Goal: Information Seeking & Learning: Compare options

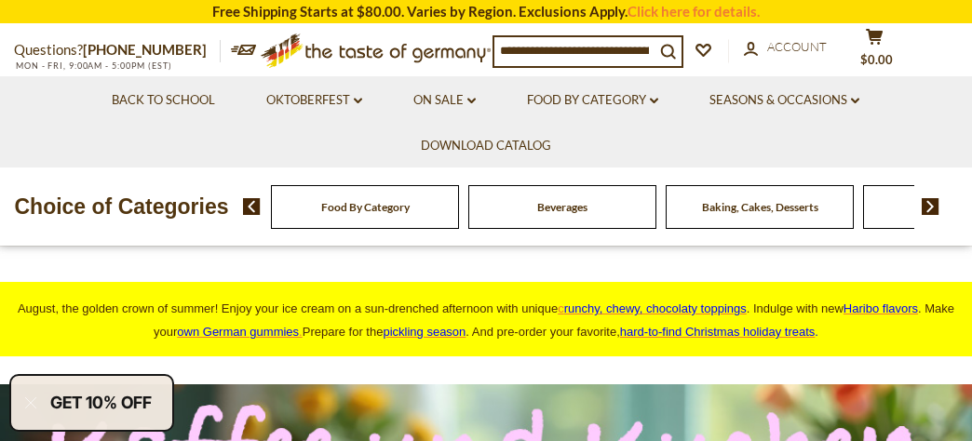
click at [376, 229] on div "Food By Category" at bounding box center [365, 207] width 188 height 44
click at [374, 229] on div "Food By Category" at bounding box center [365, 207] width 188 height 44
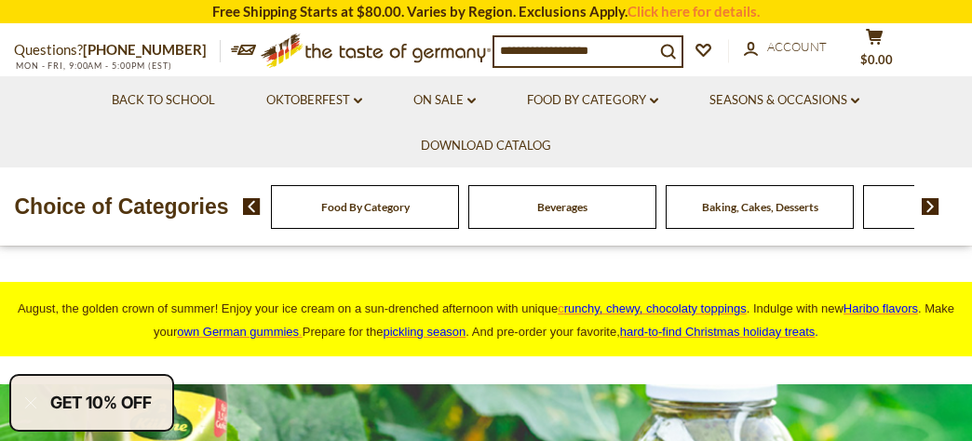
click at [374, 229] on div "Food By Category" at bounding box center [365, 207] width 188 height 44
drag, startPoint x: 374, startPoint y: 235, endPoint x: 248, endPoint y: 223, distance: 127.2
click at [248, 215] on img at bounding box center [252, 206] width 18 height 17
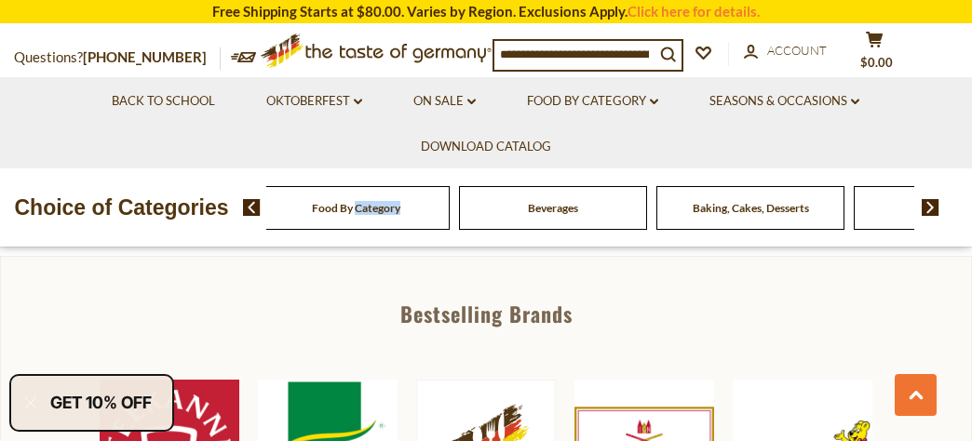
scroll to position [807, 0]
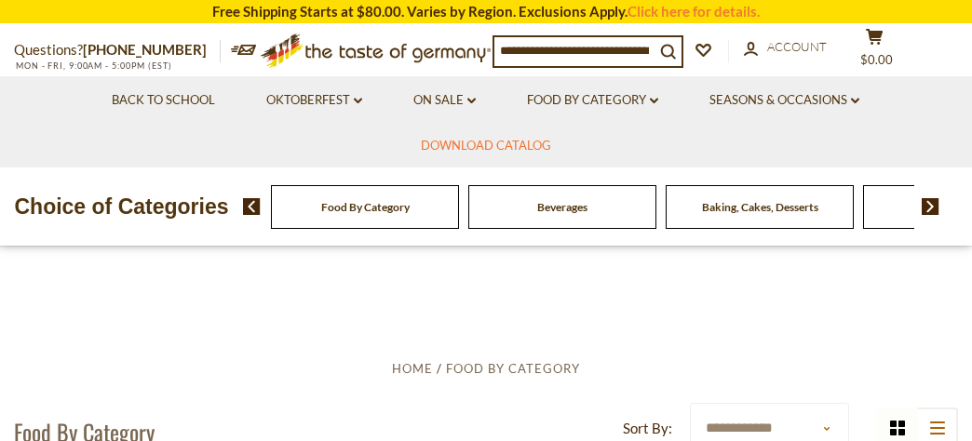
click at [479, 145] on link "Download Catalog" at bounding box center [486, 146] width 130 height 20
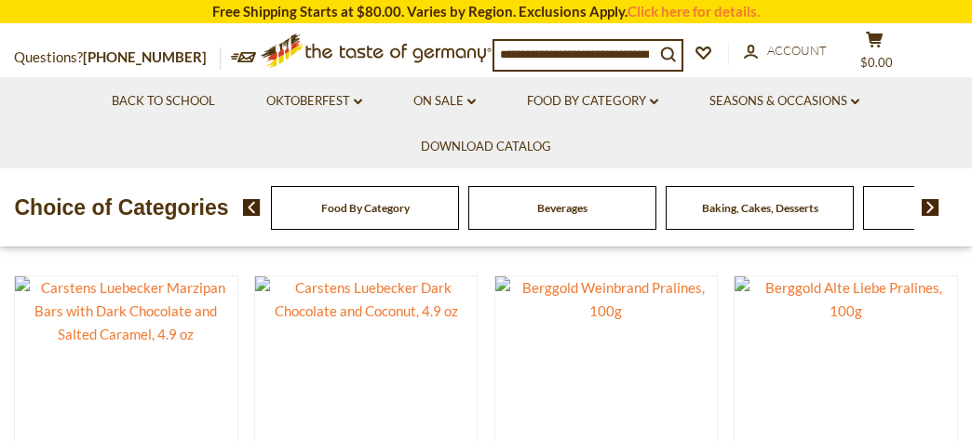
scroll to position [234, 0]
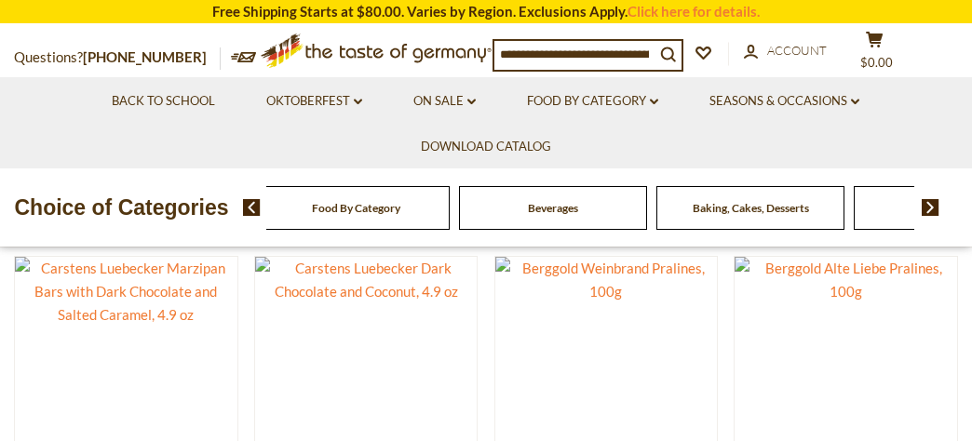
click at [384, 230] on div "Food By Category" at bounding box center [356, 208] width 188 height 44
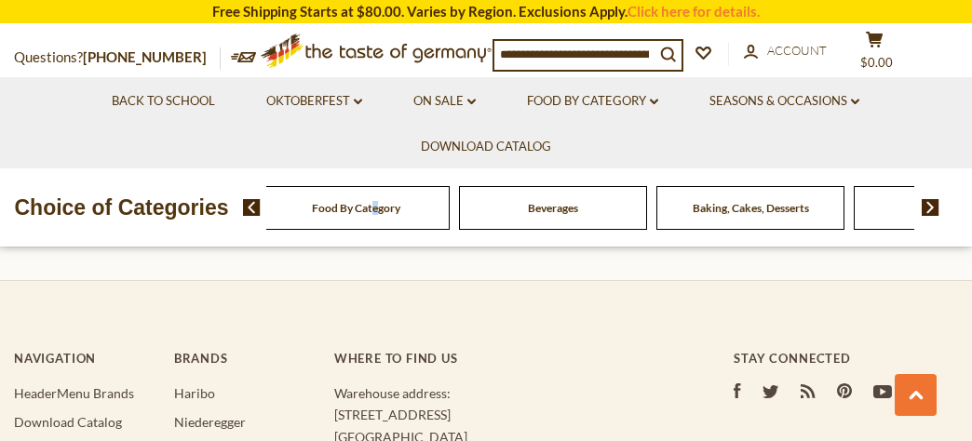
scroll to position [5119, 0]
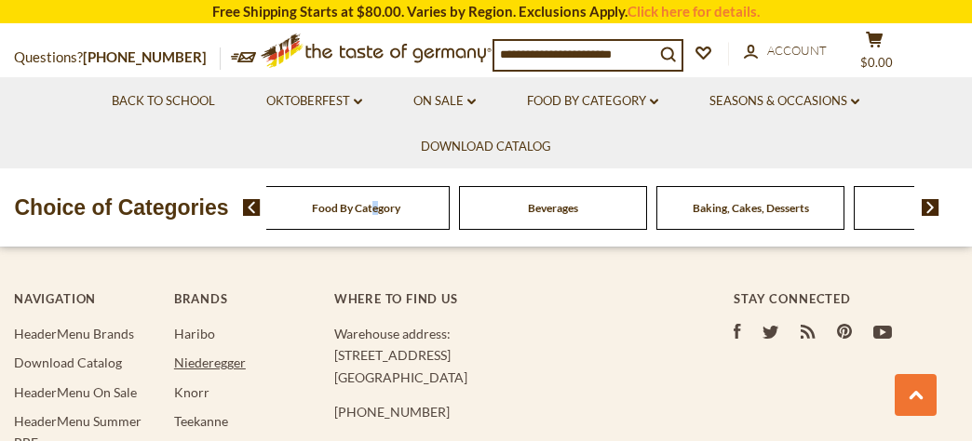
click at [197, 355] on link "Niederegger" at bounding box center [210, 363] width 72 height 16
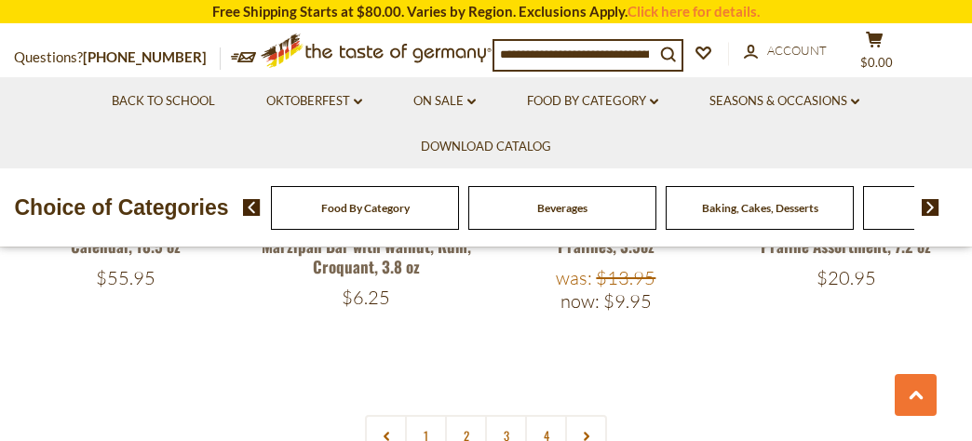
scroll to position [3991, 0]
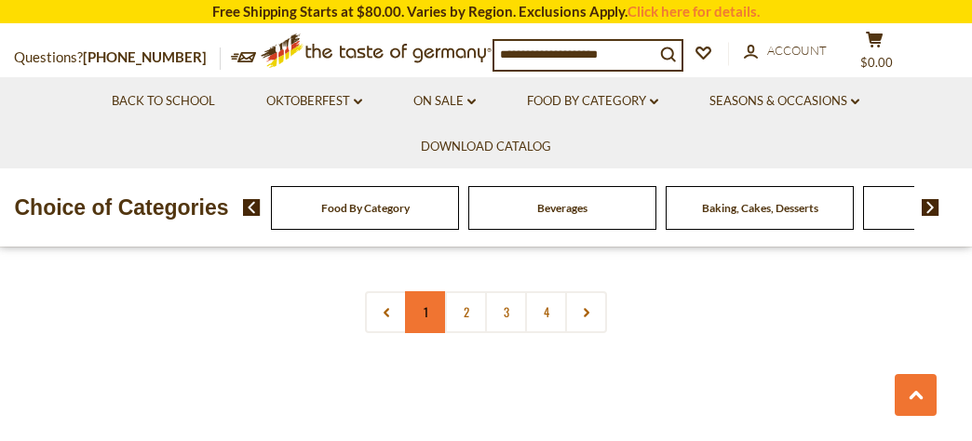
click at [425, 310] on link "1" at bounding box center [426, 312] width 42 height 42
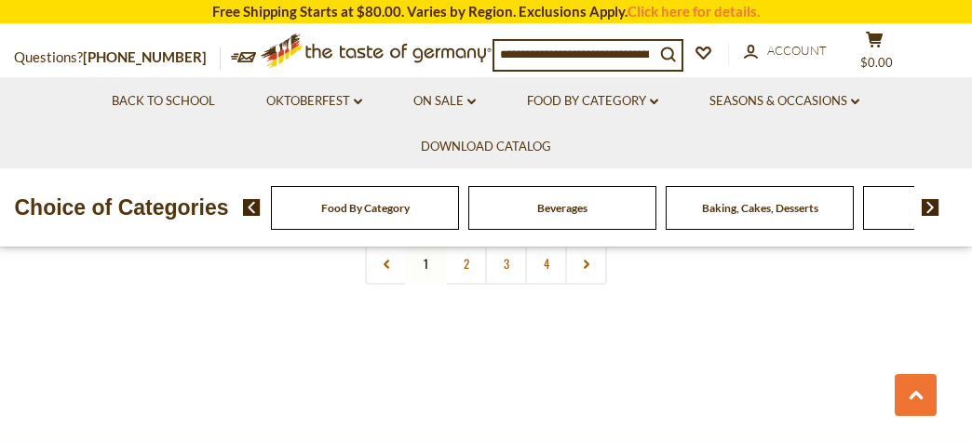
scroll to position [3907, 0]
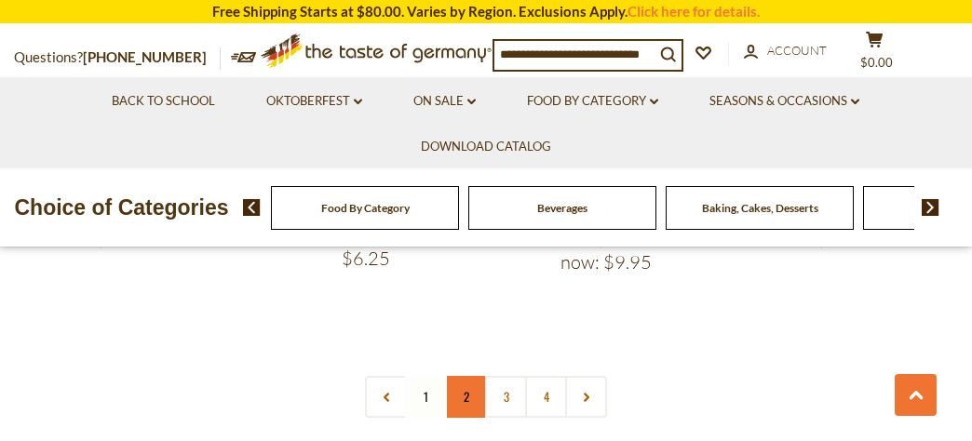
click at [466, 398] on link "2" at bounding box center [466, 397] width 42 height 42
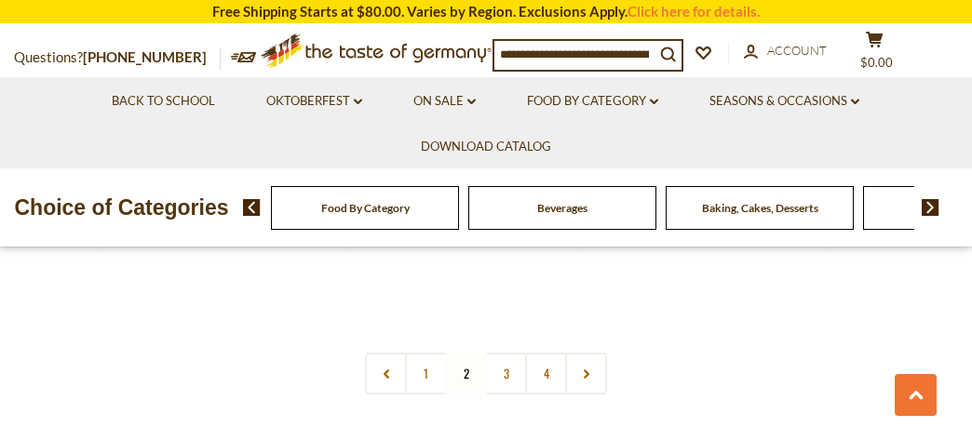
scroll to position [4044, 0]
click at [501, 345] on link "3" at bounding box center [506, 365] width 42 height 42
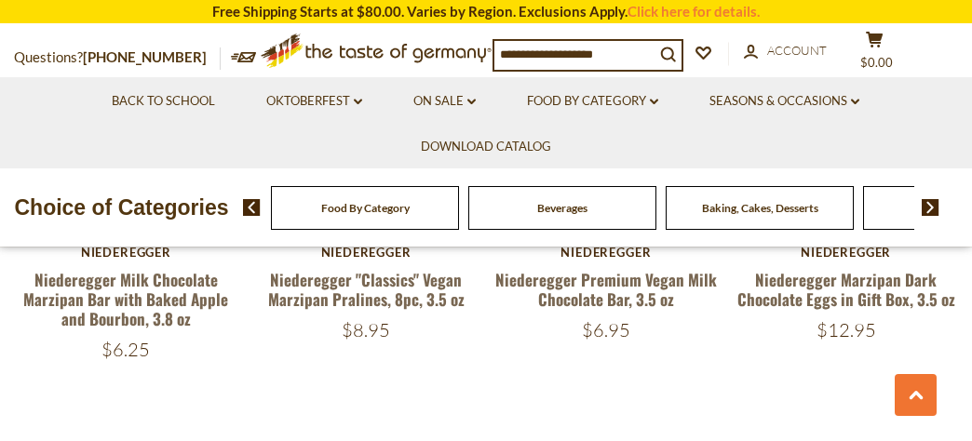
scroll to position [3936, 0]
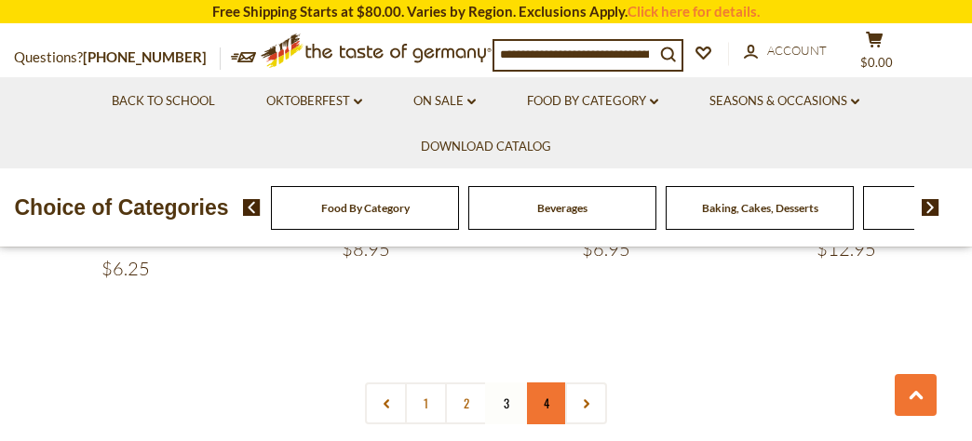
click at [549, 383] on link "4" at bounding box center [546, 404] width 42 height 42
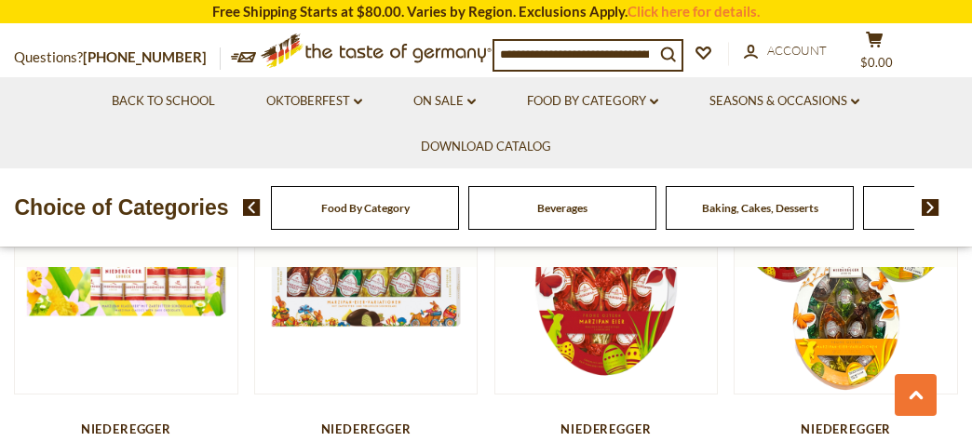
scroll to position [2468, 0]
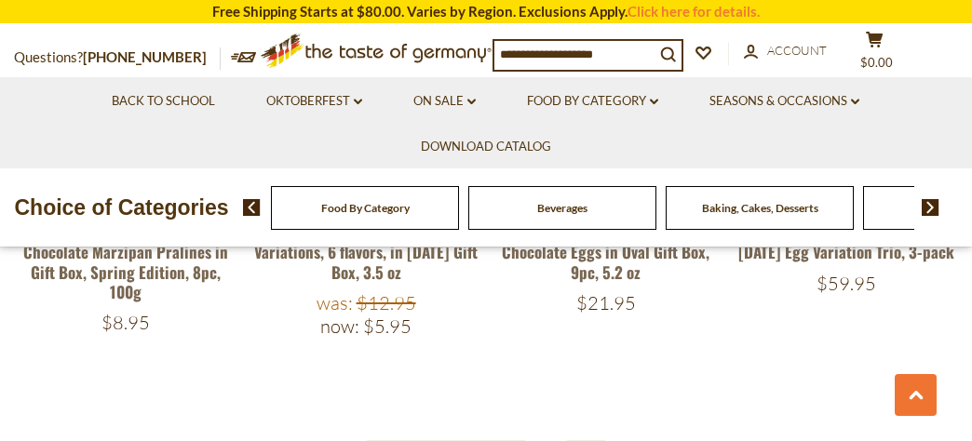
scroll to position [2680, 0]
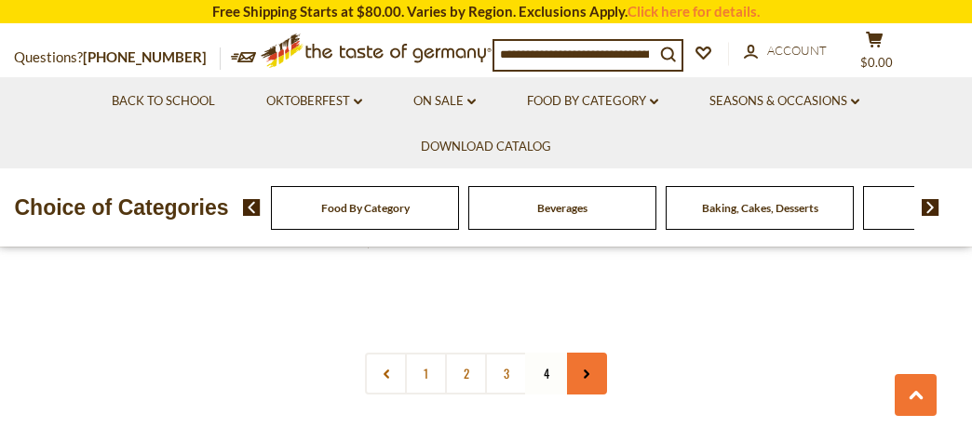
click at [586, 370] on icon at bounding box center [586, 374] width 11 height 9
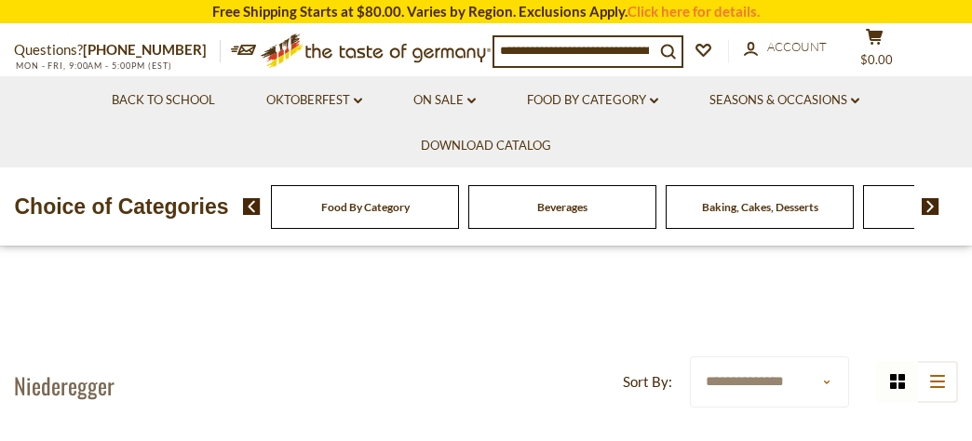
click at [373, 229] on div "Food By Category" at bounding box center [365, 207] width 188 height 44
drag, startPoint x: 373, startPoint y: 238, endPoint x: 380, endPoint y: 287, distance: 48.9
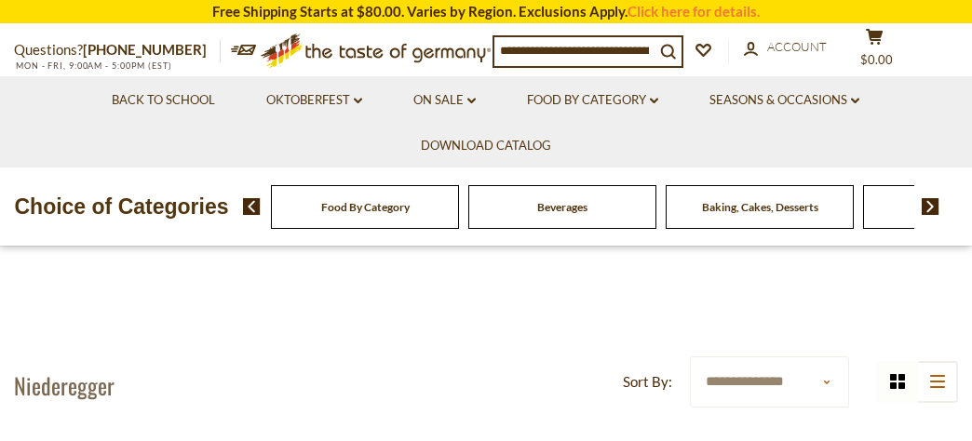
click at [459, 229] on div "Baking, Cakes, Desserts" at bounding box center [365, 207] width 188 height 44
drag, startPoint x: 758, startPoint y: 240, endPoint x: 753, endPoint y: 267, distance: 27.4
click at [753, 246] on div "Choice of Categories Food By Category Beverages Baking, Cakes, Desserts Breads …" at bounding box center [486, 207] width 972 height 78
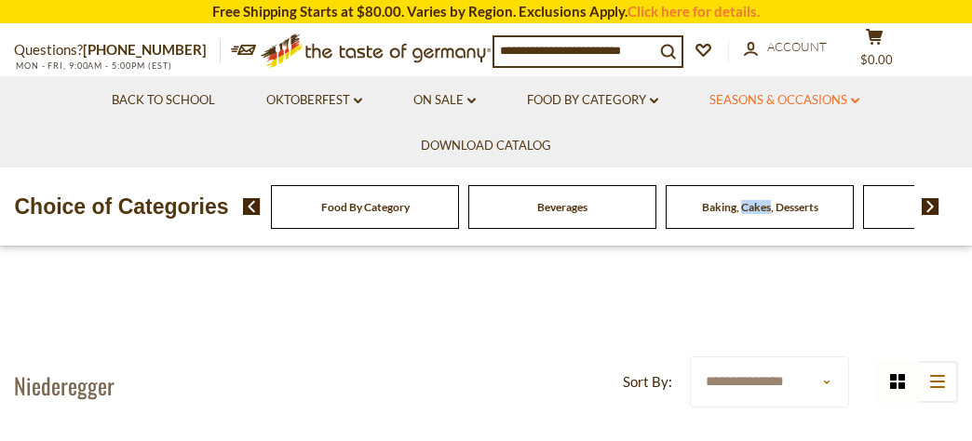
click at [791, 99] on link "Seasons & Occasions dropdown_arrow" at bounding box center [784, 100] width 150 height 20
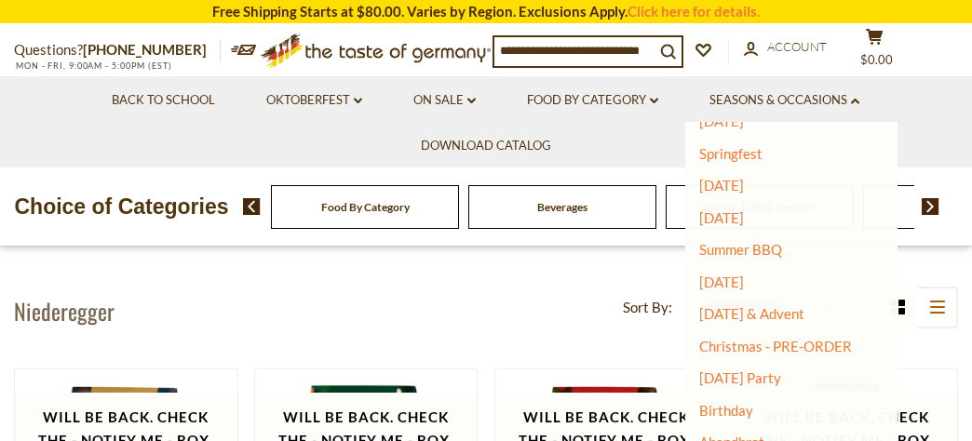
scroll to position [209, 0]
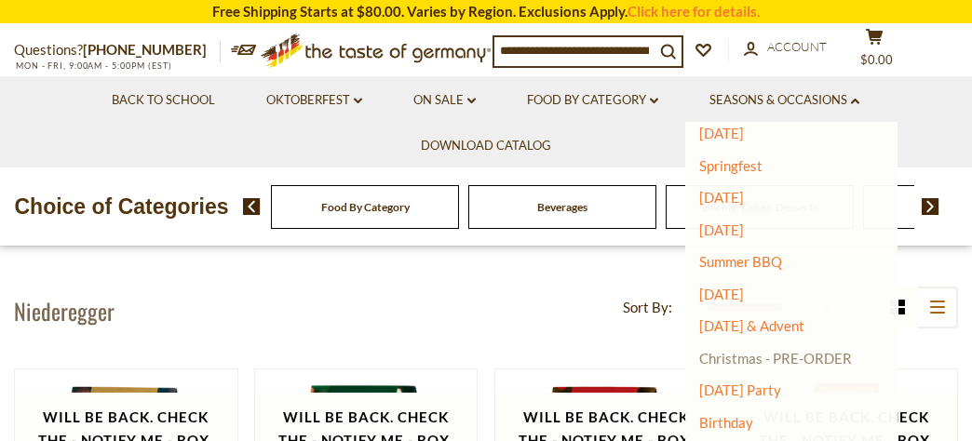
click at [736, 356] on link "Christmas - PRE-ORDER" at bounding box center [775, 358] width 153 height 26
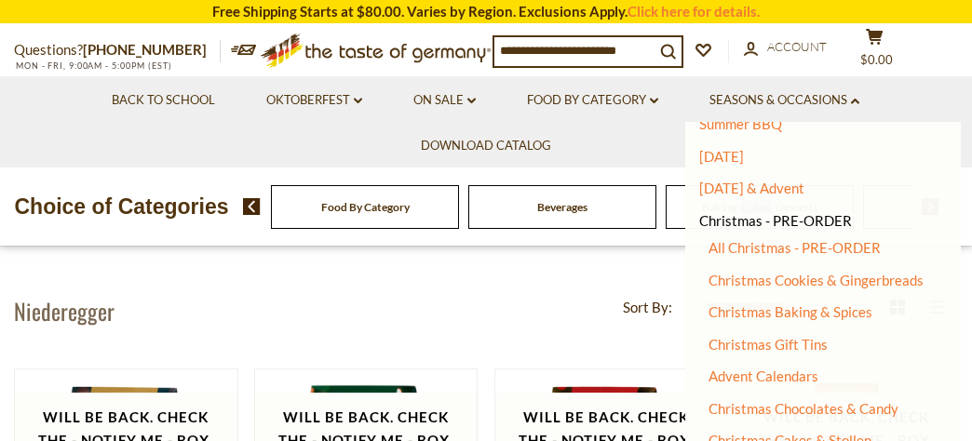
scroll to position [343, 0]
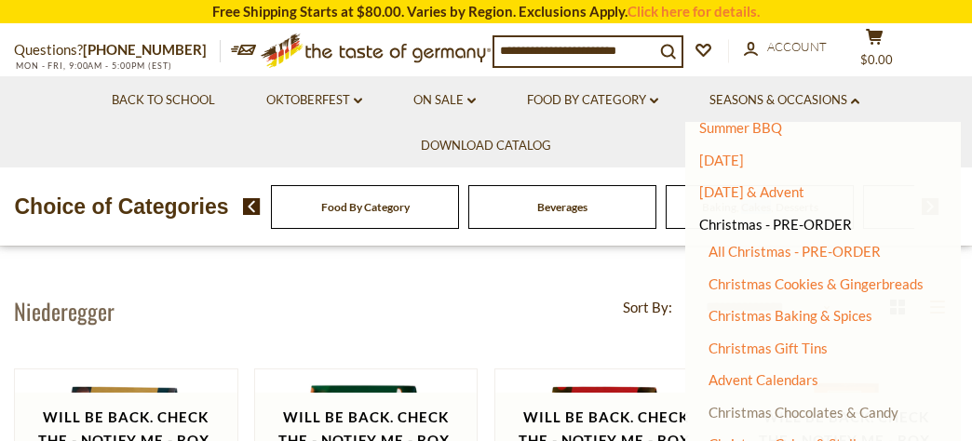
click at [811, 412] on link "Christmas Chocolates & Candy" at bounding box center [804, 412] width 190 height 17
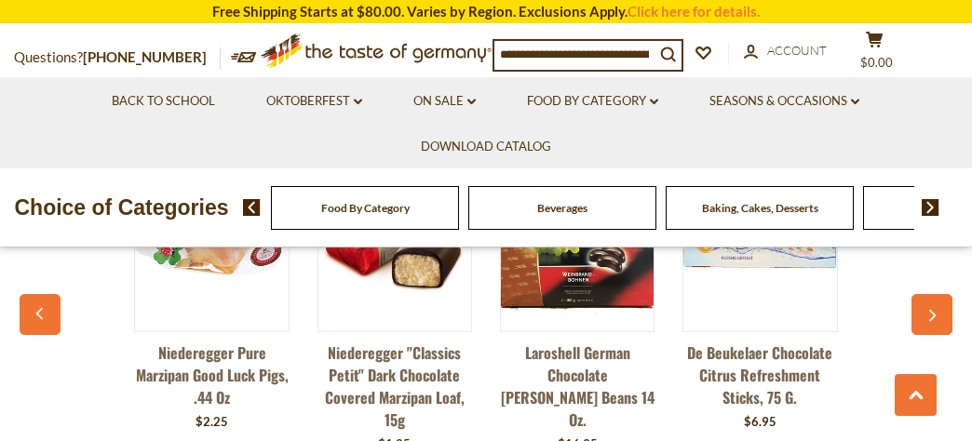
scroll to position [4795, 0]
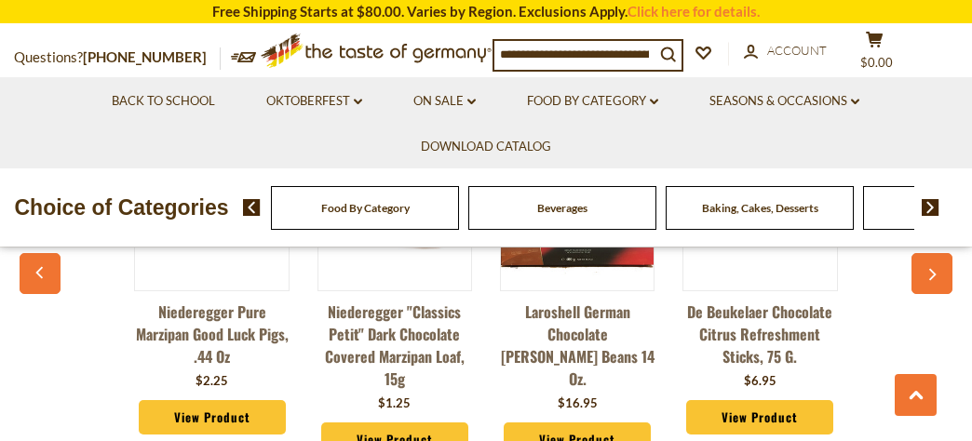
click at [209, 400] on link "View Product" at bounding box center [212, 417] width 147 height 35
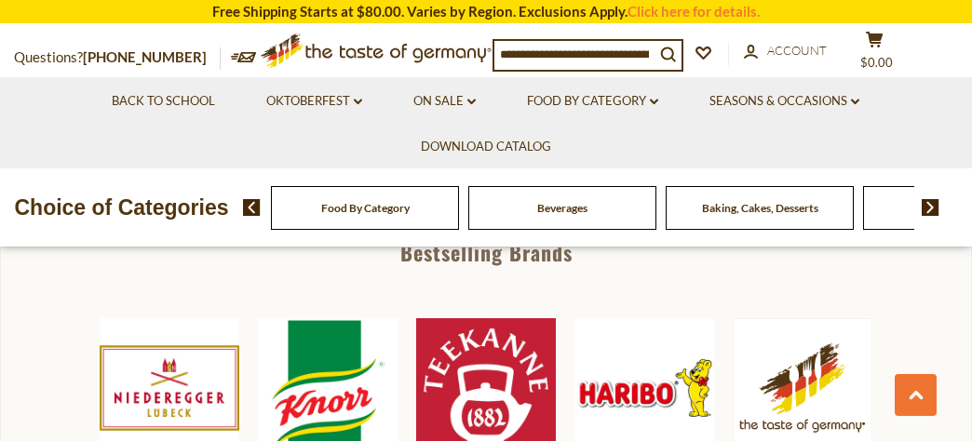
scroll to position [918, 0]
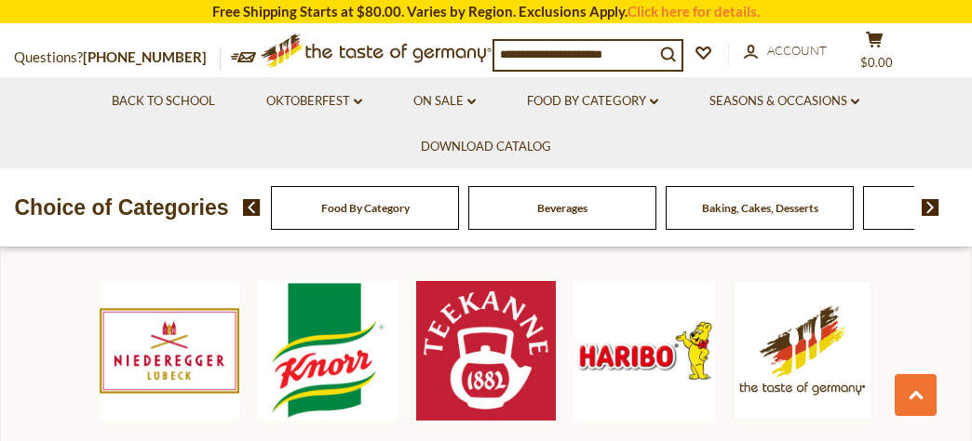
click at [165, 358] on img at bounding box center [170, 351] width 140 height 140
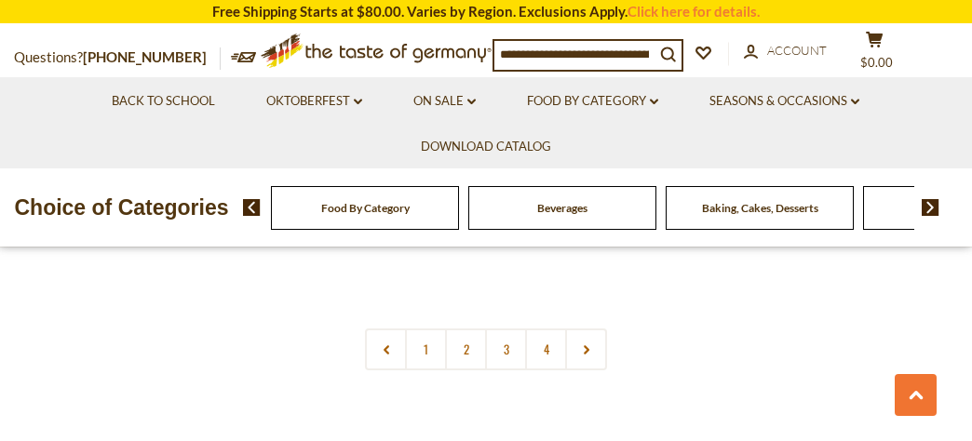
scroll to position [3963, 0]
click at [421, 342] on link "1" at bounding box center [426, 340] width 42 height 42
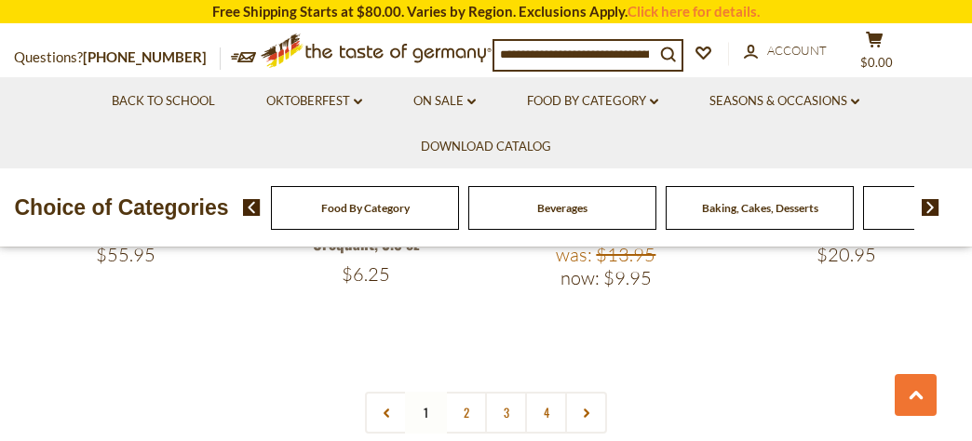
scroll to position [3953, 0]
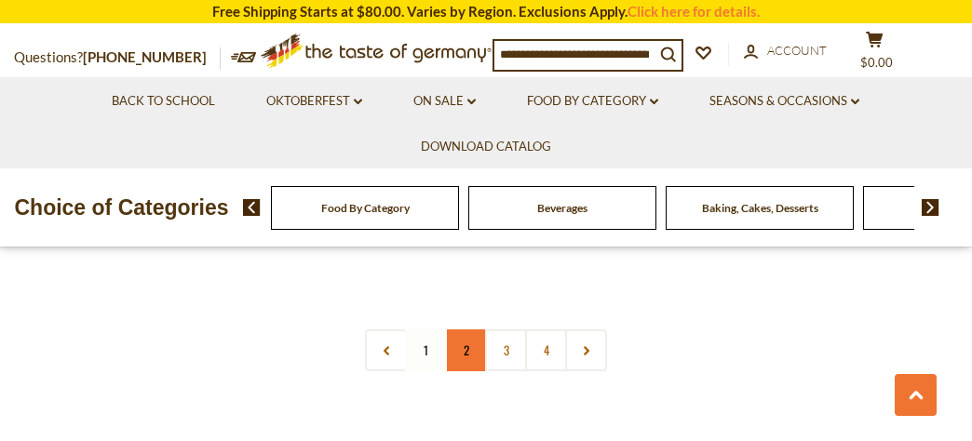
click at [466, 345] on link "2" at bounding box center [466, 351] width 42 height 42
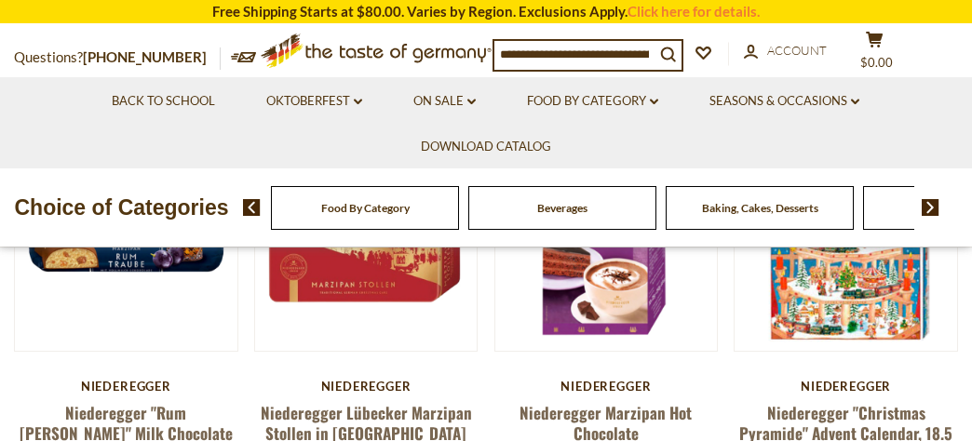
scroll to position [234, 0]
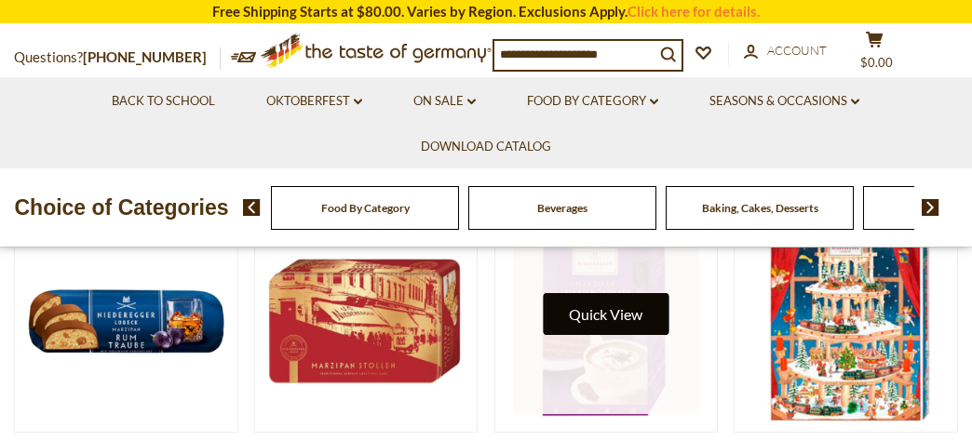
click at [609, 314] on button "Quick View" at bounding box center [606, 314] width 126 height 42
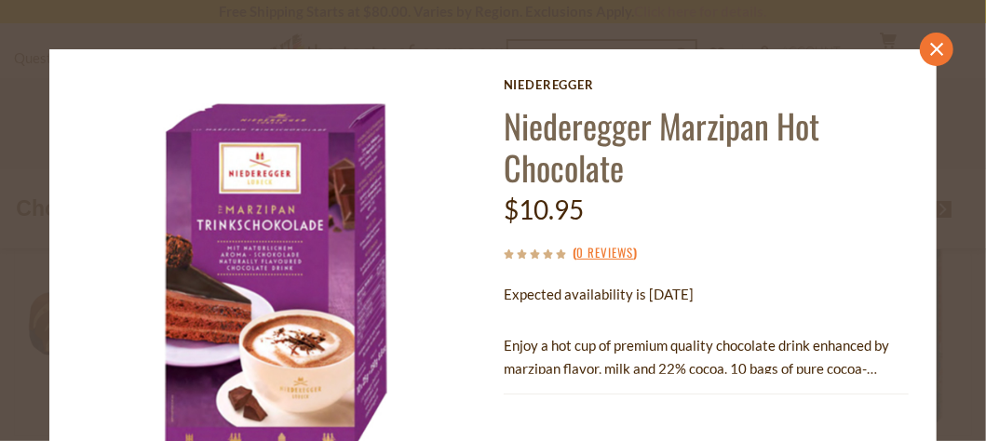
click at [930, 45] on icon "close" at bounding box center [937, 49] width 14 height 14
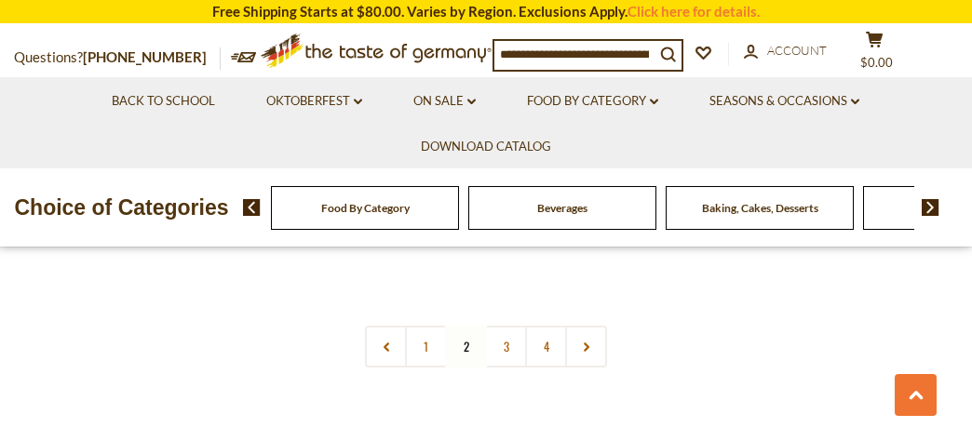
scroll to position [3954, 0]
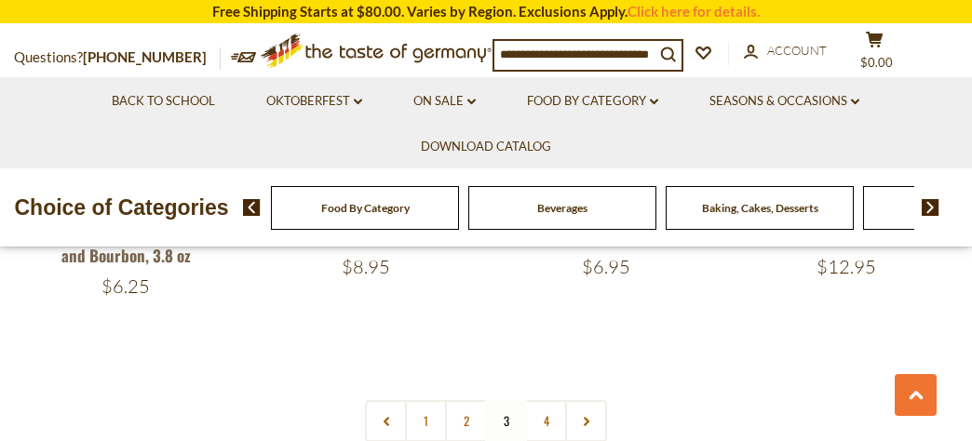
scroll to position [3953, 0]
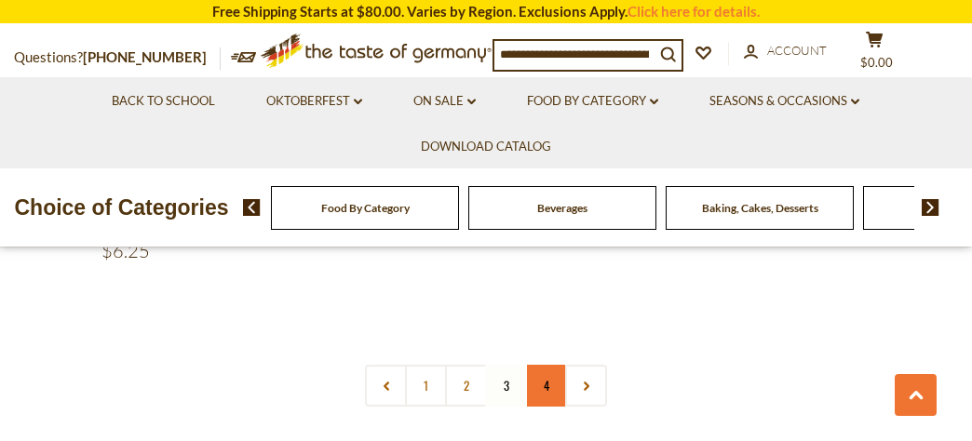
click at [547, 366] on link "4" at bounding box center [546, 386] width 42 height 42
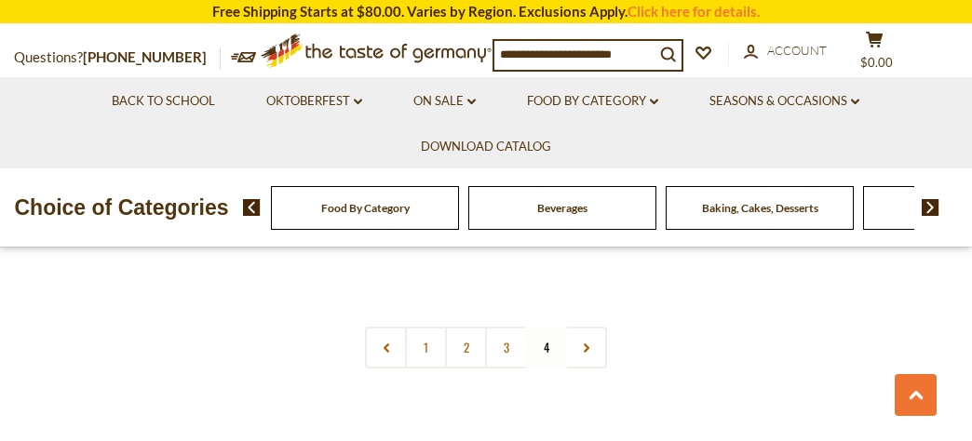
scroll to position [2712, 0]
click at [587, 339] on use at bounding box center [587, 341] width 6 height 9
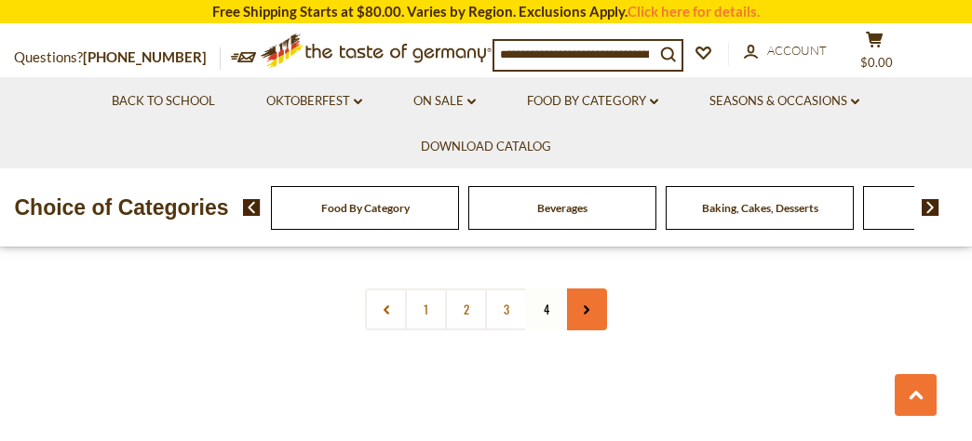
click at [587, 305] on icon at bounding box center [586, 309] width 11 height 9
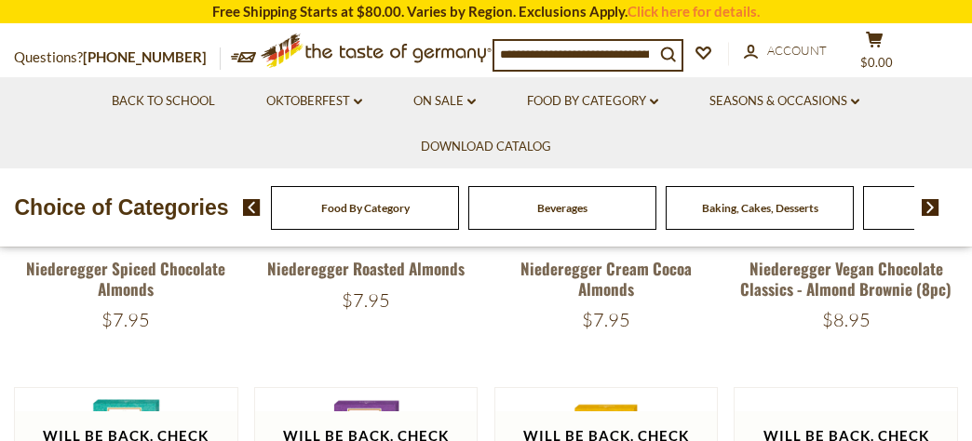
scroll to position [0, 0]
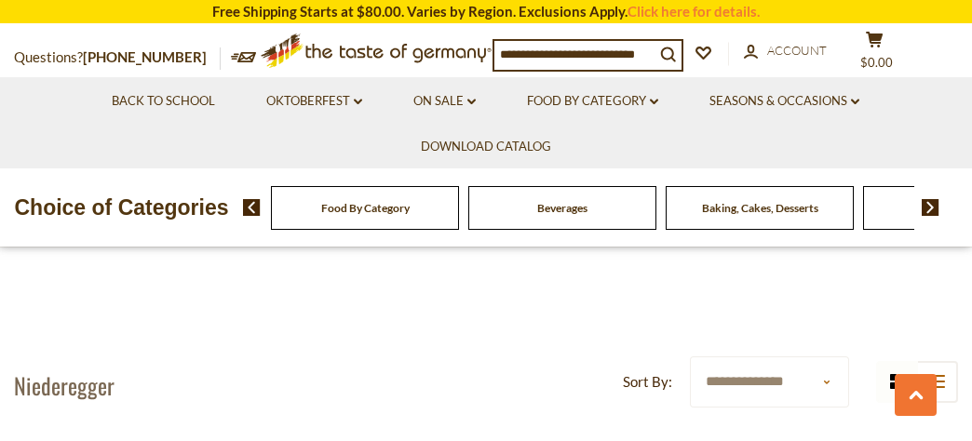
scroll to position [2712, 0]
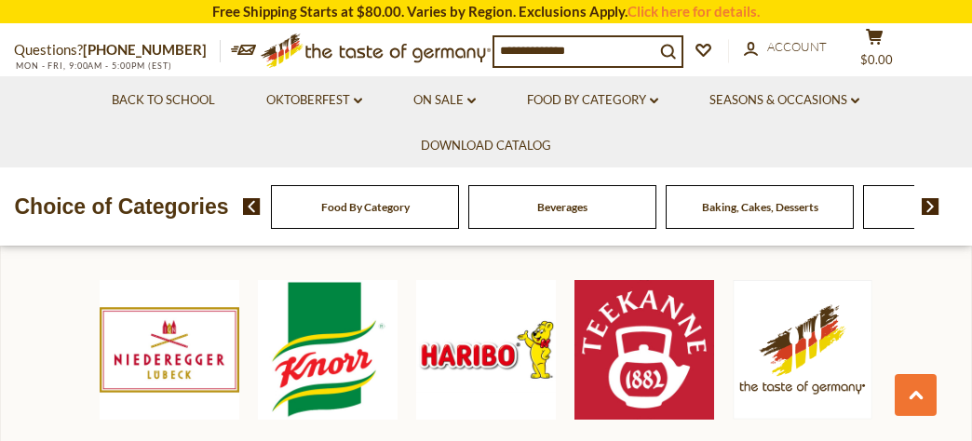
scroll to position [918, 0]
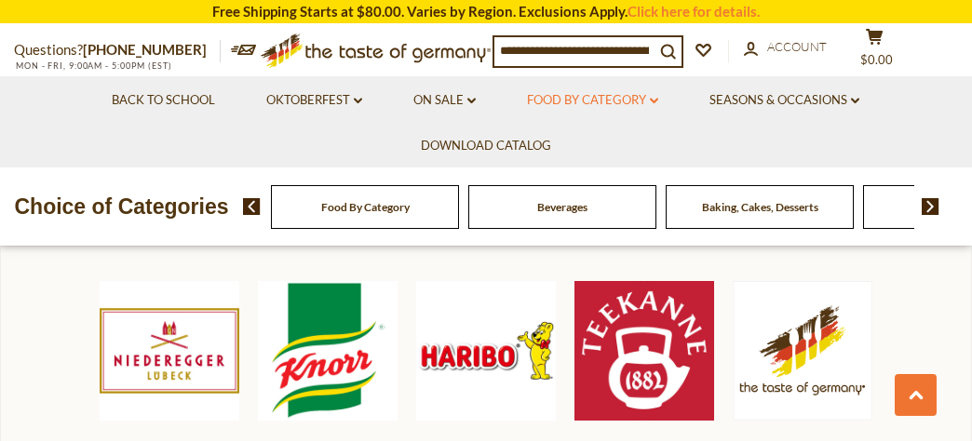
click at [588, 100] on link "Food By Category dropdown_arrow" at bounding box center [592, 100] width 131 height 20
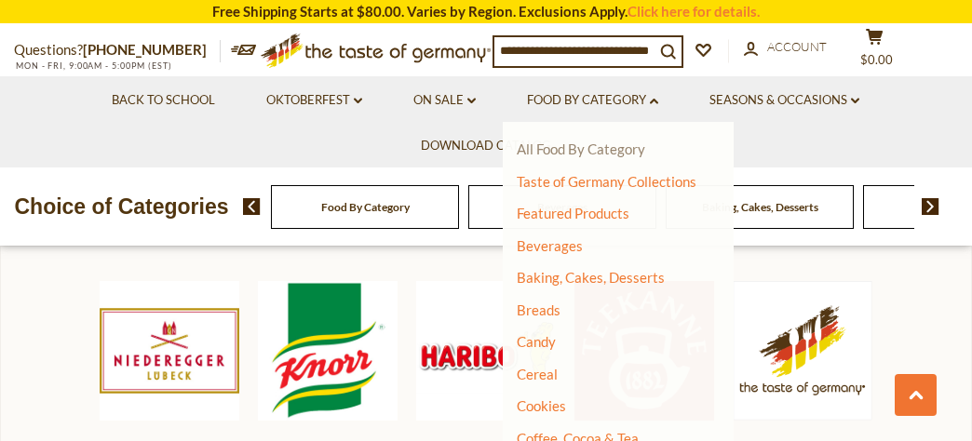
click at [553, 147] on link "All Food By Category" at bounding box center [581, 149] width 128 height 17
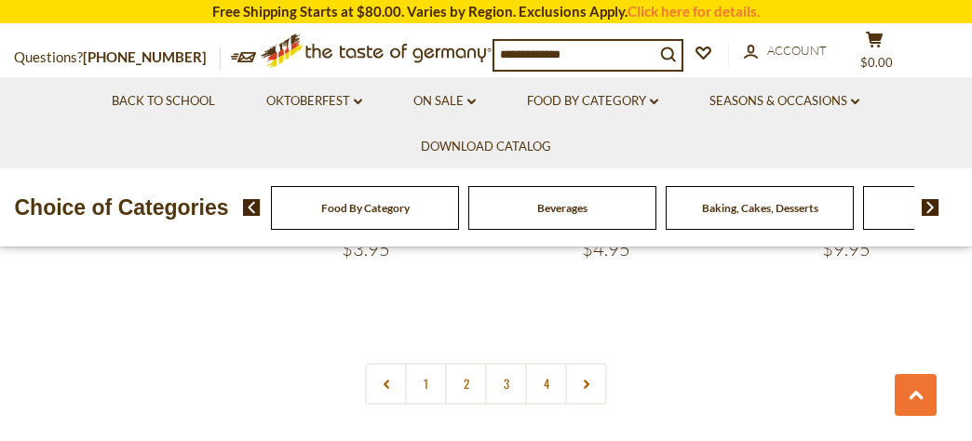
scroll to position [3963, 0]
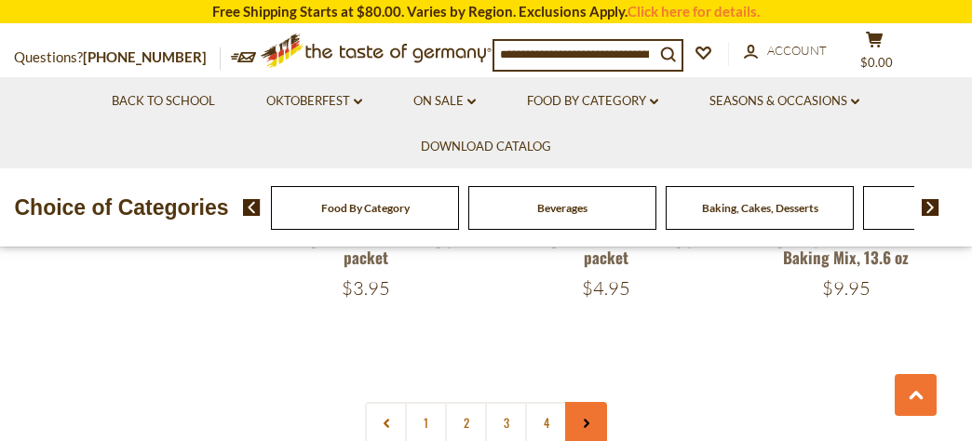
click at [586, 420] on use at bounding box center [587, 424] width 6 height 9
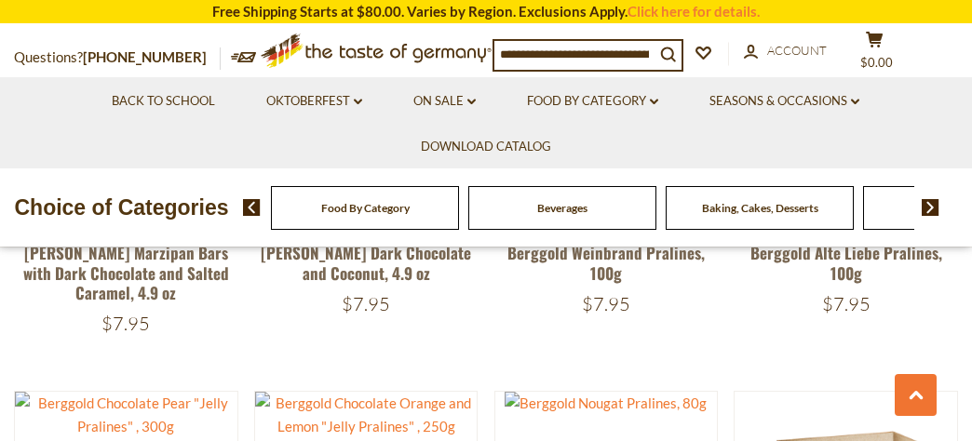
scroll to position [571, 0]
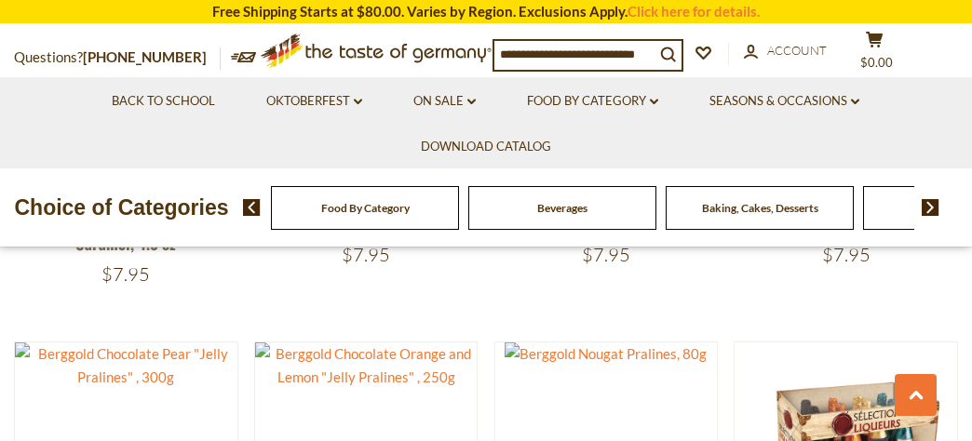
scroll to position [3963, 0]
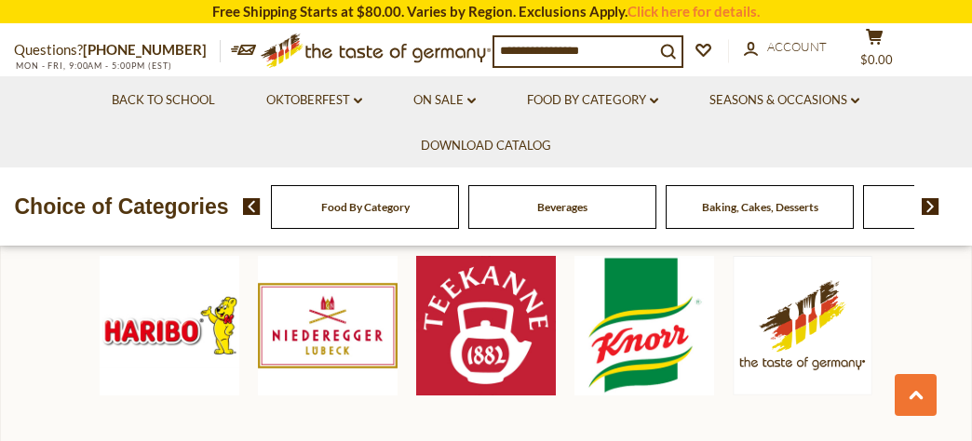
scroll to position [918, 0]
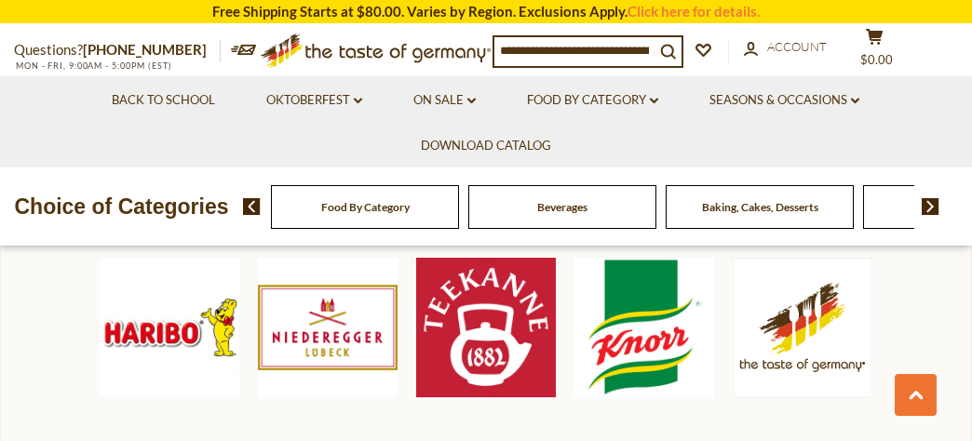
click at [348, 334] on img at bounding box center [328, 328] width 140 height 140
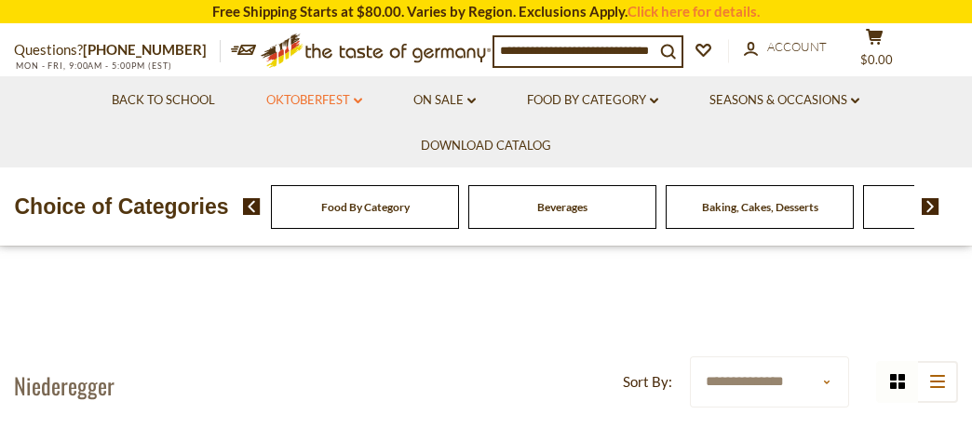
click at [303, 99] on link "Oktoberfest dropdown_arrow" at bounding box center [314, 100] width 96 height 20
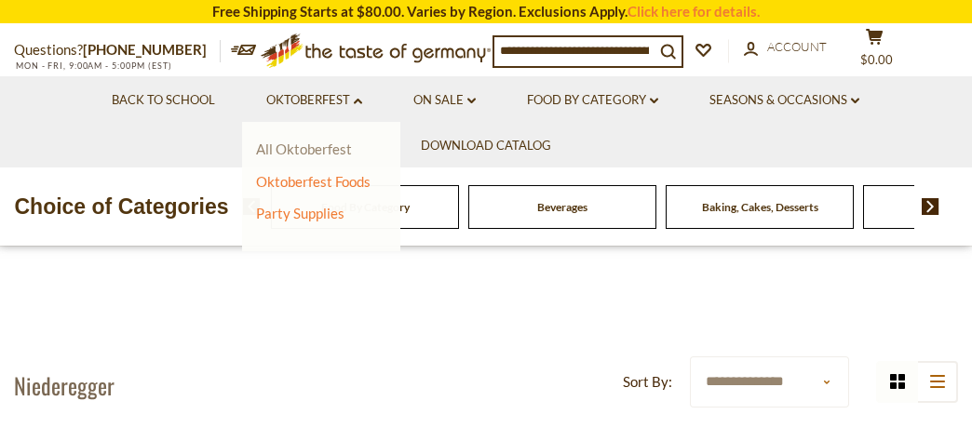
click at [293, 148] on link "All Oktoberfest" at bounding box center [304, 149] width 96 height 17
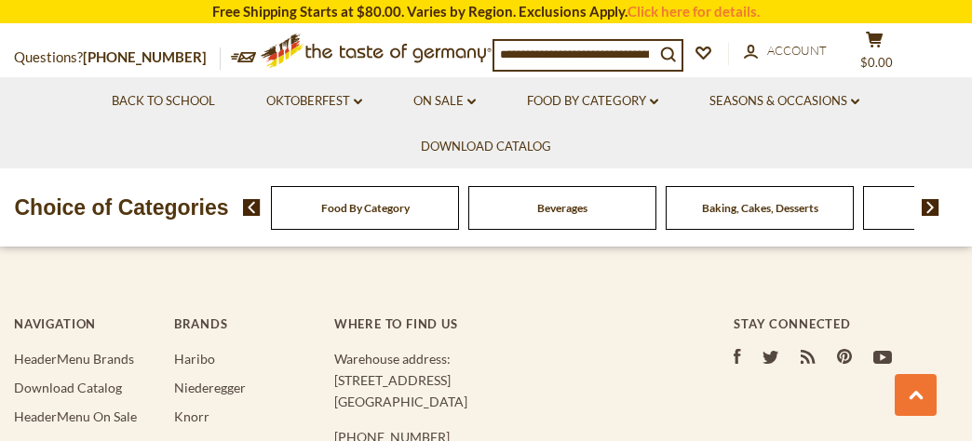
scroll to position [5428, 0]
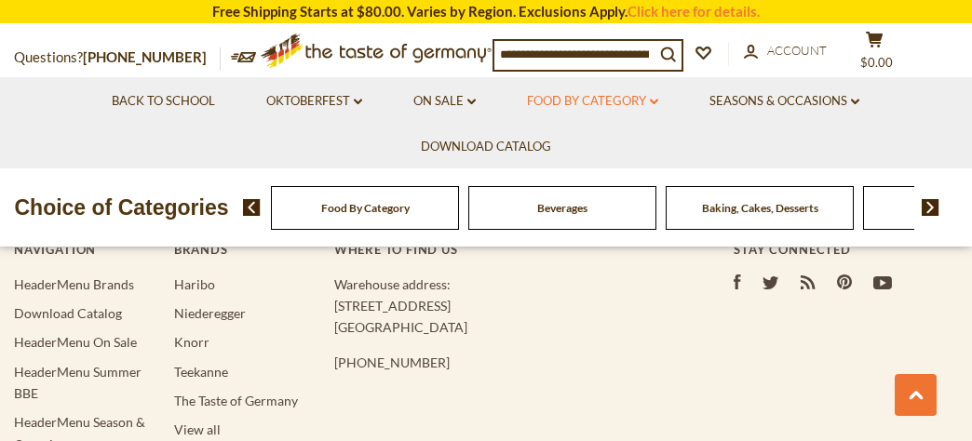
click at [594, 102] on link "Food By Category dropdown_arrow" at bounding box center [592, 101] width 131 height 20
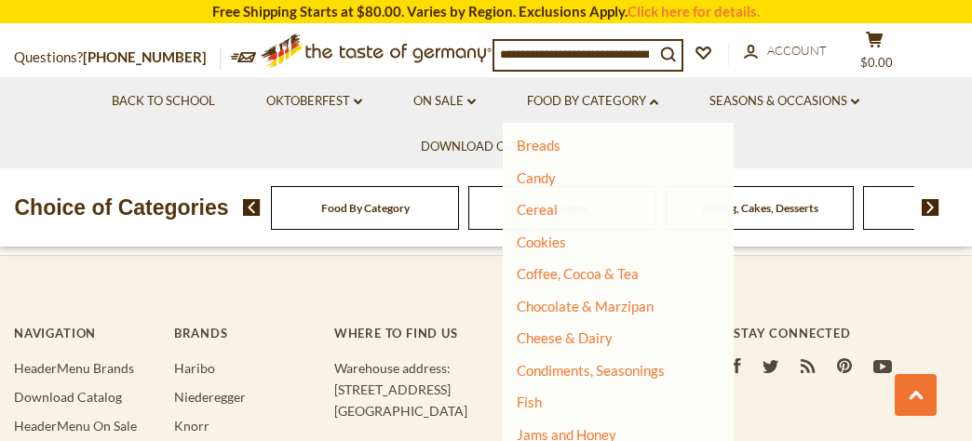
scroll to position [169, 0]
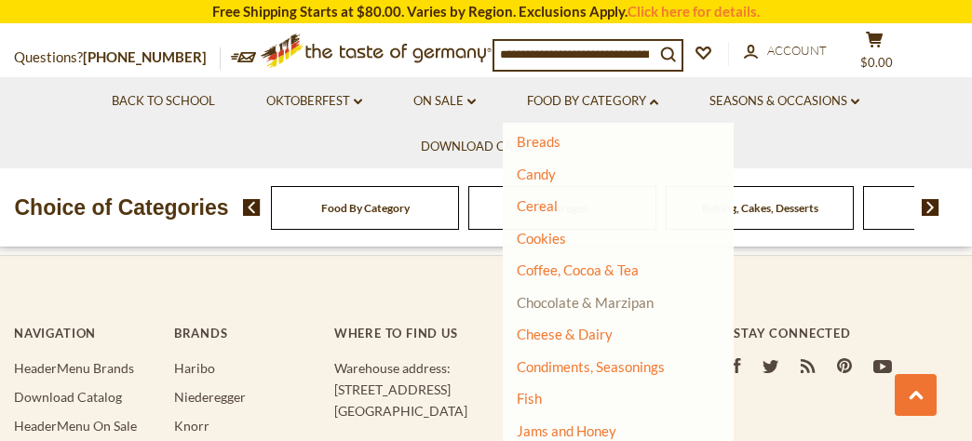
click at [557, 303] on link "Chocolate & Marzipan" at bounding box center [585, 302] width 137 height 17
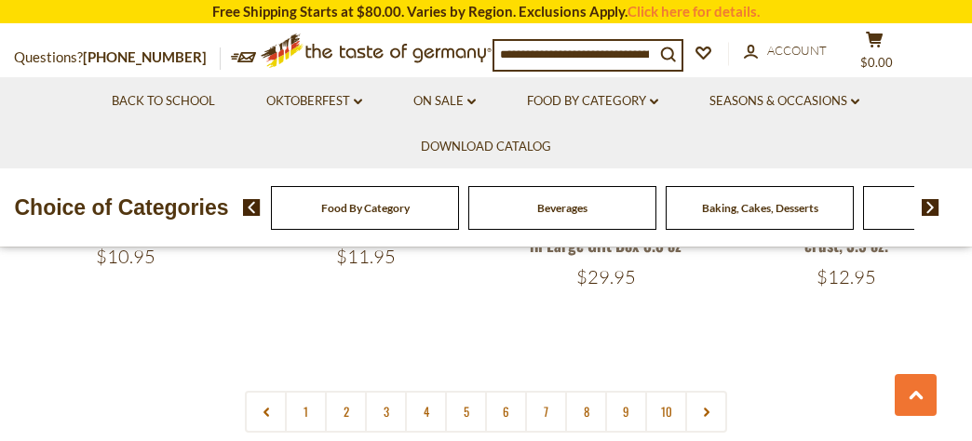
scroll to position [4223, 0]
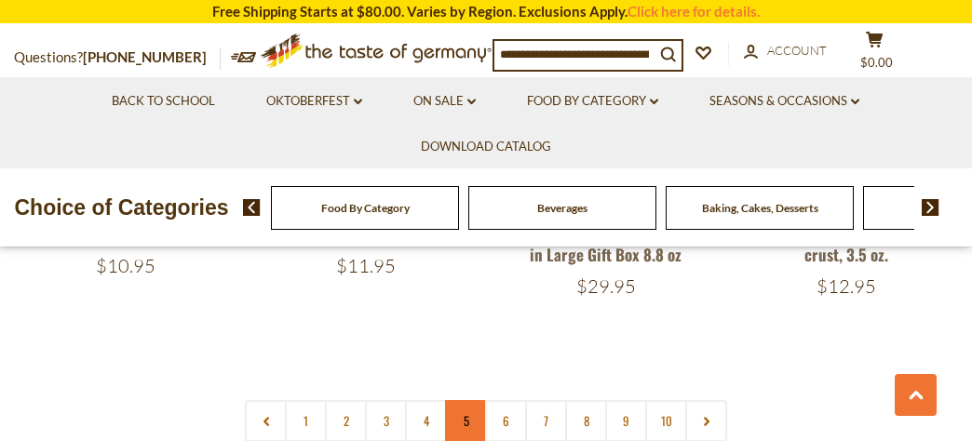
click at [467, 405] on link "5" at bounding box center [466, 421] width 42 height 42
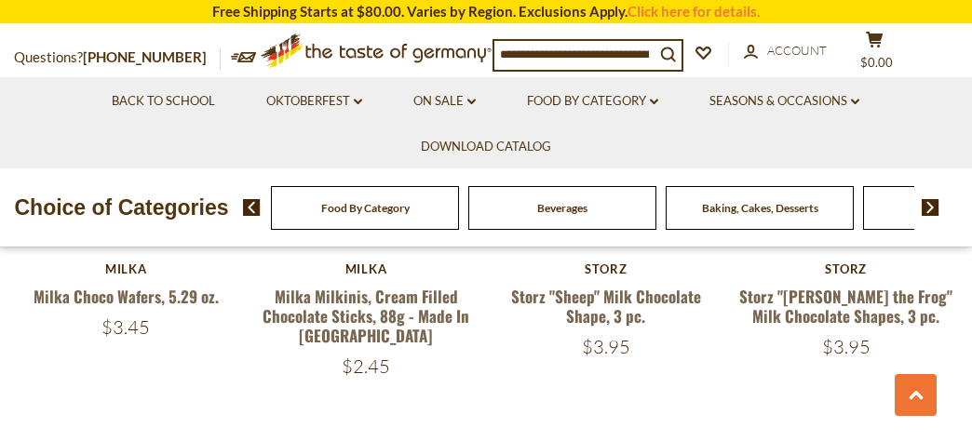
scroll to position [4171, 0]
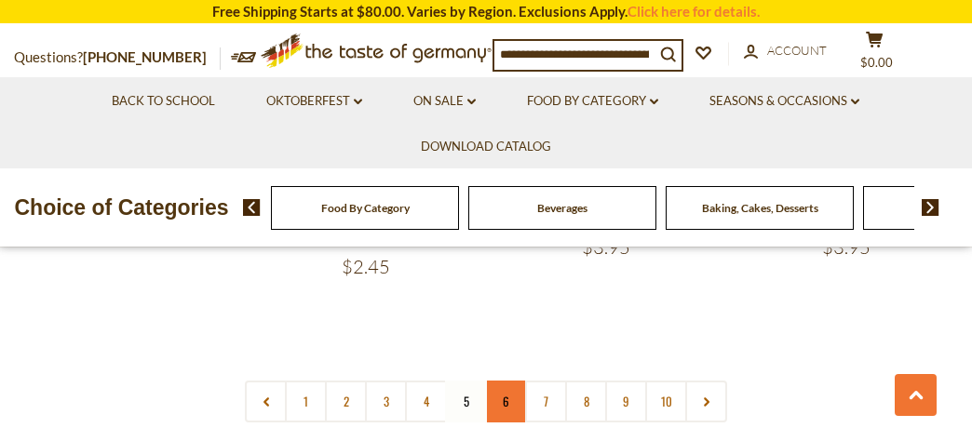
click at [512, 381] on link "6" at bounding box center [506, 402] width 42 height 42
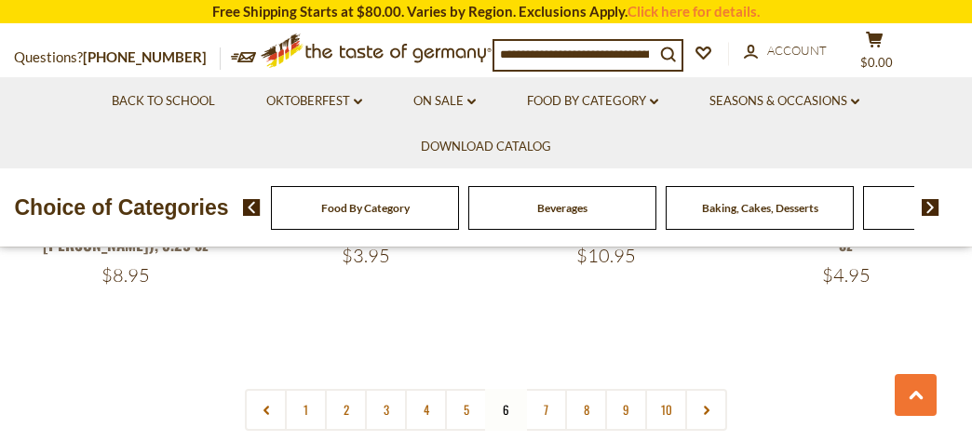
scroll to position [4287, 0]
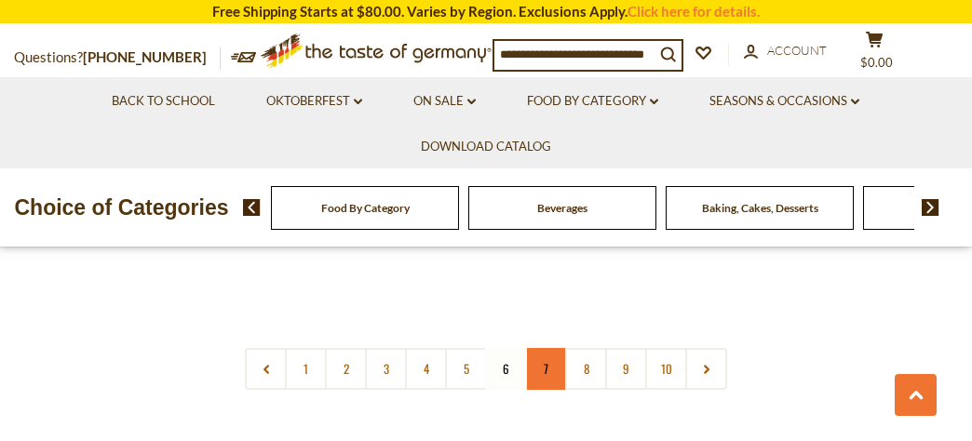
click at [544, 348] on link "7" at bounding box center [546, 369] width 42 height 42
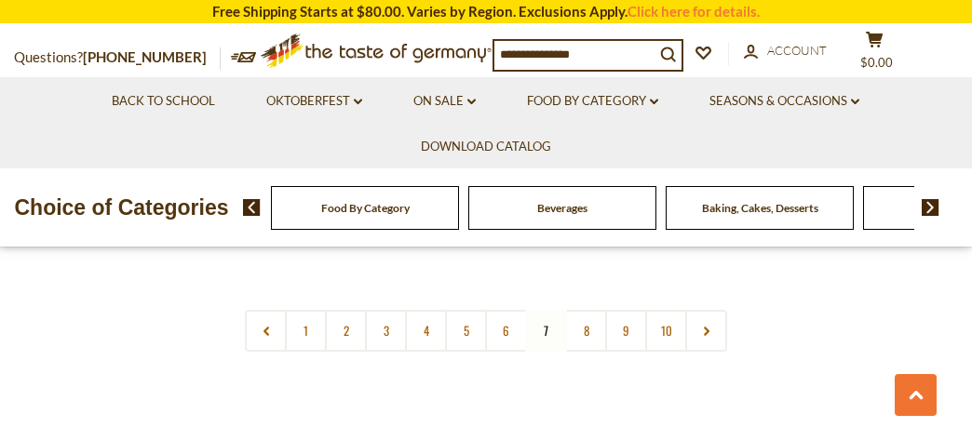
scroll to position [4190, 0]
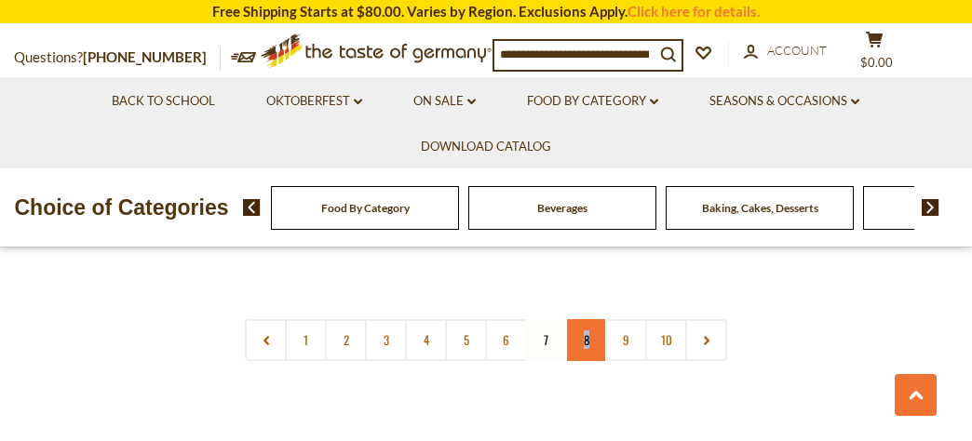
click at [587, 343] on link "8" at bounding box center [586, 340] width 42 height 42
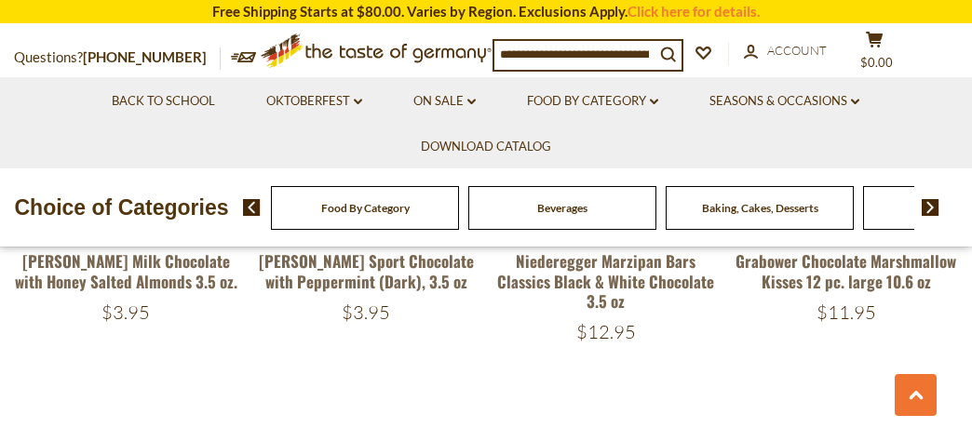
scroll to position [4196, 0]
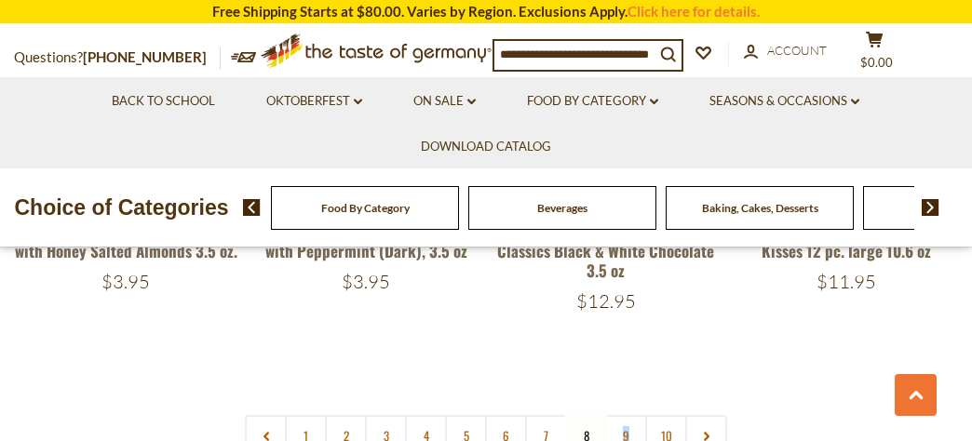
click at [628, 415] on link "9" at bounding box center [626, 436] width 42 height 42
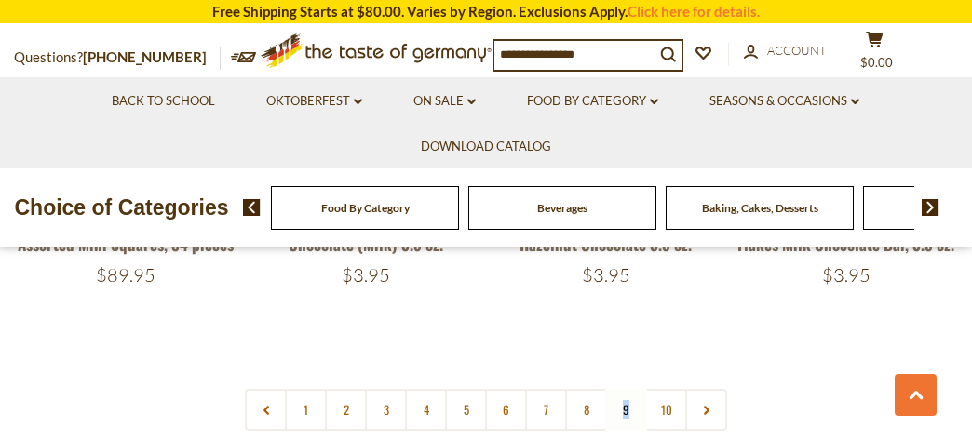
scroll to position [4193, 0]
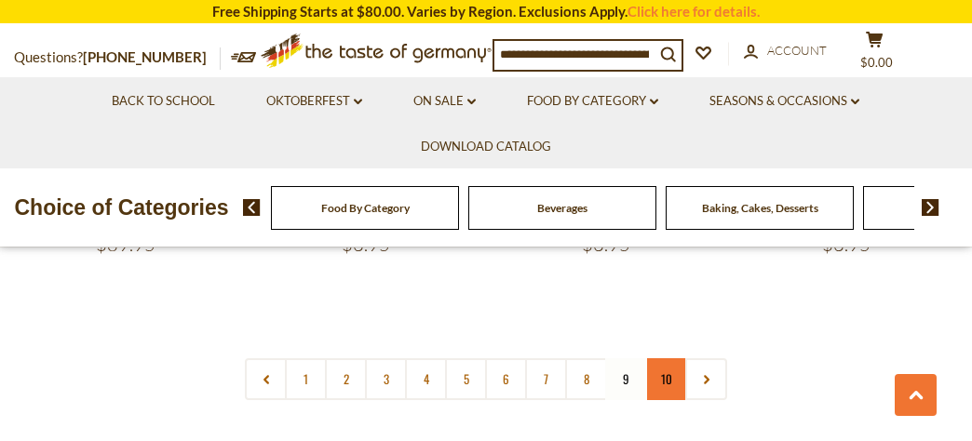
click at [663, 358] on link "10" at bounding box center [666, 379] width 42 height 42
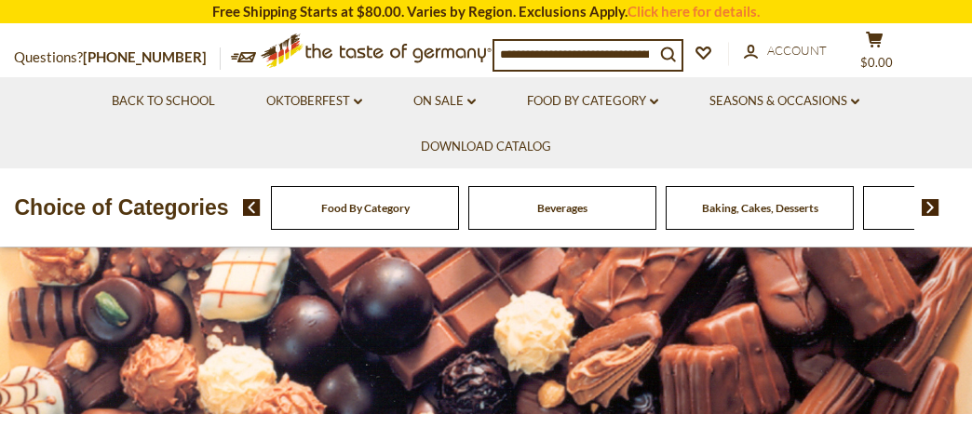
scroll to position [0, 0]
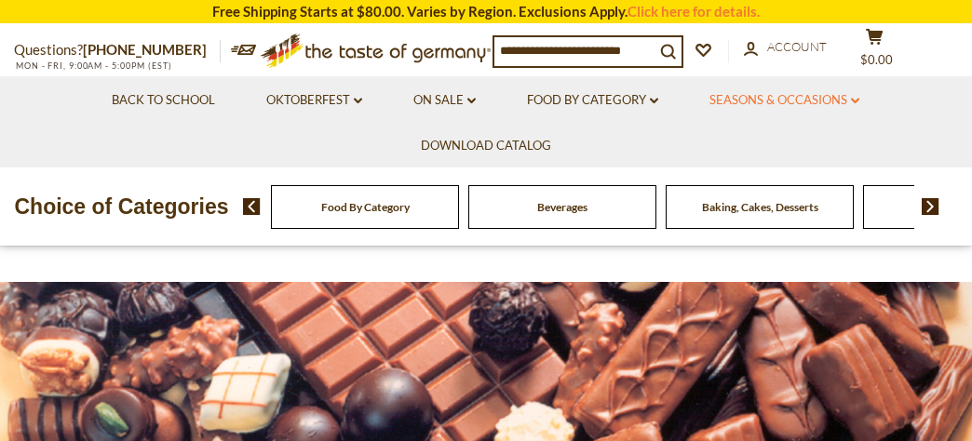
click at [782, 101] on link "Seasons & Occasions dropdown_arrow" at bounding box center [784, 100] width 150 height 20
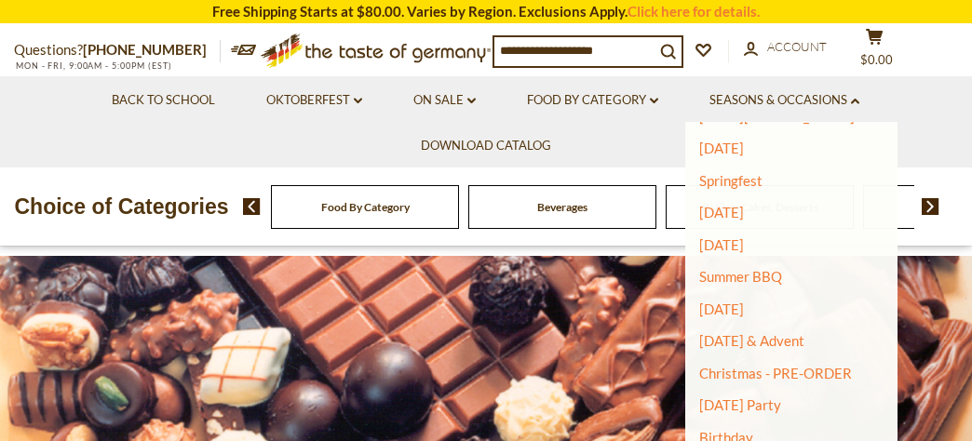
scroll to position [207, 0]
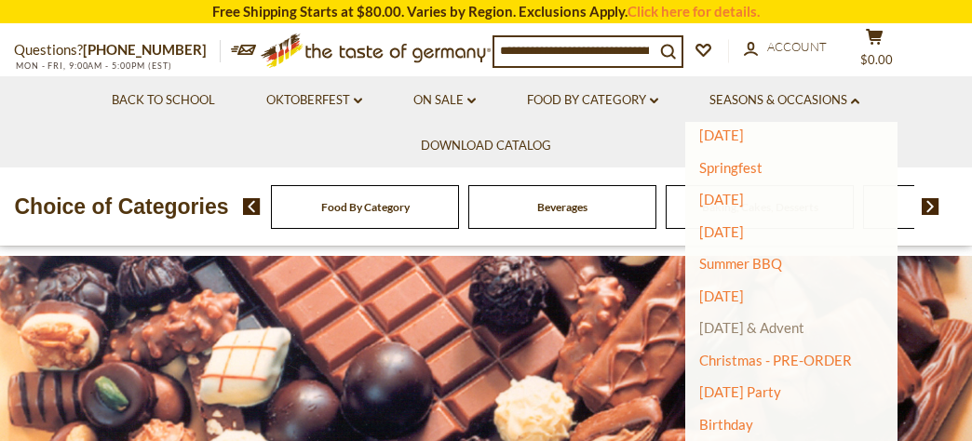
click at [803, 326] on link "[DATE] & Advent" at bounding box center [751, 327] width 105 height 17
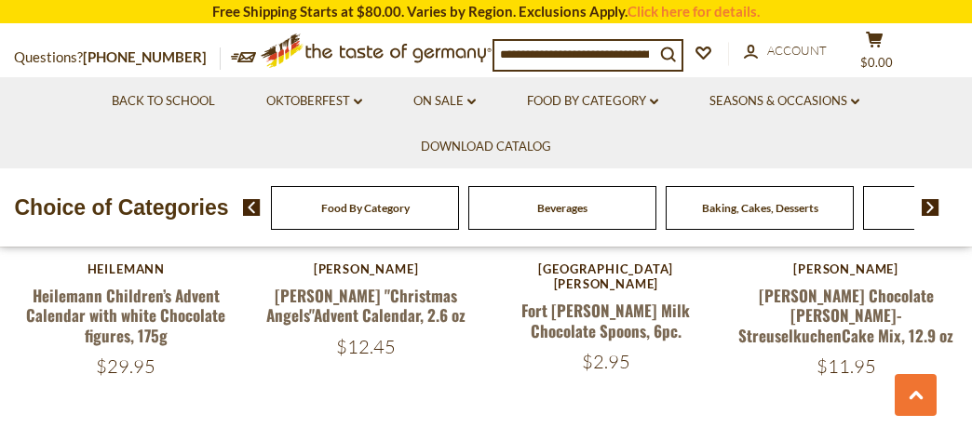
scroll to position [4149, 0]
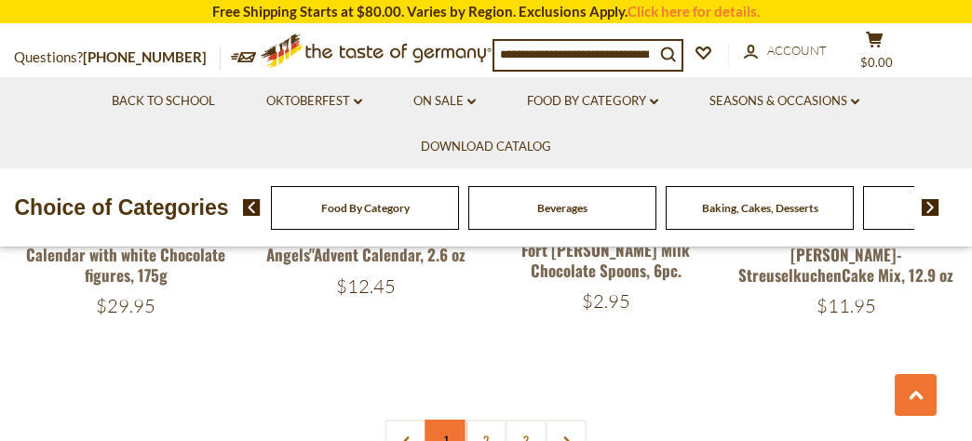
click at [446, 420] on link "1" at bounding box center [446, 441] width 42 height 42
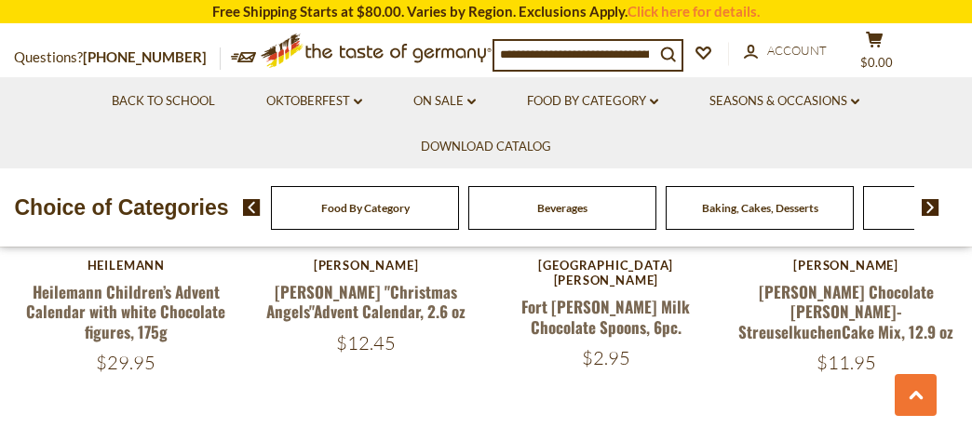
scroll to position [4112, 0]
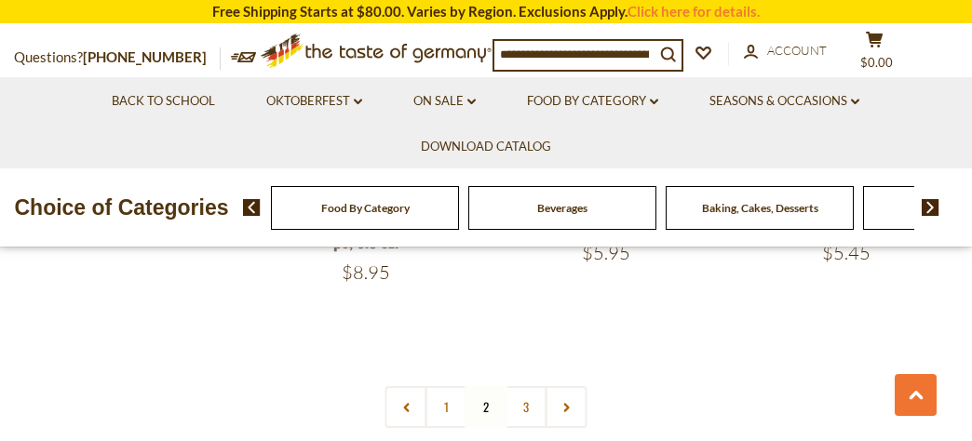
scroll to position [4102, 0]
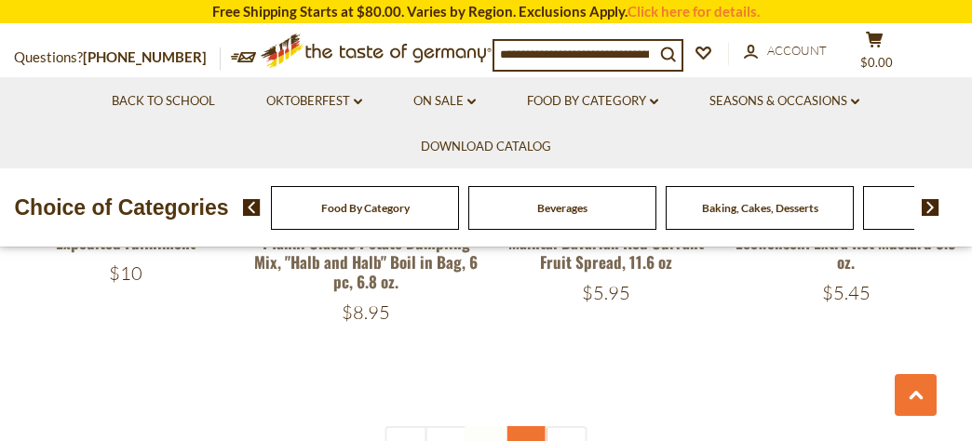
click at [525, 426] on link "3" at bounding box center [527, 447] width 42 height 42
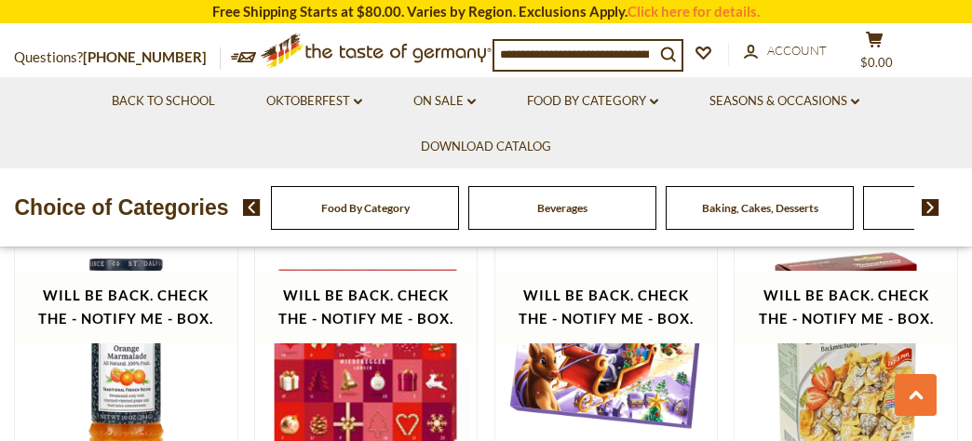
scroll to position [1704, 0]
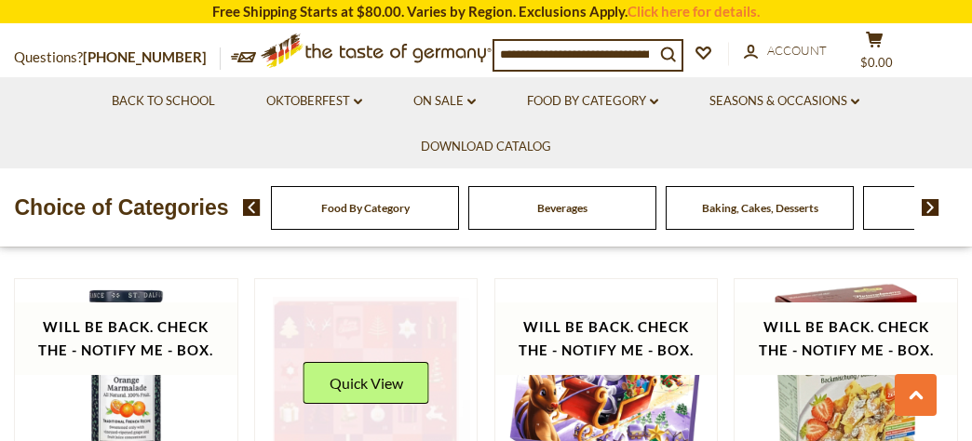
click at [369, 419] on link at bounding box center [366, 390] width 186 height 186
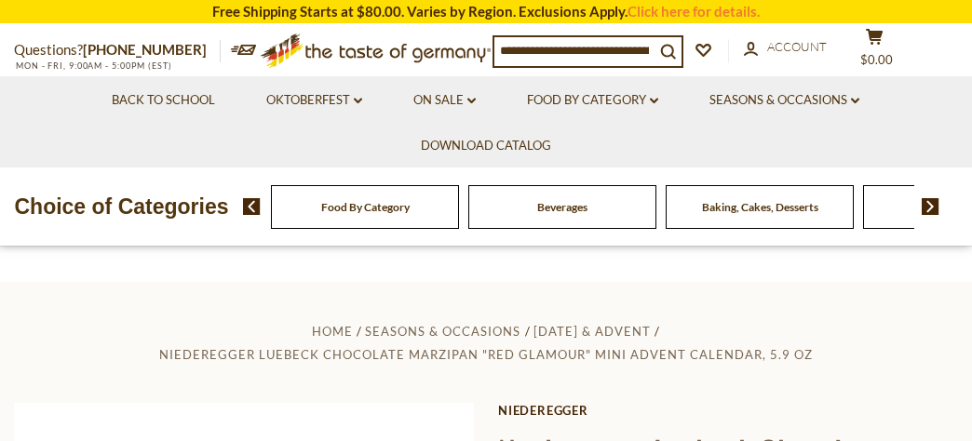
scroll to position [73, 0]
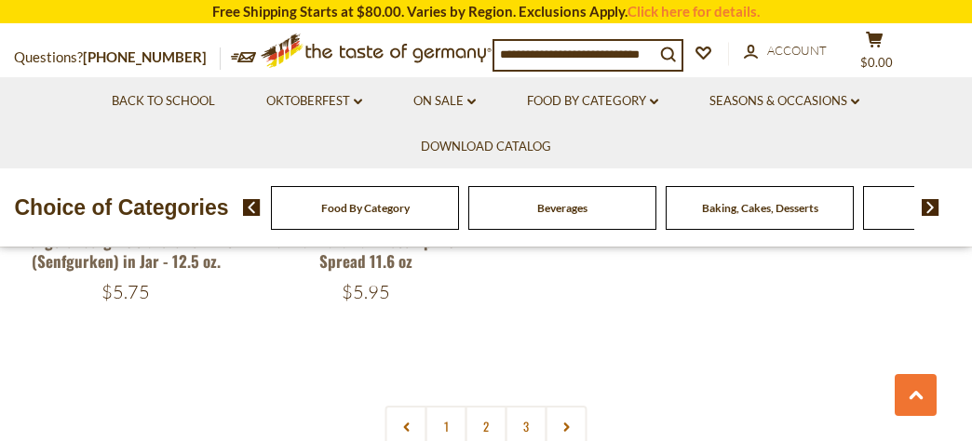
scroll to position [2917, 0]
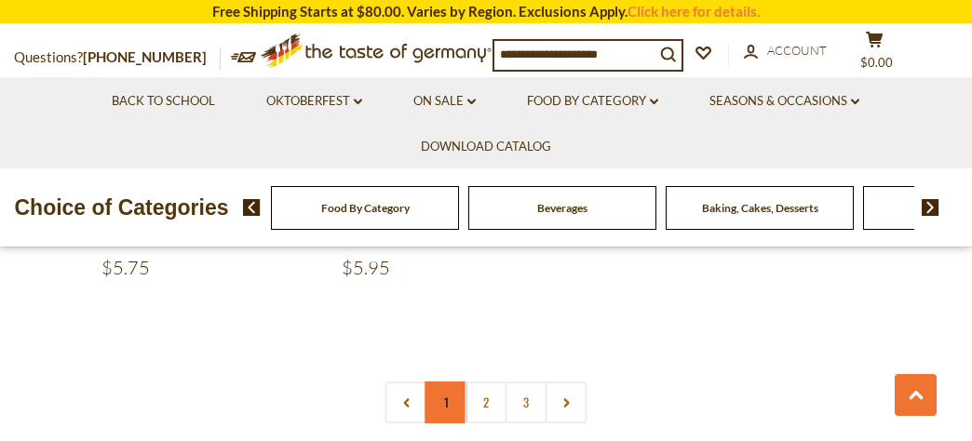
click at [449, 382] on link "1" at bounding box center [446, 403] width 42 height 42
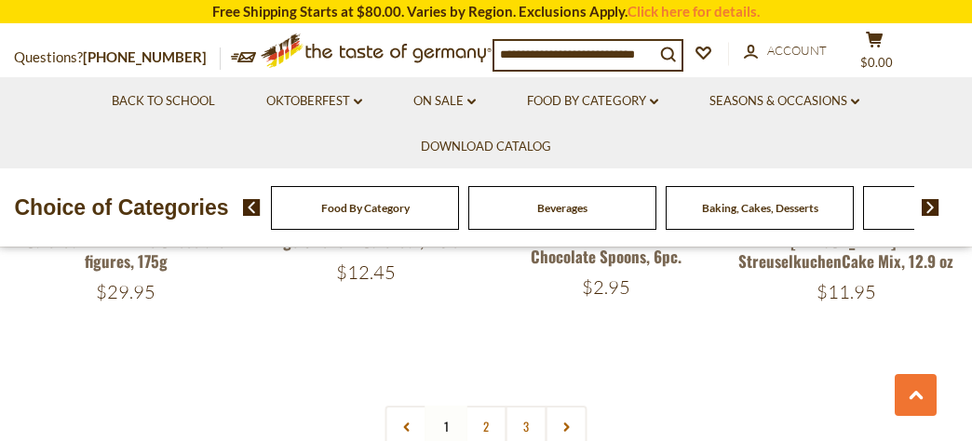
scroll to position [4182, 0]
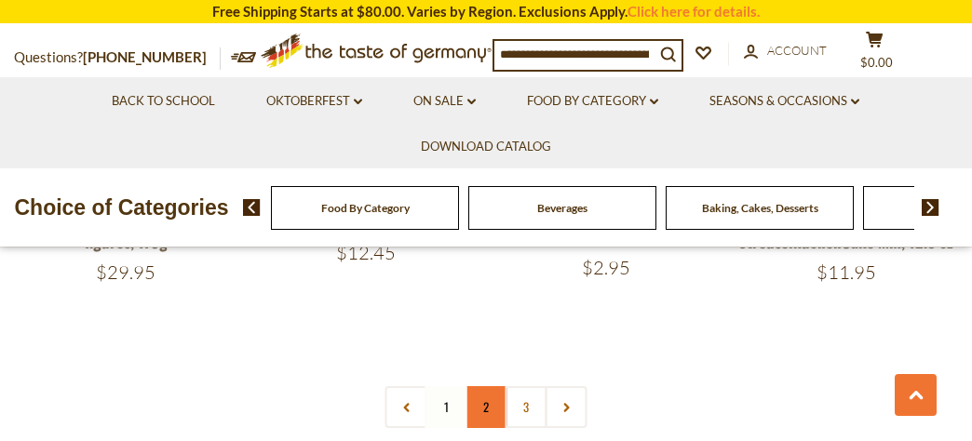
click at [489, 386] on link "2" at bounding box center [487, 407] width 42 height 42
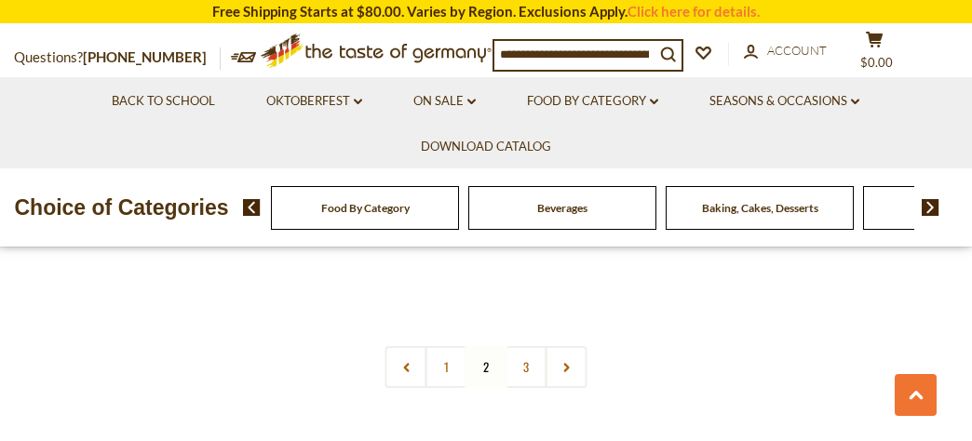
scroll to position [4203, 0]
click at [526, 330] on link "3" at bounding box center [527, 347] width 42 height 42
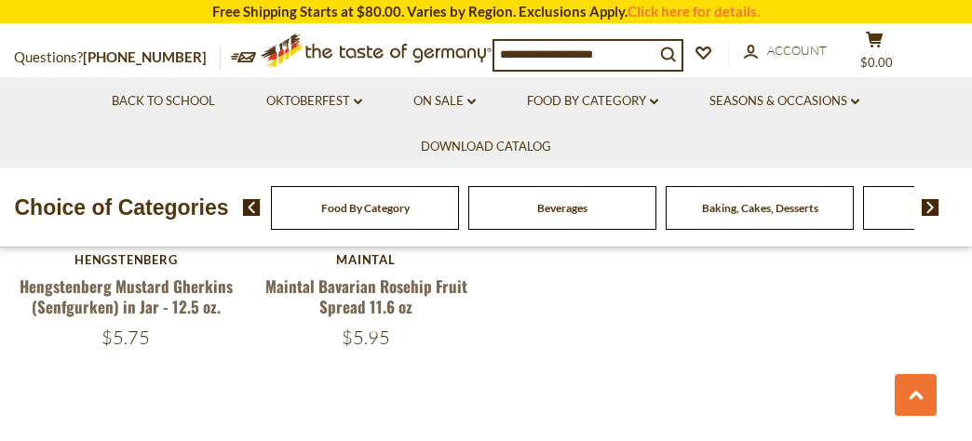
scroll to position [2888, 0]
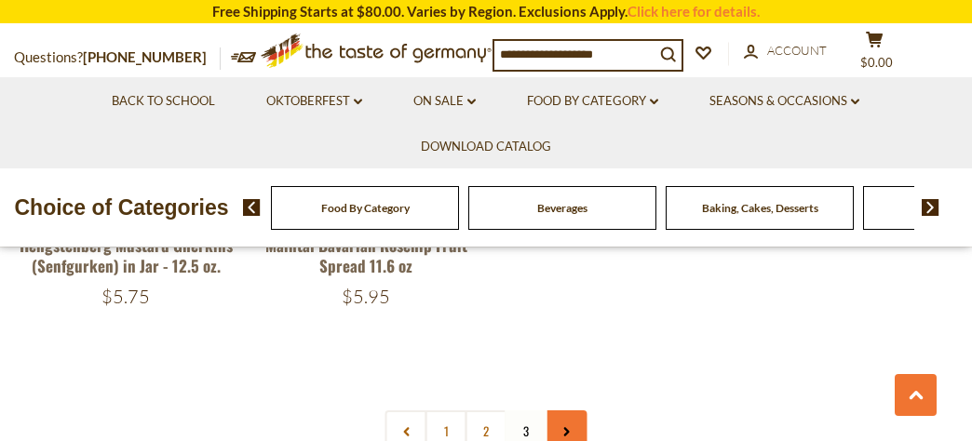
click at [564, 427] on icon at bounding box center [565, 431] width 11 height 9
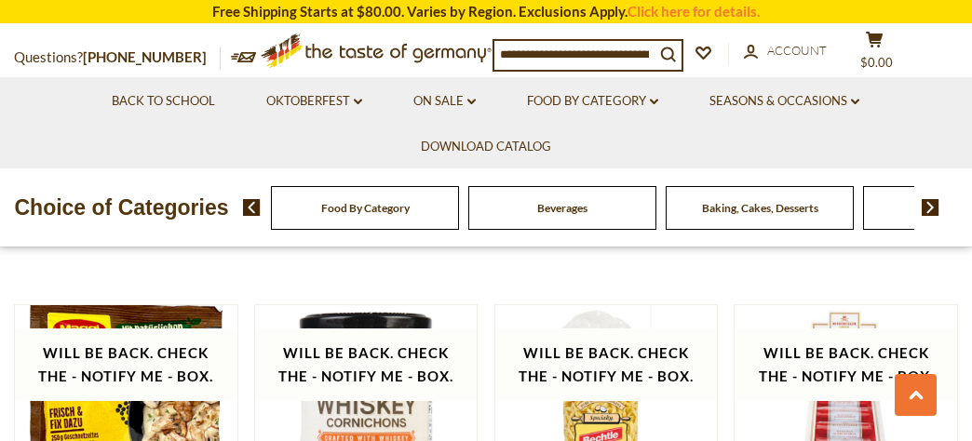
scroll to position [2177, 0]
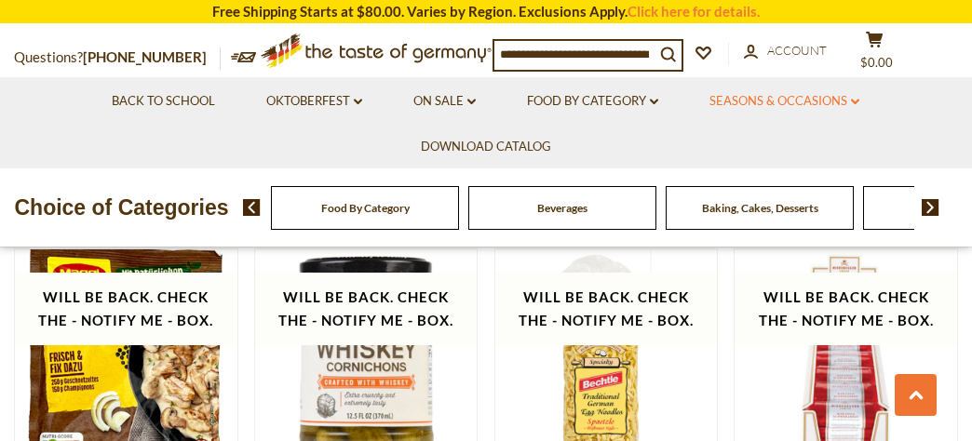
click at [814, 101] on link "Seasons & Occasions dropdown_arrow" at bounding box center [784, 101] width 150 height 20
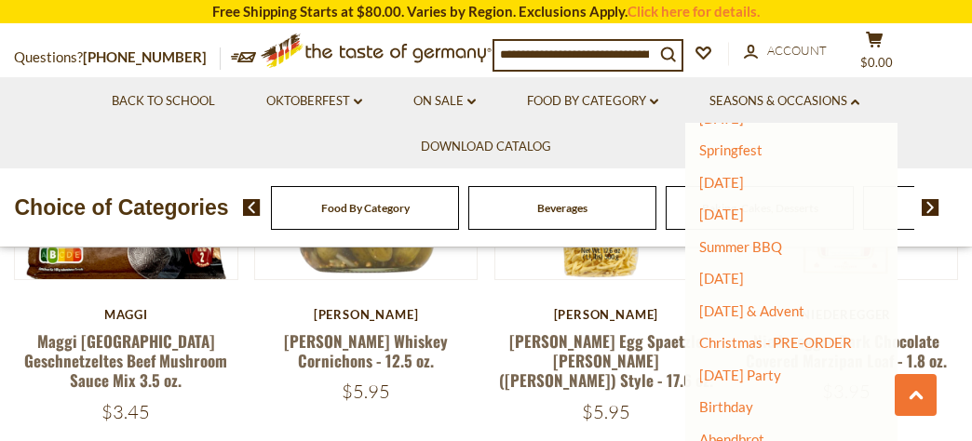
scroll to position [225, 0]
click at [754, 344] on link "Christmas - PRE-ORDER" at bounding box center [775, 342] width 153 height 26
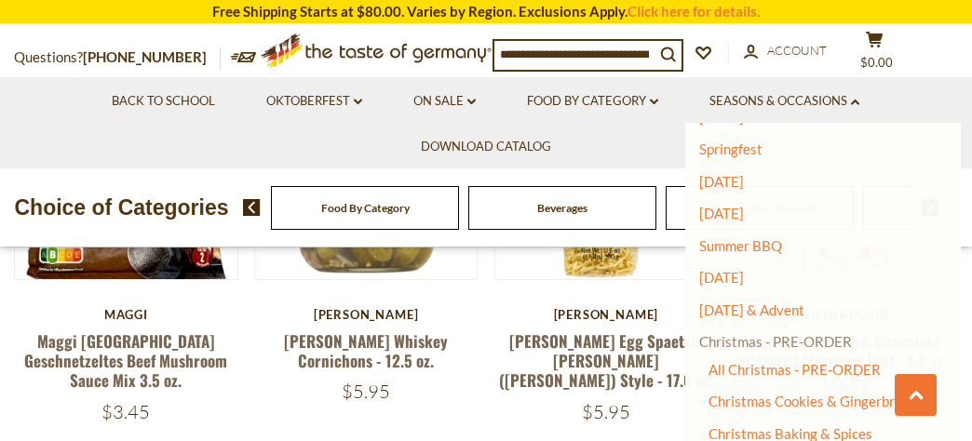
click at [803, 339] on link "Christmas - PRE-ORDER" at bounding box center [775, 342] width 153 height 26
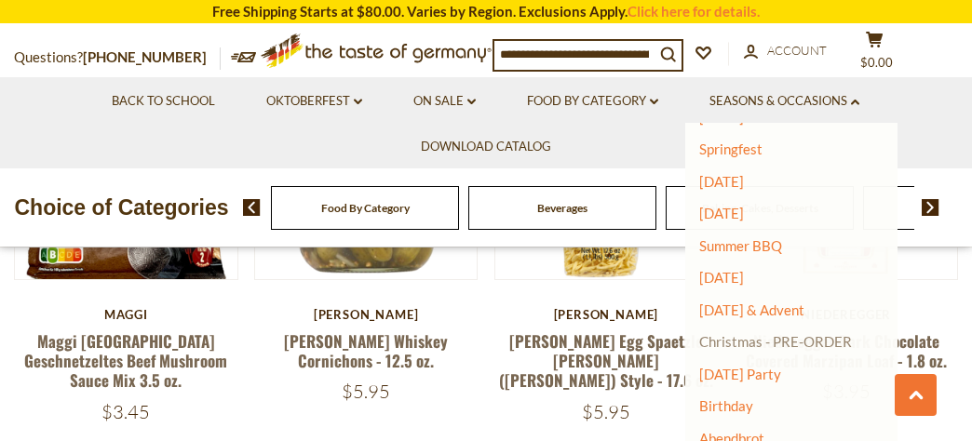
click at [799, 339] on link "Christmas - PRE-ORDER" at bounding box center [775, 342] width 153 height 26
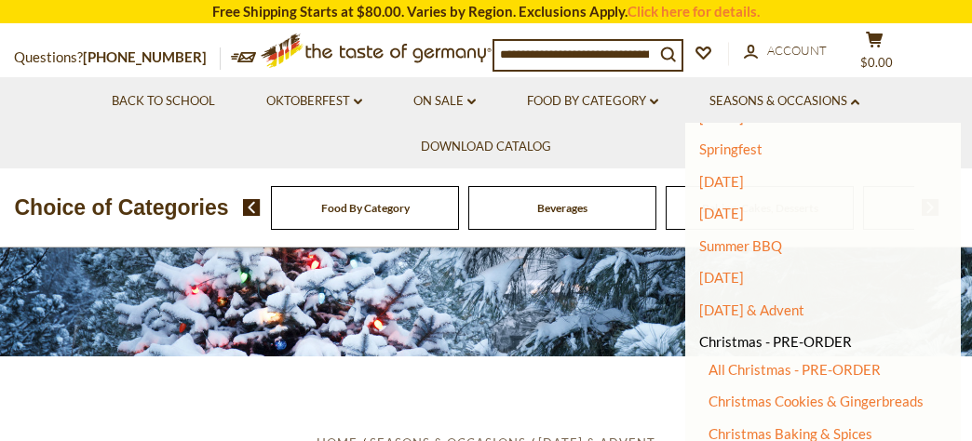
scroll to position [0, 0]
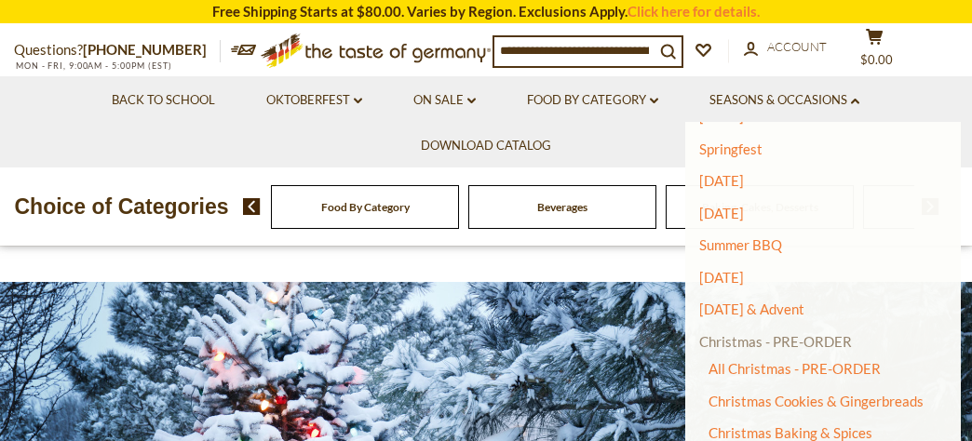
click at [795, 344] on link "Christmas - PRE-ORDER" at bounding box center [775, 342] width 153 height 26
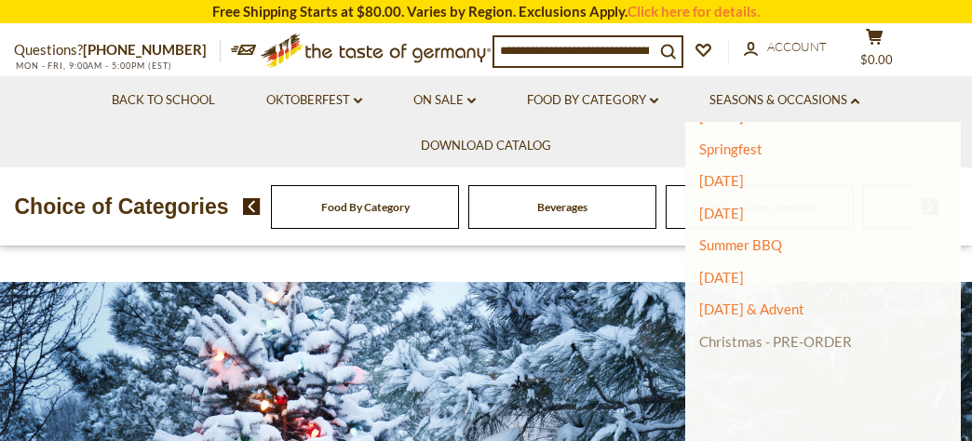
click at [795, 344] on link "Christmas - PRE-ORDER" at bounding box center [775, 342] width 153 height 26
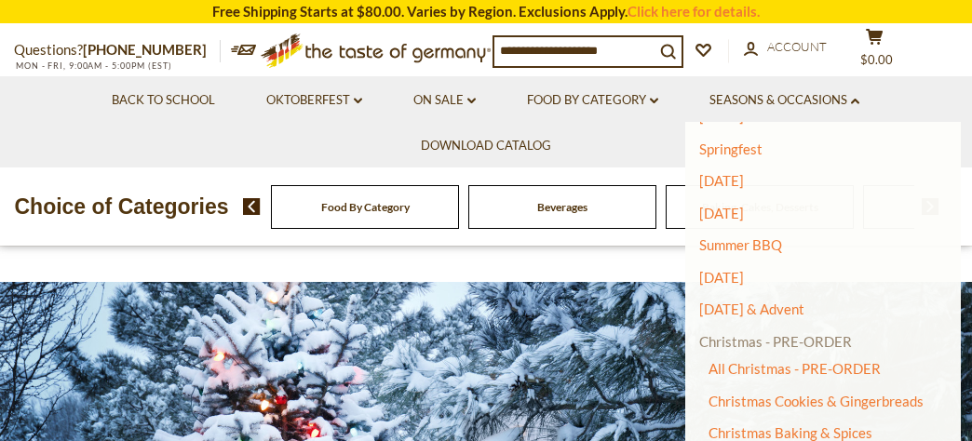
click at [794, 339] on link "Christmas - PRE-ORDER" at bounding box center [775, 342] width 153 height 26
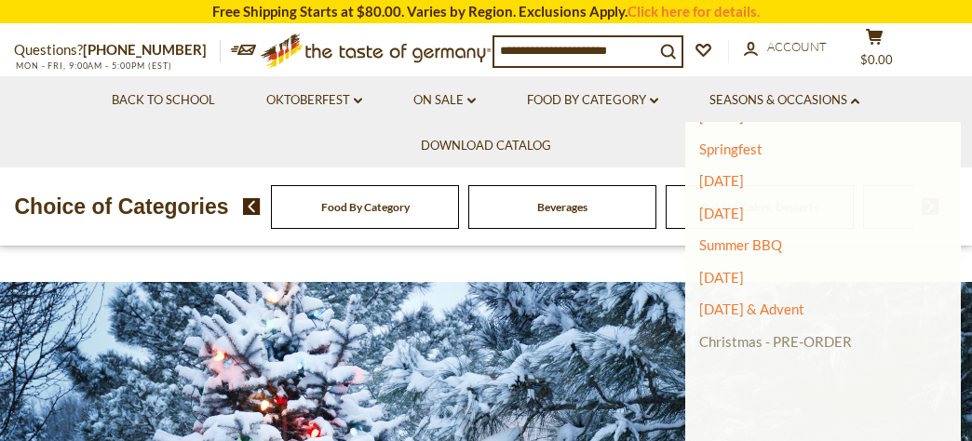
click at [794, 339] on link "Christmas - PRE-ORDER" at bounding box center [775, 342] width 153 height 26
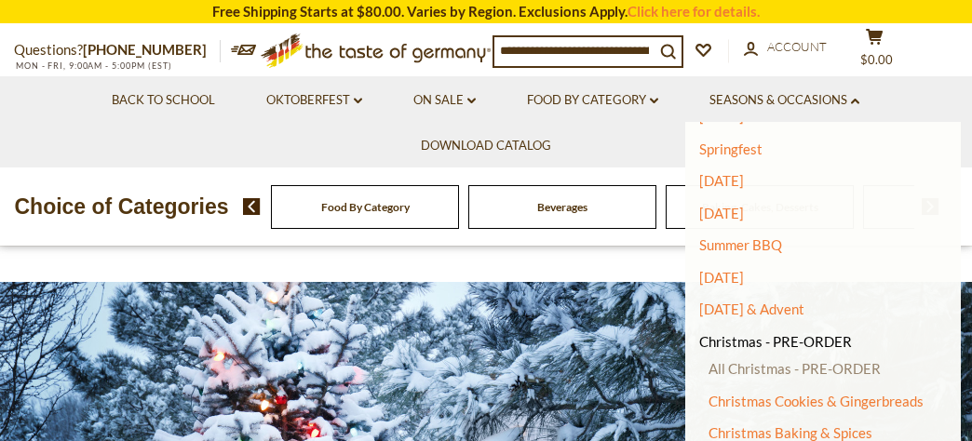
click at [764, 369] on link "All Christmas - PRE-ORDER" at bounding box center [795, 368] width 172 height 17
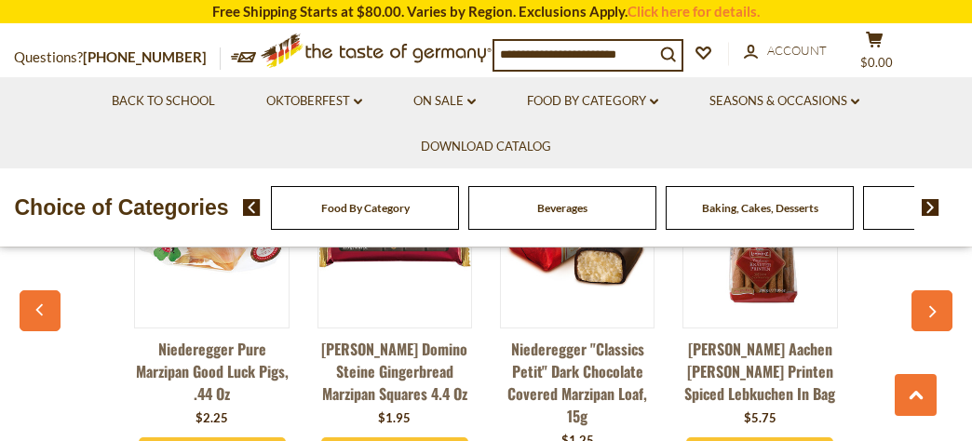
scroll to position [4785, 0]
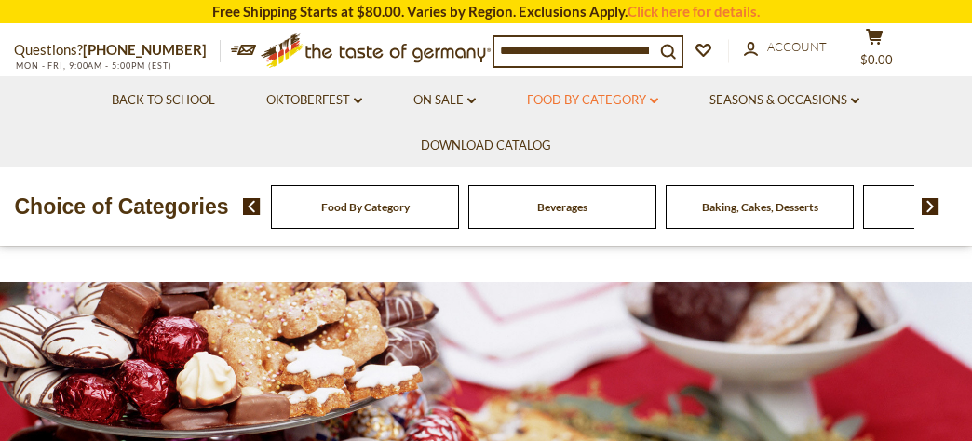
click at [614, 96] on link "Food By Category dropdown_arrow" at bounding box center [592, 100] width 131 height 20
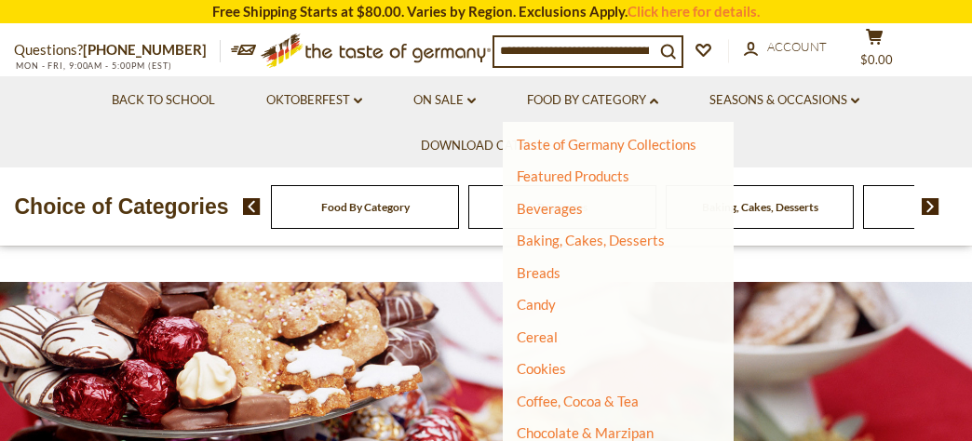
scroll to position [13, 0]
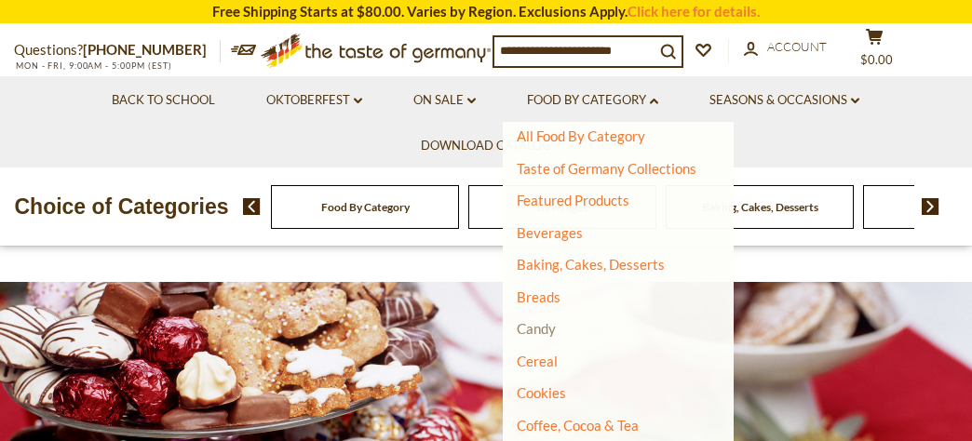
click at [546, 329] on link "Candy" at bounding box center [536, 328] width 39 height 17
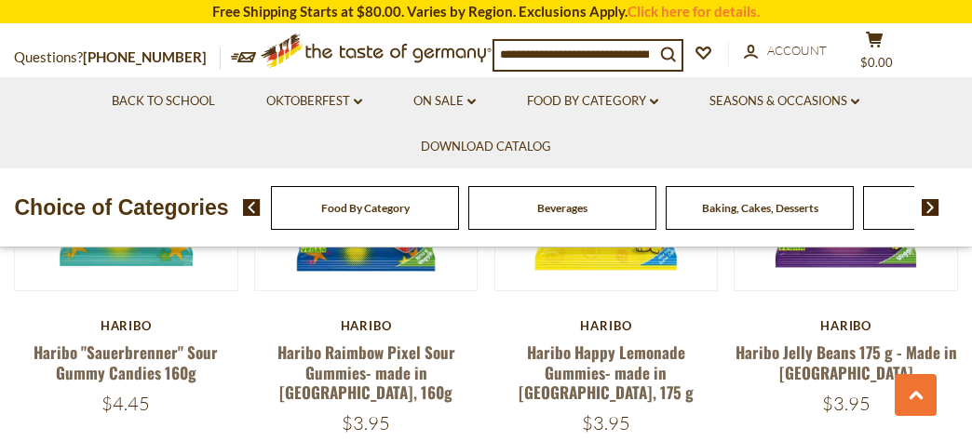
scroll to position [4213, 0]
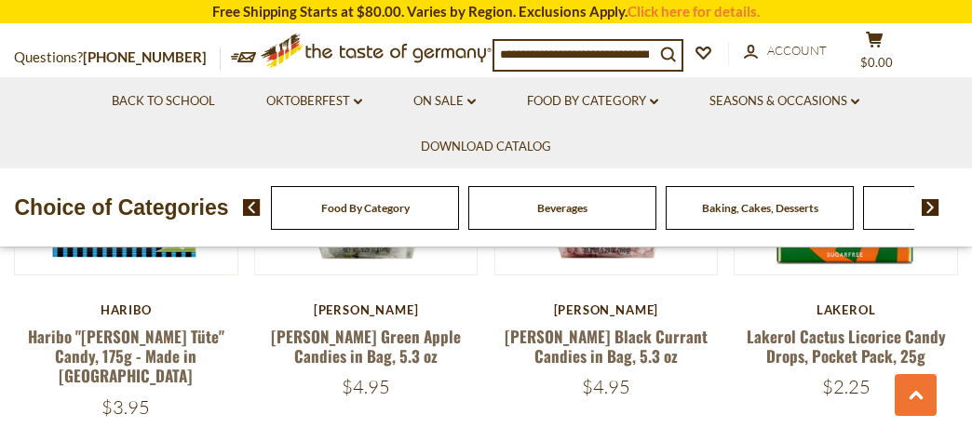
scroll to position [4088, 0]
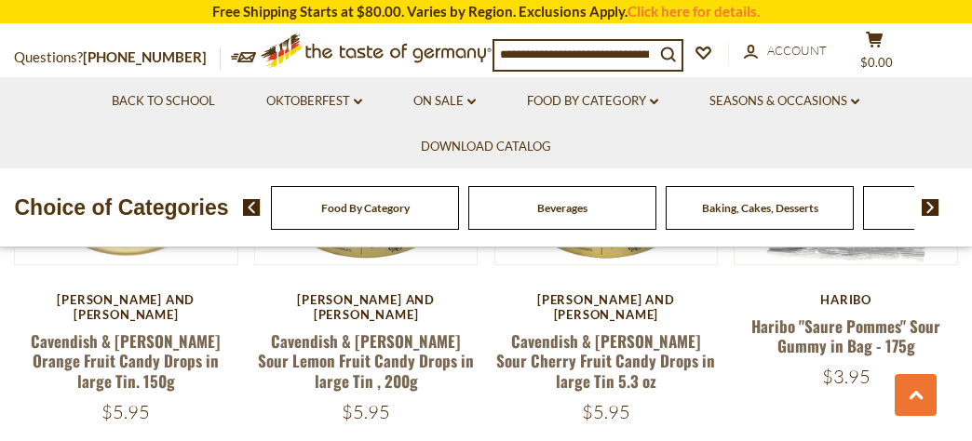
scroll to position [4187, 0]
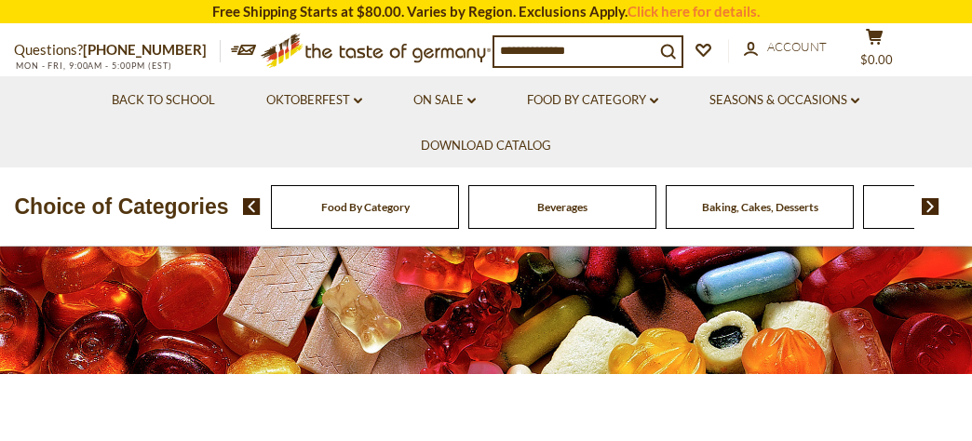
scroll to position [0, 0]
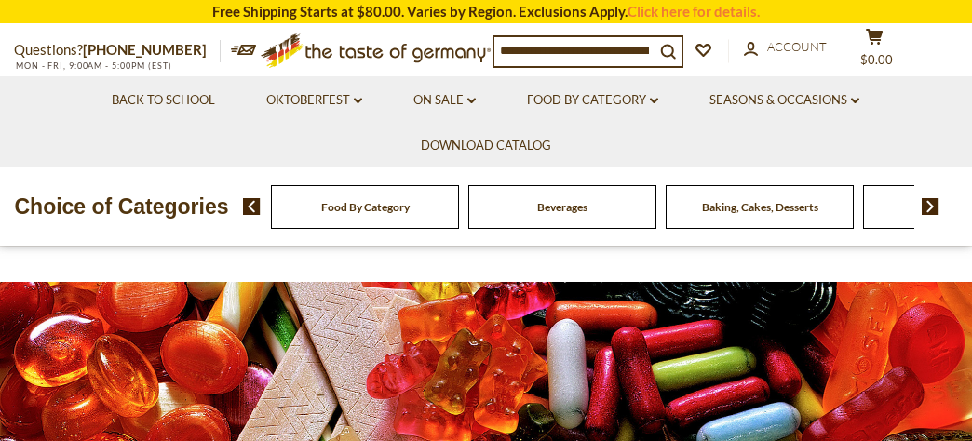
click at [762, 214] on span "Baking, Cakes, Desserts" at bounding box center [760, 207] width 116 height 14
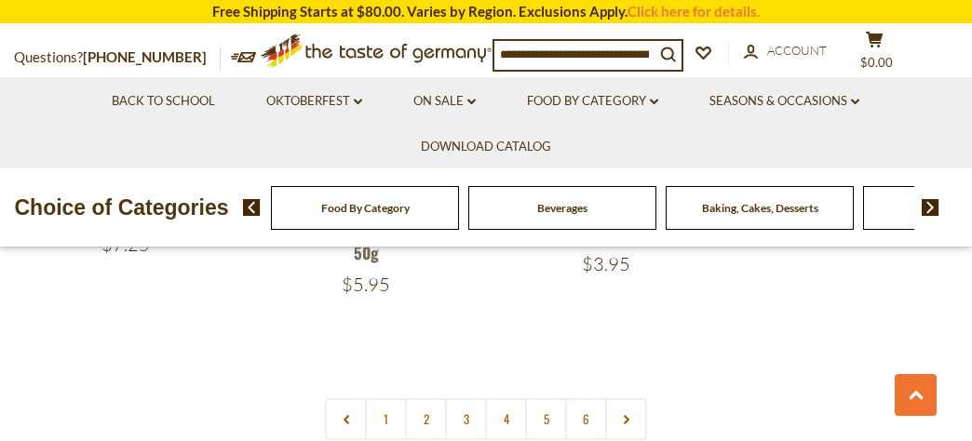
scroll to position [4199, 0]
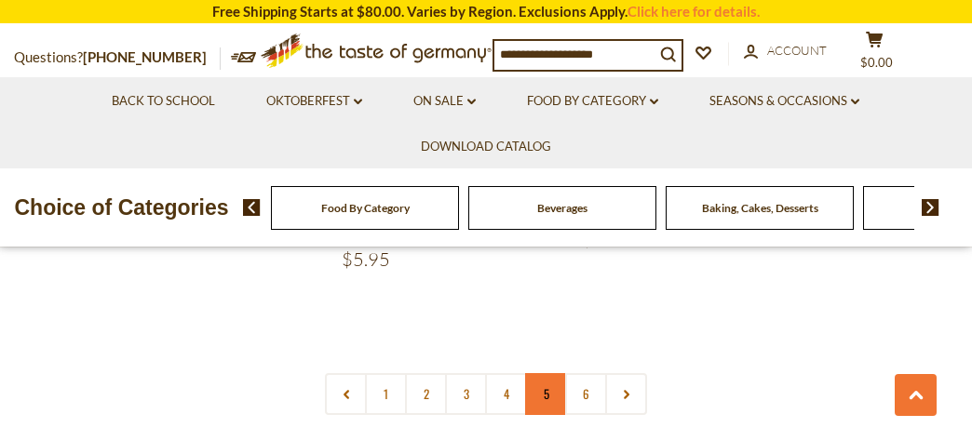
click at [546, 373] on link "5" at bounding box center [546, 394] width 42 height 42
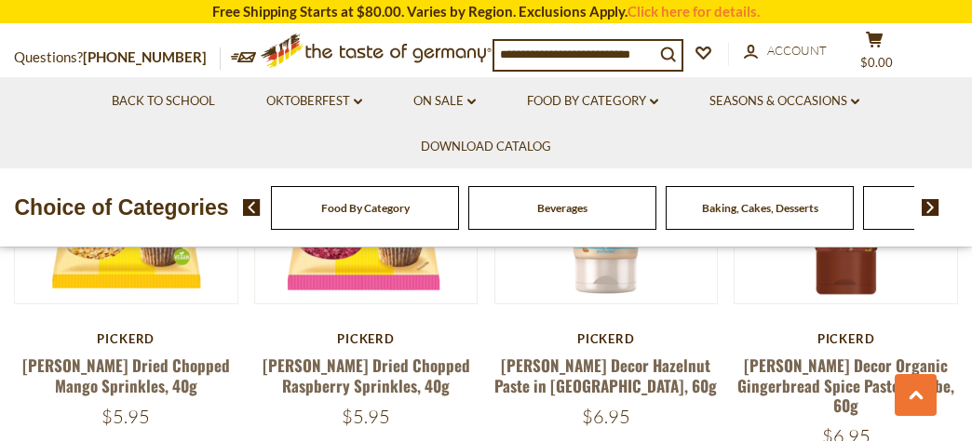
scroll to position [646, 0]
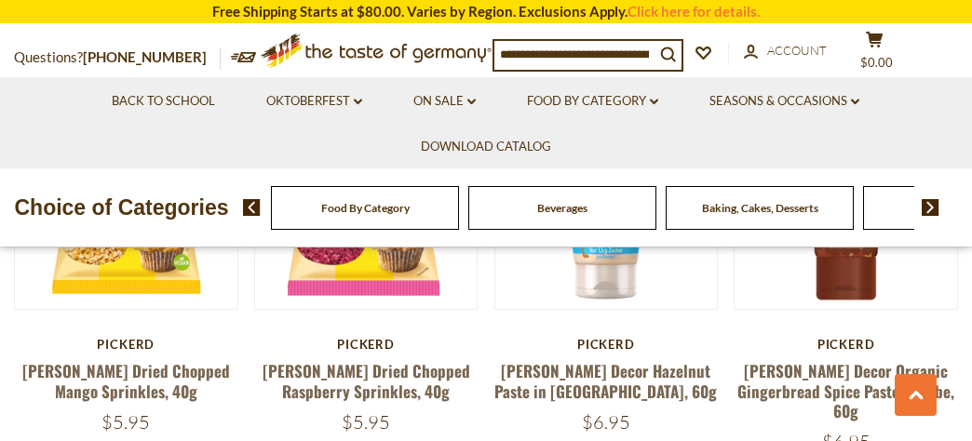
click at [774, 422] on div "Pickerd Pickerd Decor Organic Gingerbread Spice Paste in Tube, 60g $6.95" at bounding box center [846, 395] width 224 height 116
click at [948, 332] on article "Will be back. Check the - Notify Me - Box. Quick View Pickerd Pickerd Decor Org…" at bounding box center [846, 271] width 224 height 368
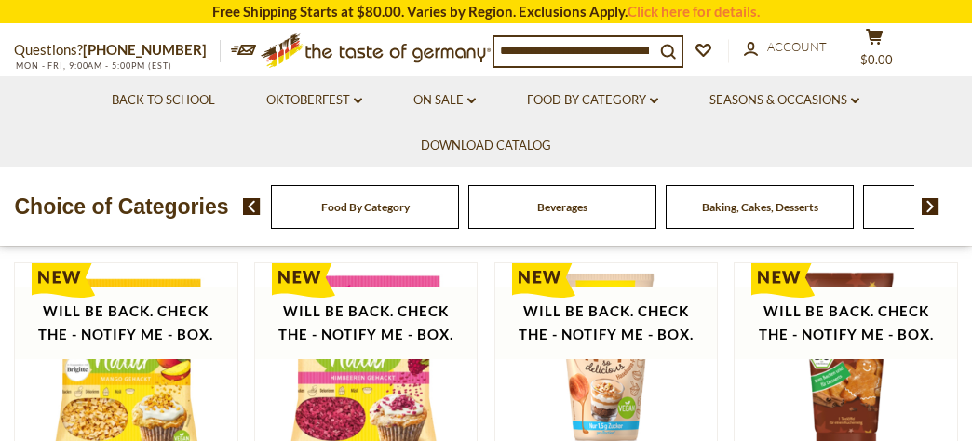
scroll to position [0, 0]
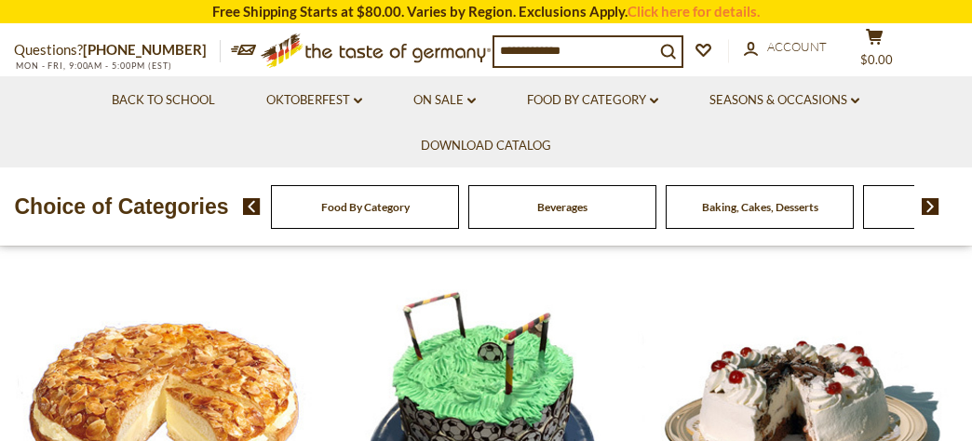
click at [377, 229] on div "Food By Category" at bounding box center [365, 207] width 188 height 44
click at [604, 97] on link "Food By Category dropdown_arrow" at bounding box center [592, 100] width 131 height 20
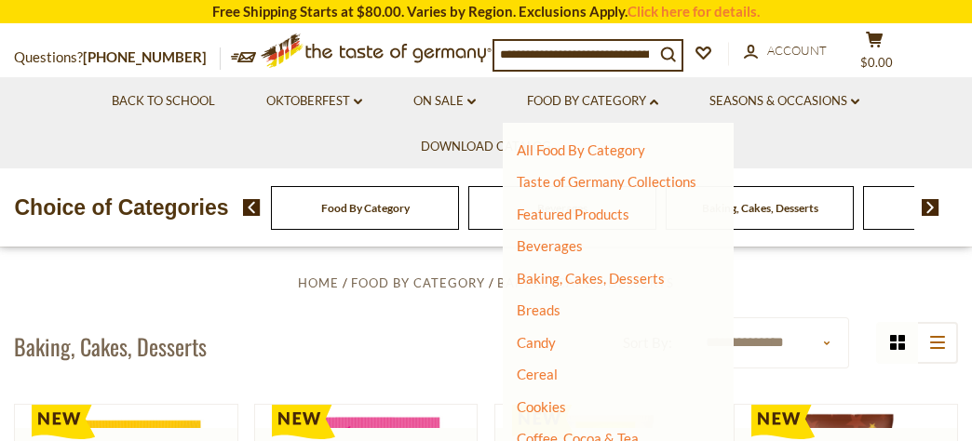
scroll to position [389, 0]
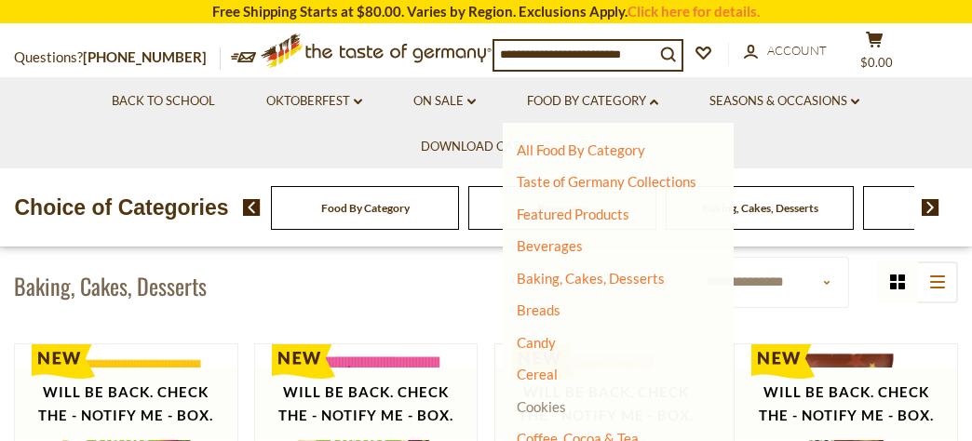
click at [560, 408] on link "Cookies" at bounding box center [541, 406] width 49 height 17
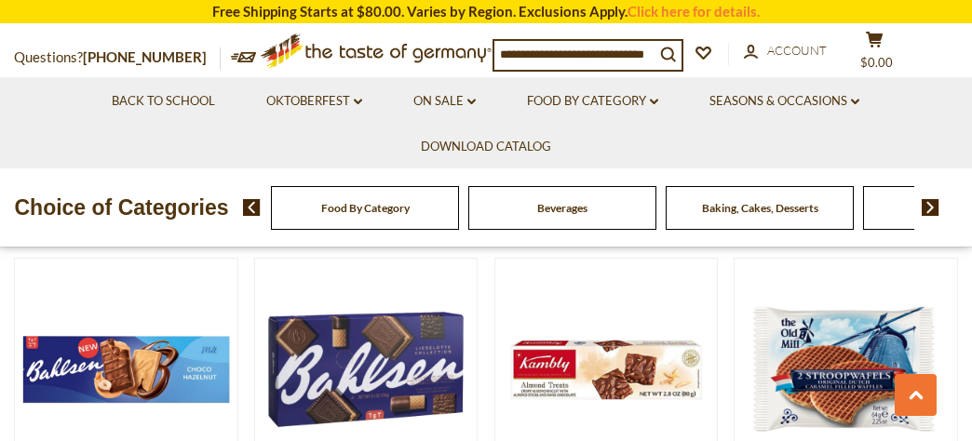
scroll to position [454, 0]
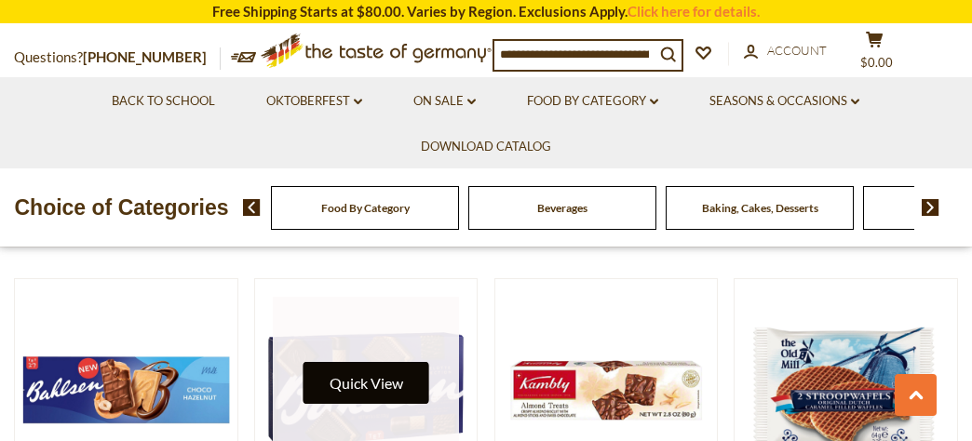
click at [363, 387] on button "Quick View" at bounding box center [367, 383] width 126 height 42
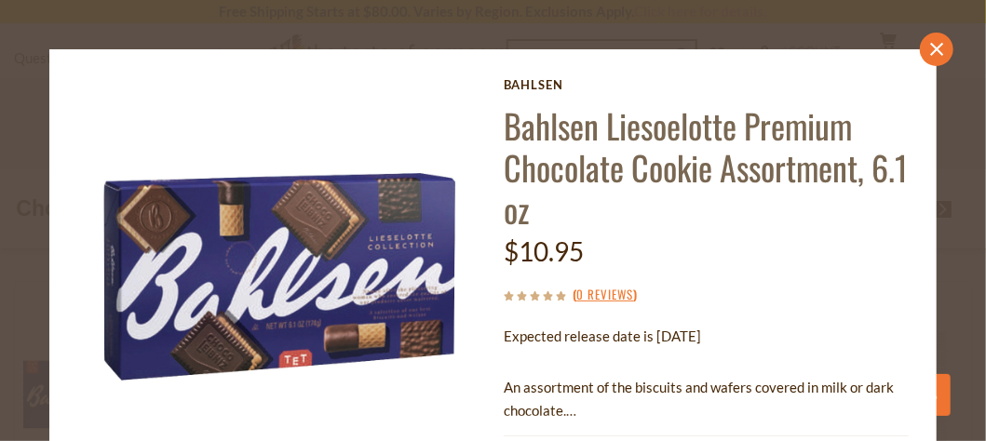
click at [930, 47] on icon at bounding box center [936, 49] width 13 height 13
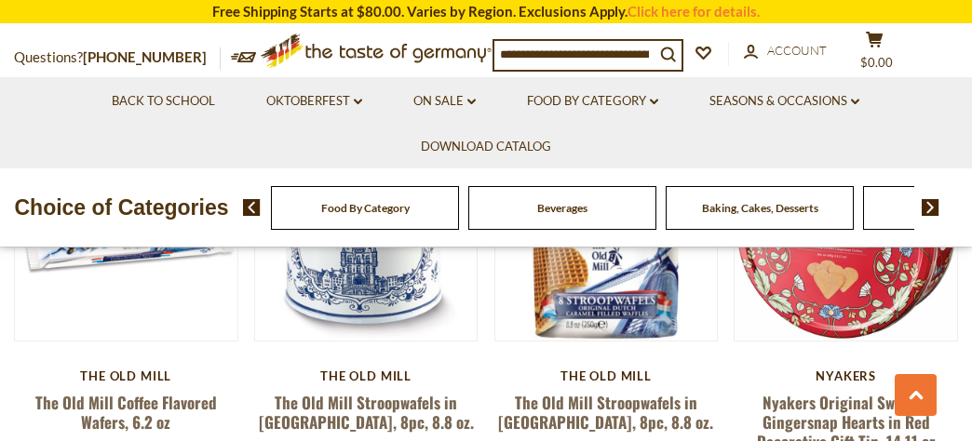
scroll to position [1924, 0]
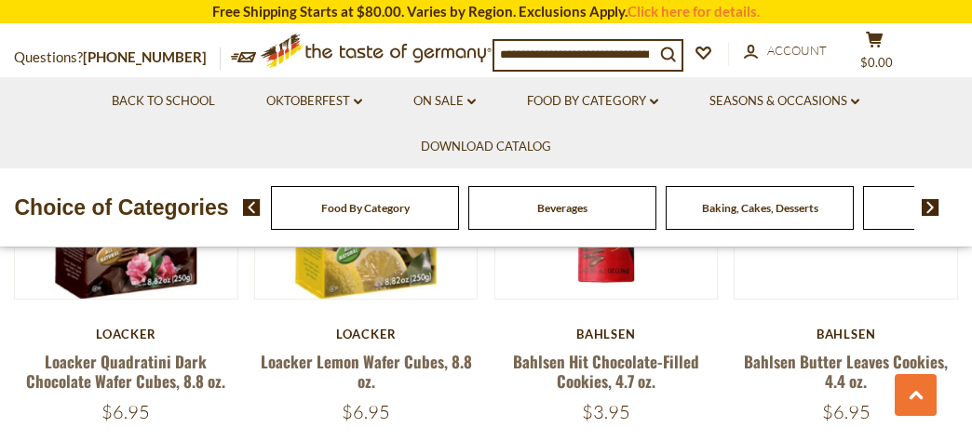
scroll to position [3020, 0]
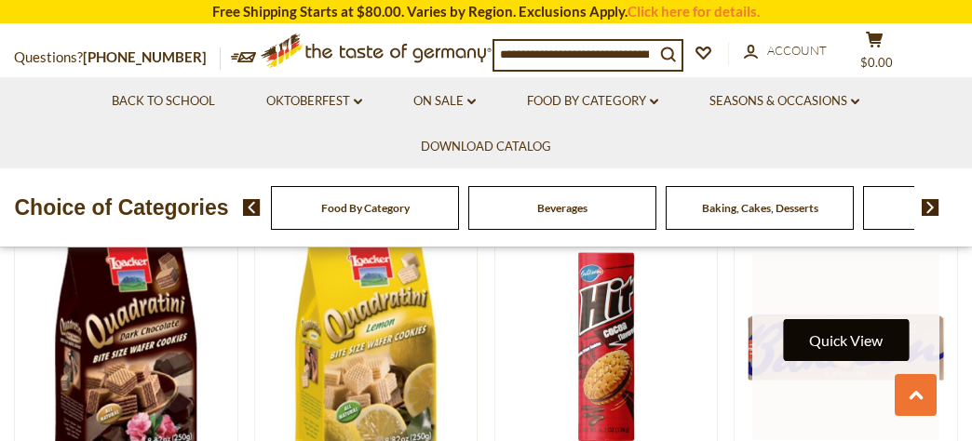
click at [844, 327] on button "Quick View" at bounding box center [846, 340] width 126 height 42
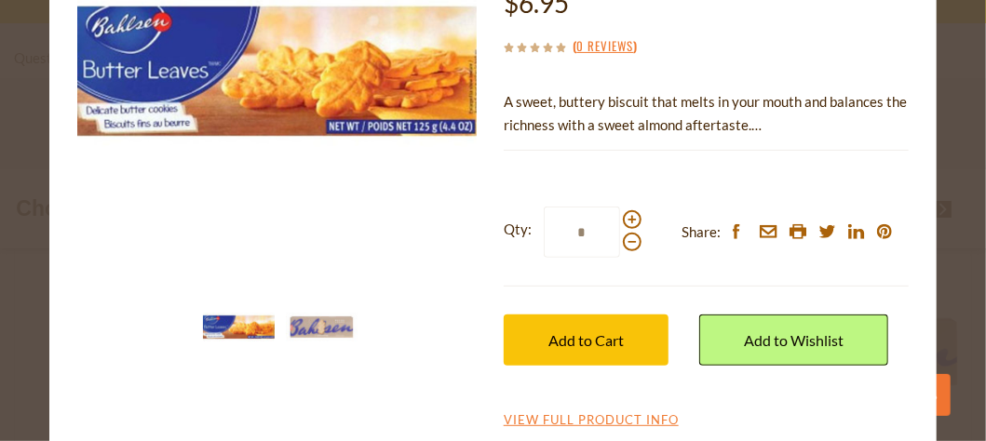
scroll to position [223, 0]
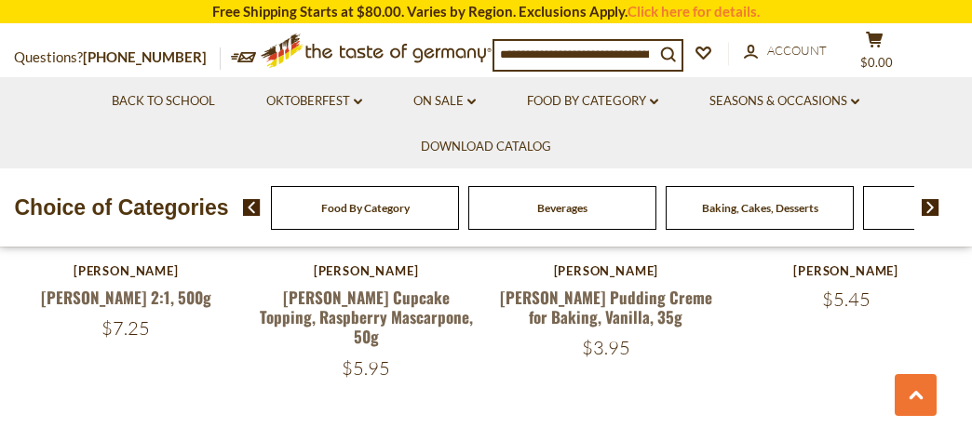
scroll to position [4165, 0]
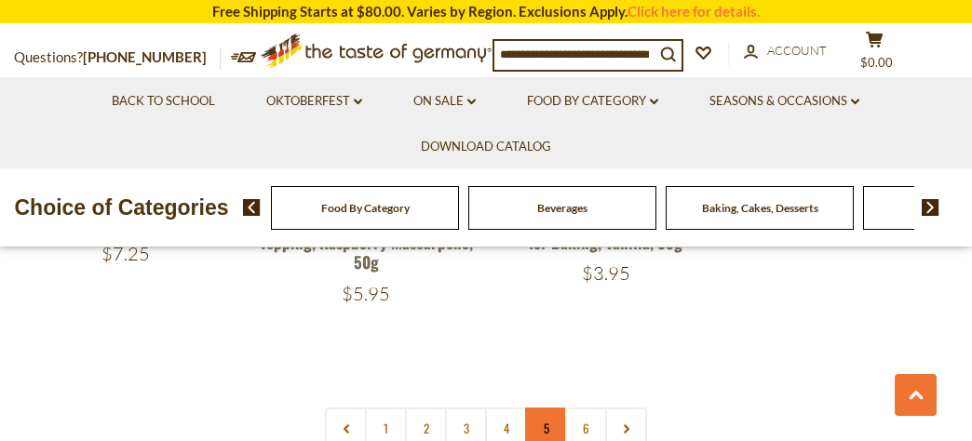
click at [544, 408] on link "5" at bounding box center [546, 429] width 42 height 42
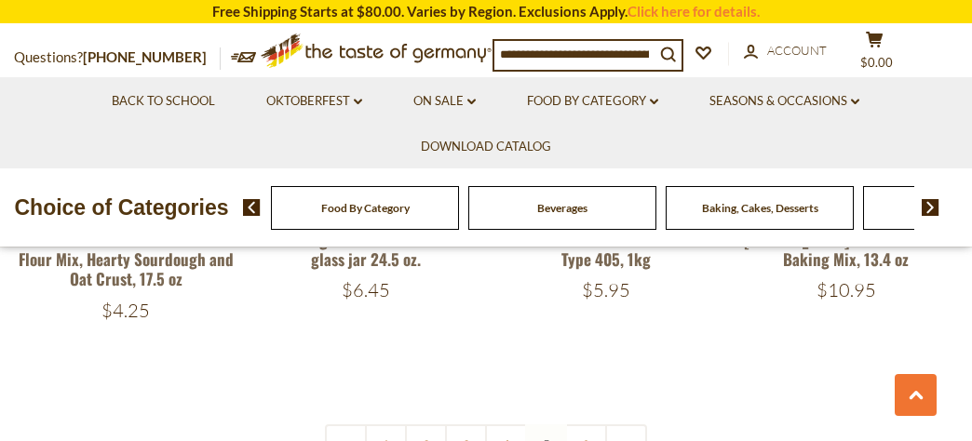
scroll to position [4174, 0]
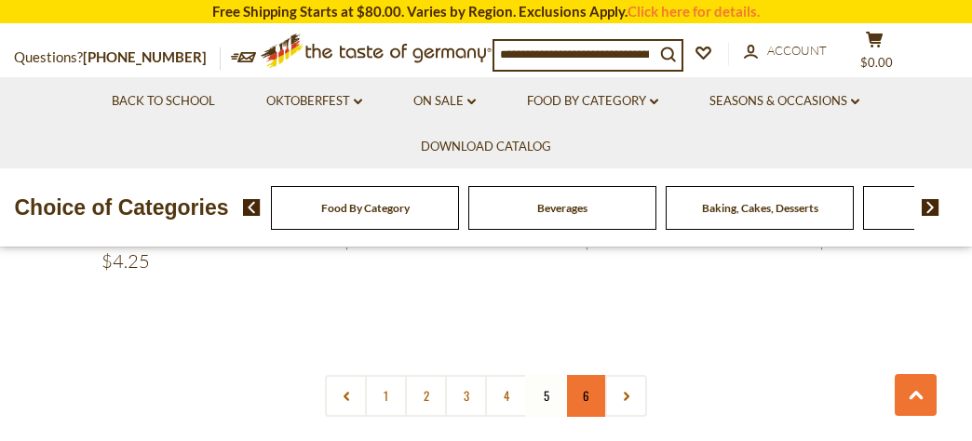
click at [585, 375] on link "6" at bounding box center [586, 396] width 42 height 42
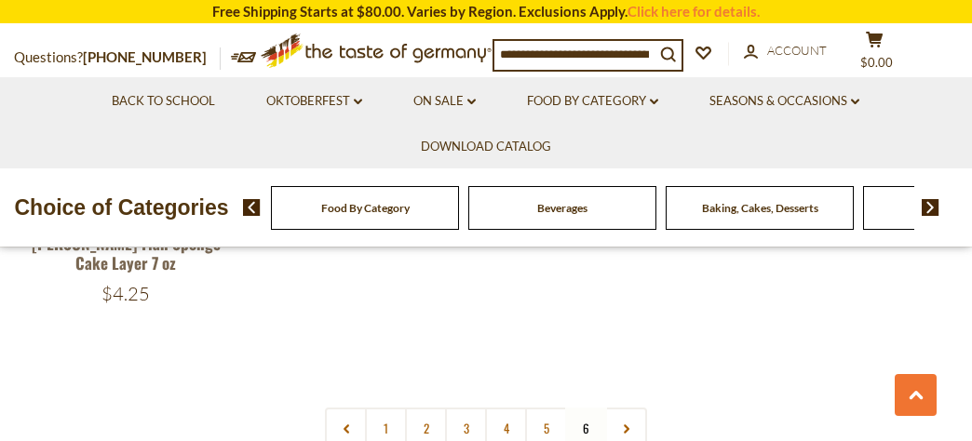
scroll to position [2511, 0]
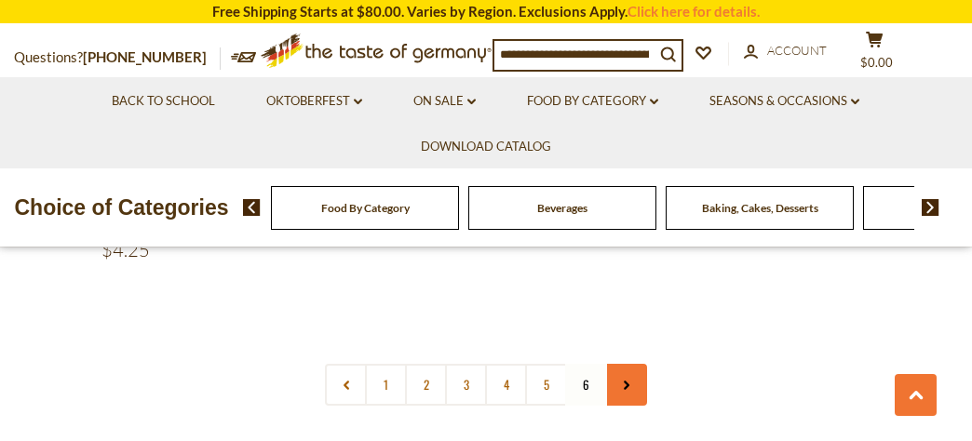
click at [628, 381] on icon at bounding box center [626, 385] width 11 height 9
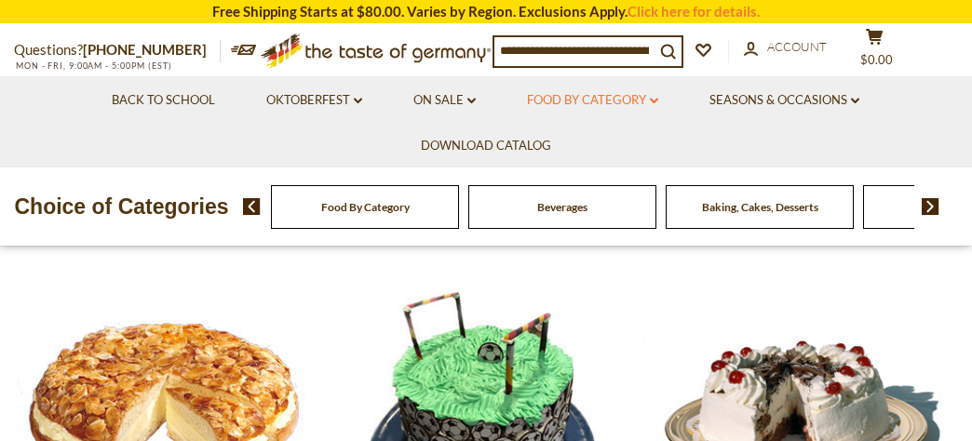
click at [609, 102] on link "Food By Category dropdown_arrow" at bounding box center [592, 100] width 131 height 20
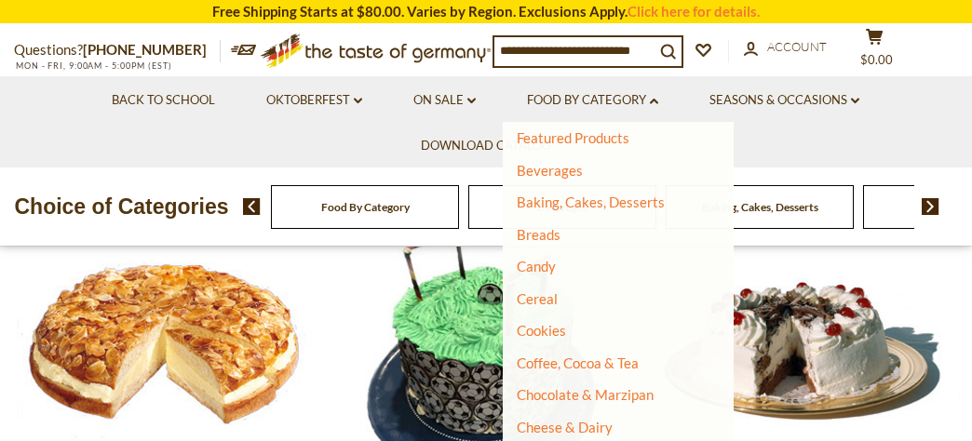
scroll to position [91, 0]
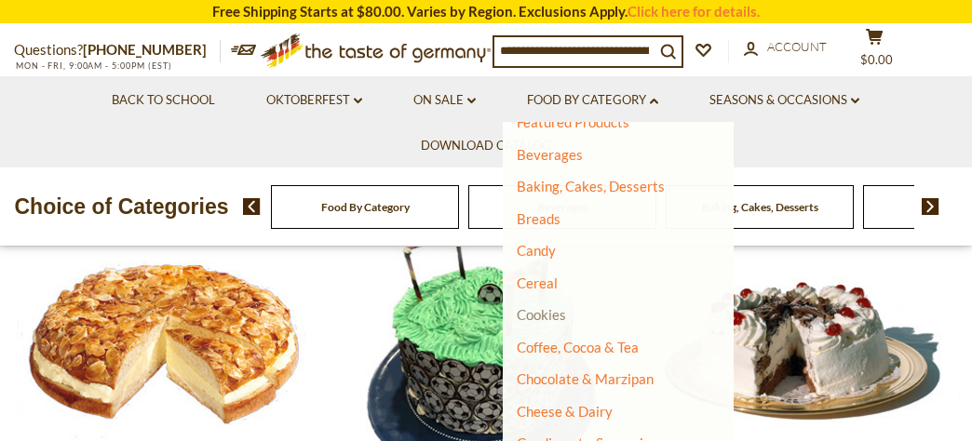
click at [531, 313] on link "Cookies" at bounding box center [541, 314] width 49 height 17
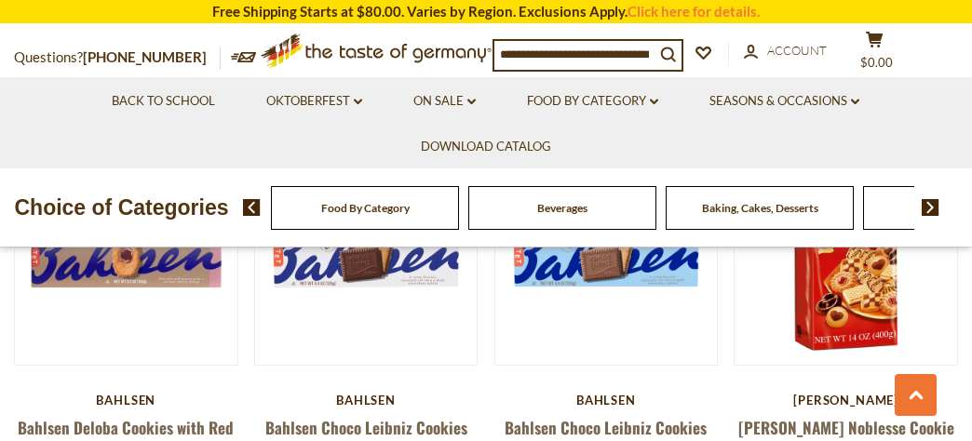
scroll to position [3970, 0]
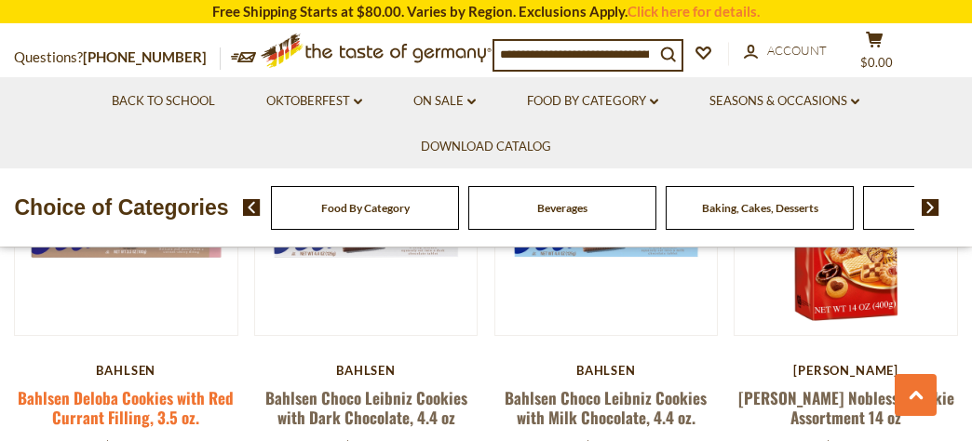
click at [115, 386] on link "Bahlsen Deloba Cookies with Red Currant Filling, 3.5 oz." at bounding box center [126, 407] width 216 height 43
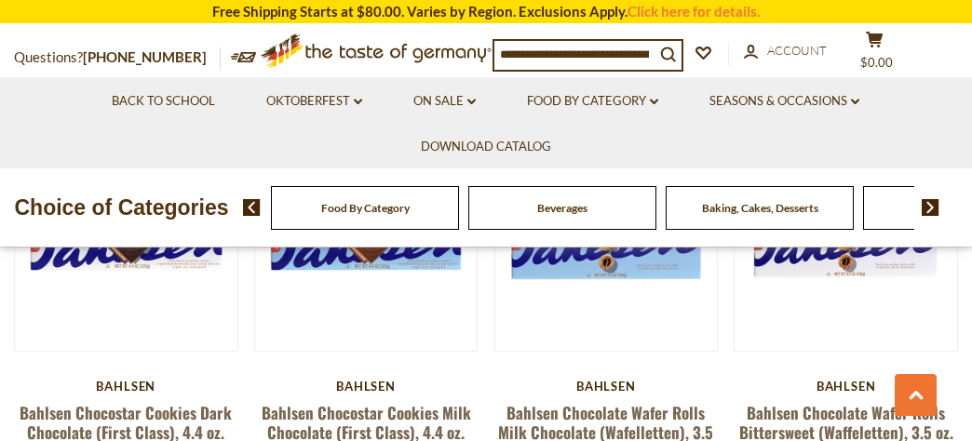
scroll to position [3551, 0]
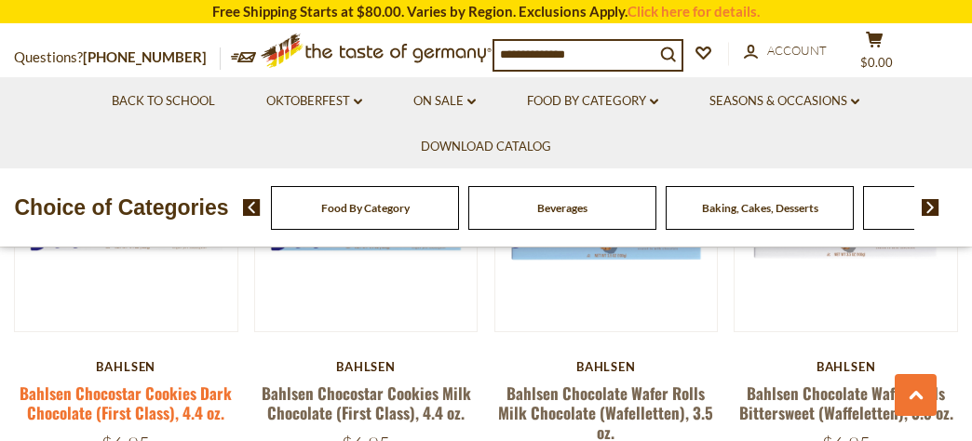
click at [141, 382] on link "Bahlsen Chocostar Cookies Dark Chocolate (First Class), 4.4 oz." at bounding box center [126, 403] width 212 height 43
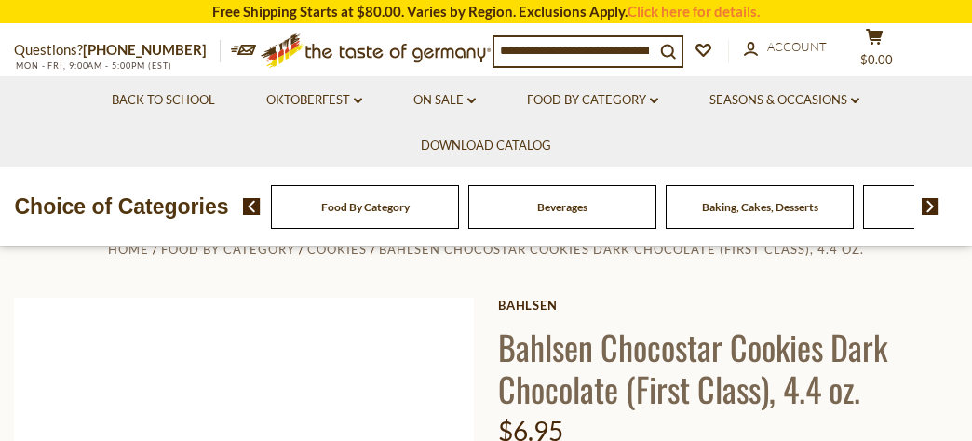
scroll to position [102, 0]
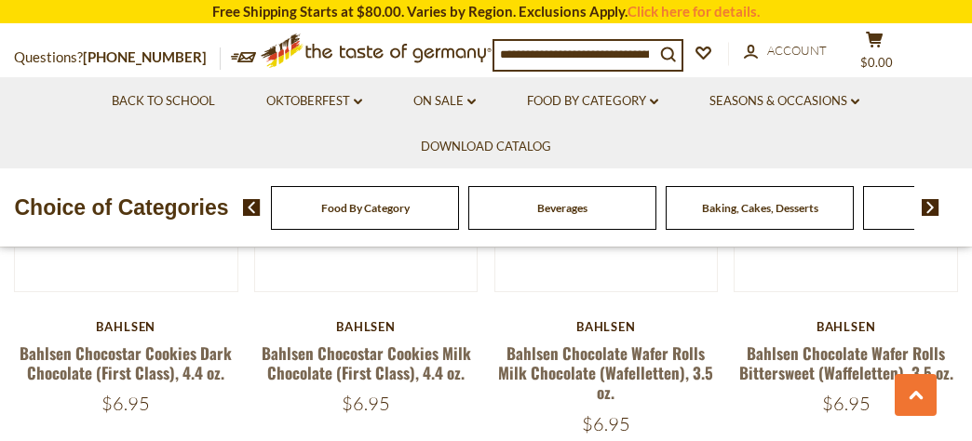
scroll to position [3631, 0]
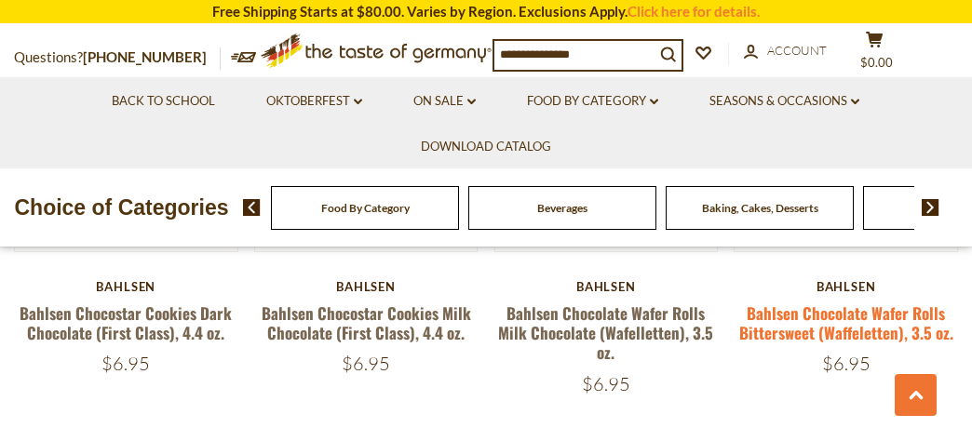
click at [824, 311] on link "Bahlsen Chocolate Wafer Rolls Bittersweet (Waffeletten), 3.5 oz." at bounding box center [846, 323] width 214 height 43
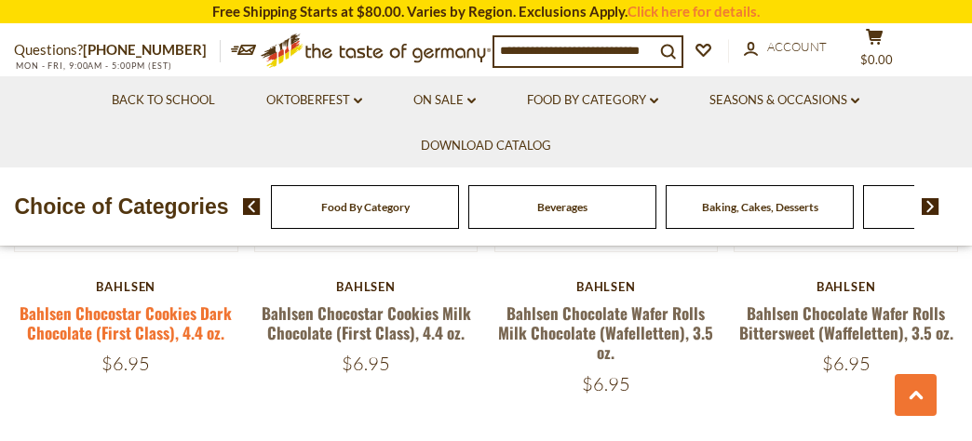
click at [142, 307] on link "Bahlsen Chocostar Cookies Dark Chocolate (First Class), 4.4 oz." at bounding box center [126, 323] width 212 height 43
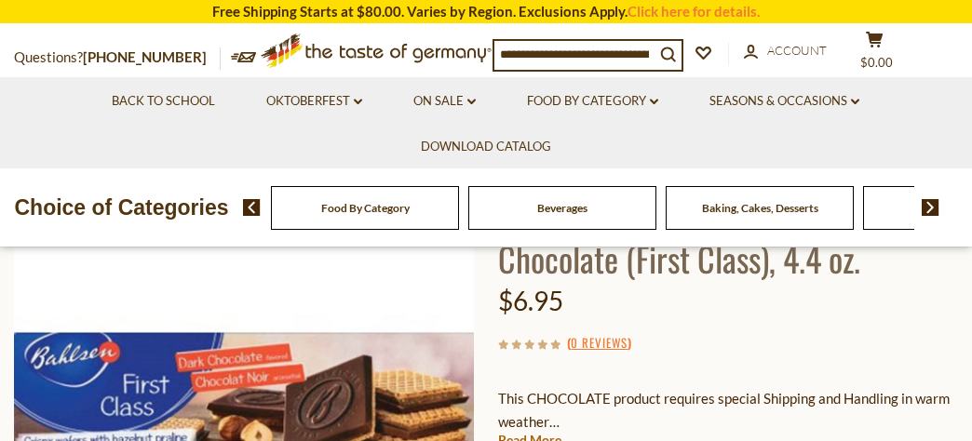
scroll to position [150, 0]
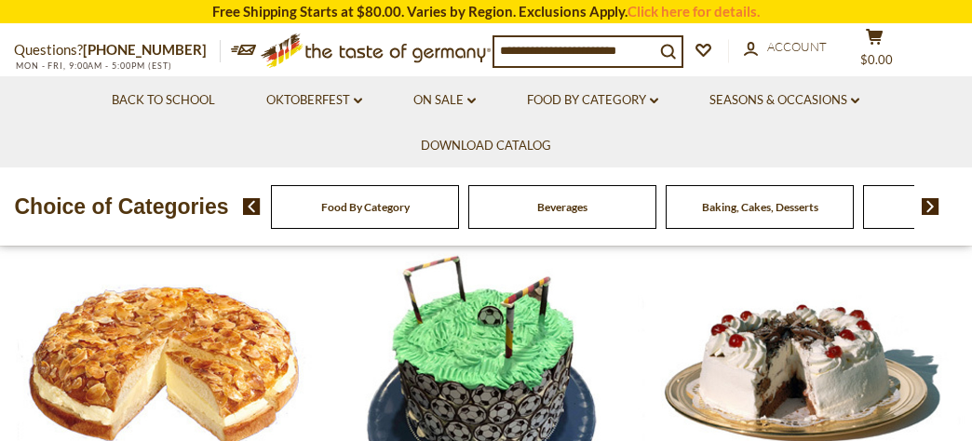
click at [504, 47] on input at bounding box center [574, 50] width 160 height 26
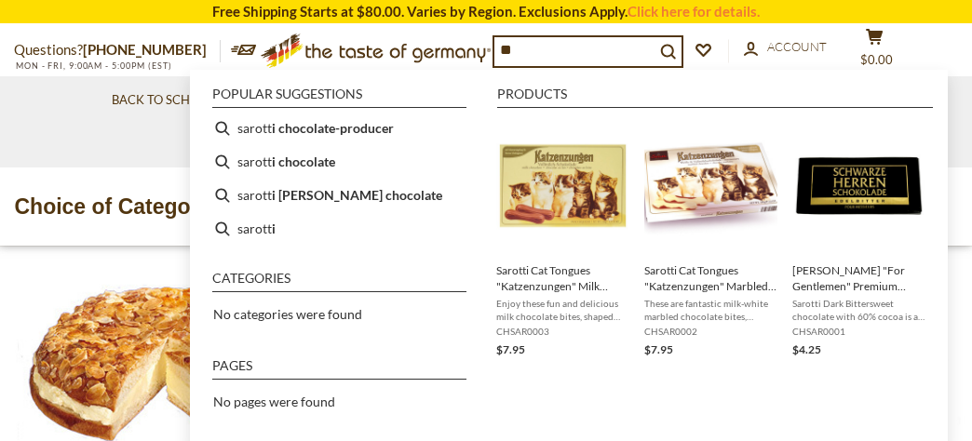
type input "*"
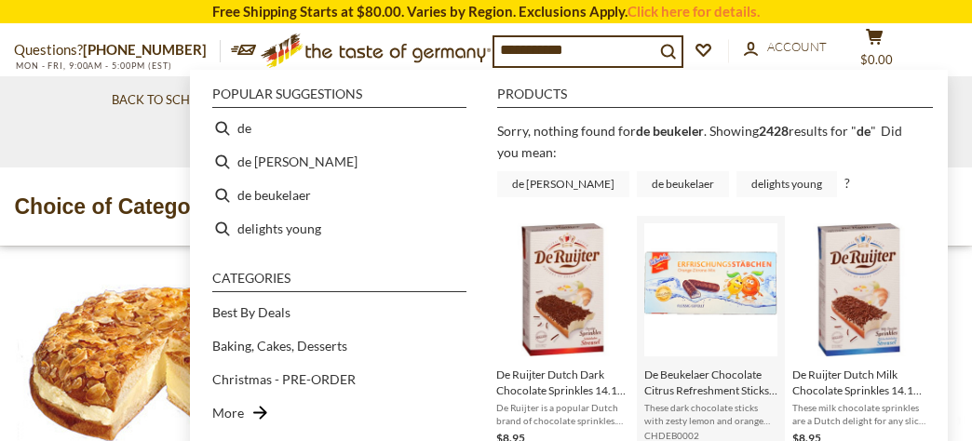
type input "**********"
click at [734, 290] on img "De Beukelaer Chocolate Citrus Refreshment Sticks, 75 g." at bounding box center [710, 289] width 133 height 133
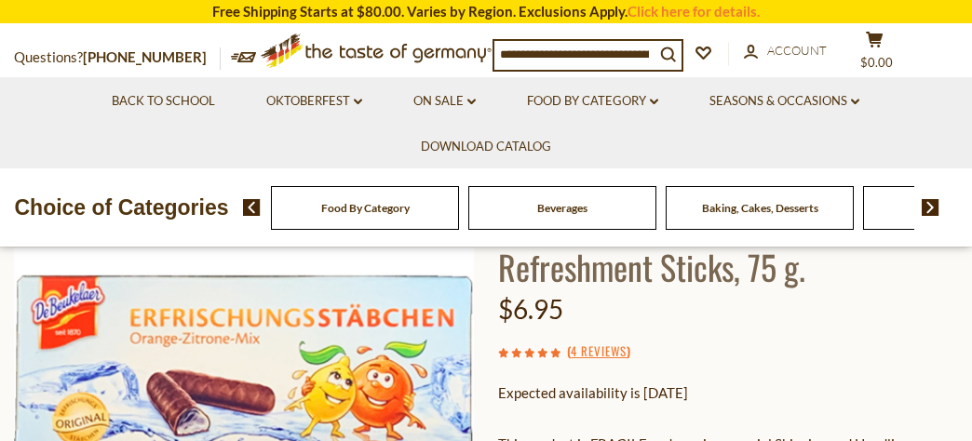
scroll to position [234, 0]
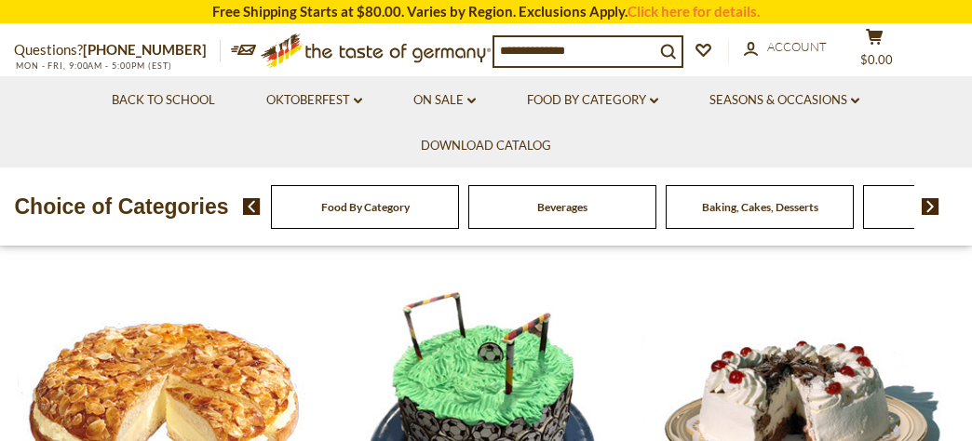
scroll to position [36, 0]
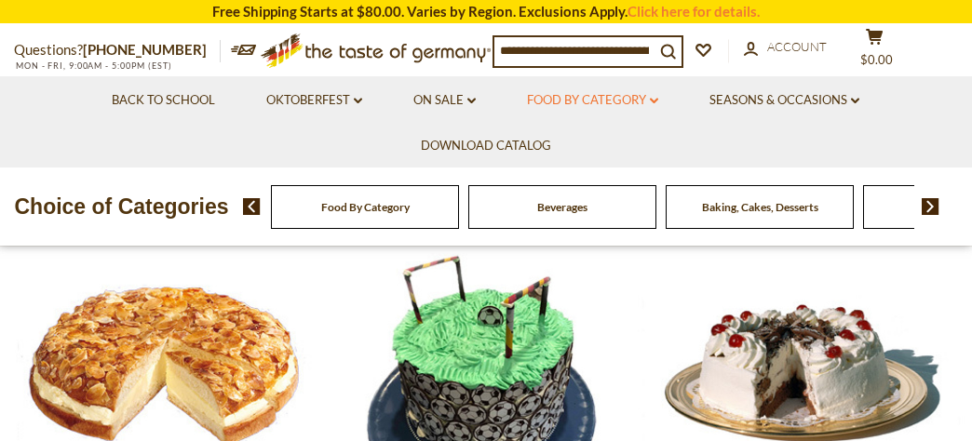
click at [592, 102] on link "Food By Category dropdown_arrow" at bounding box center [592, 100] width 131 height 20
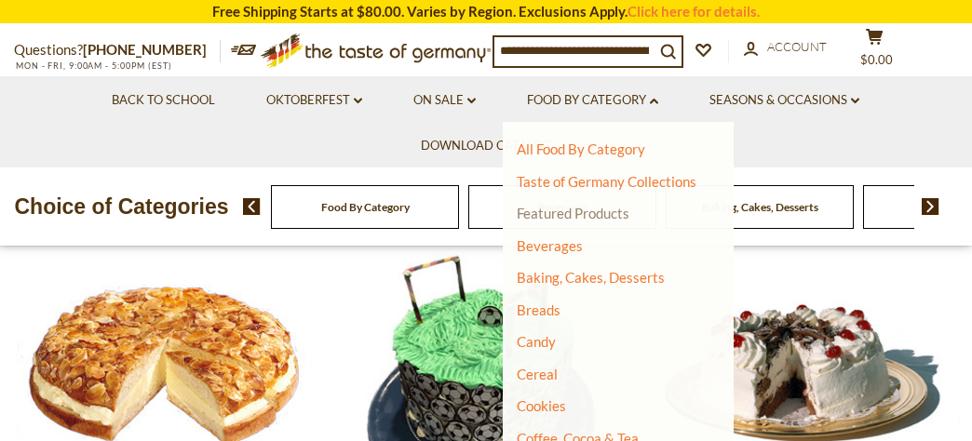
click at [568, 213] on link "Featured Products" at bounding box center [573, 213] width 113 height 17
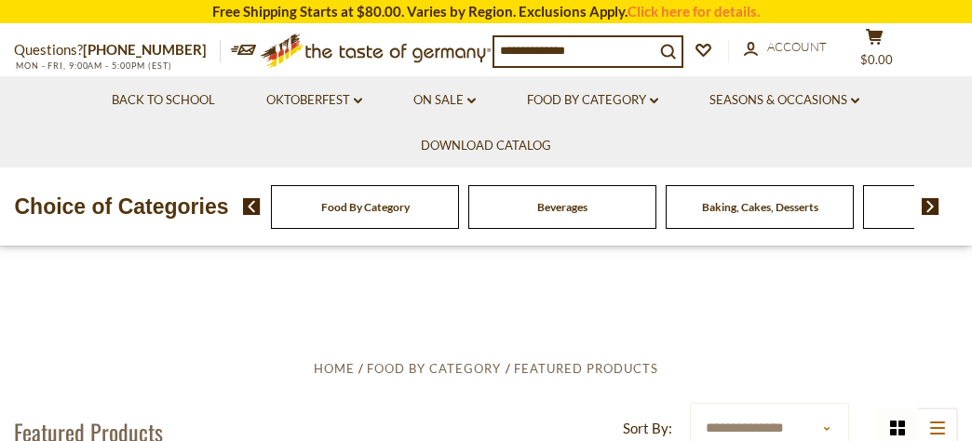
click at [516, 45] on input at bounding box center [574, 50] width 160 height 26
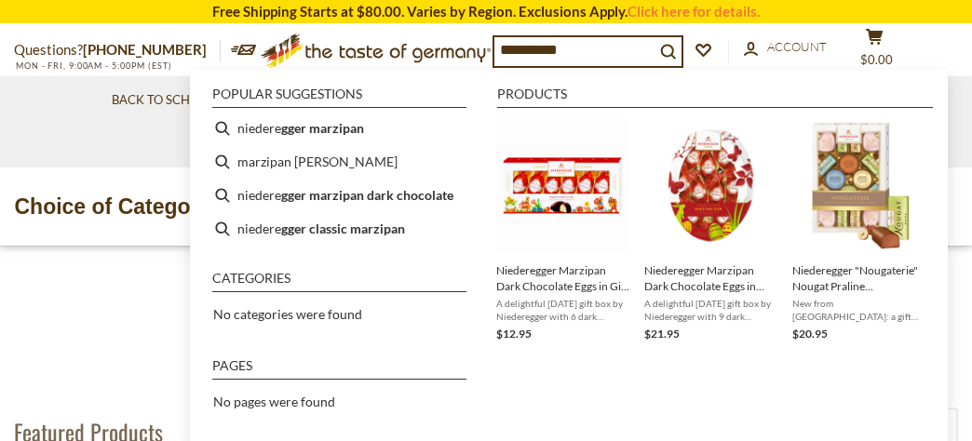
type input "**********"
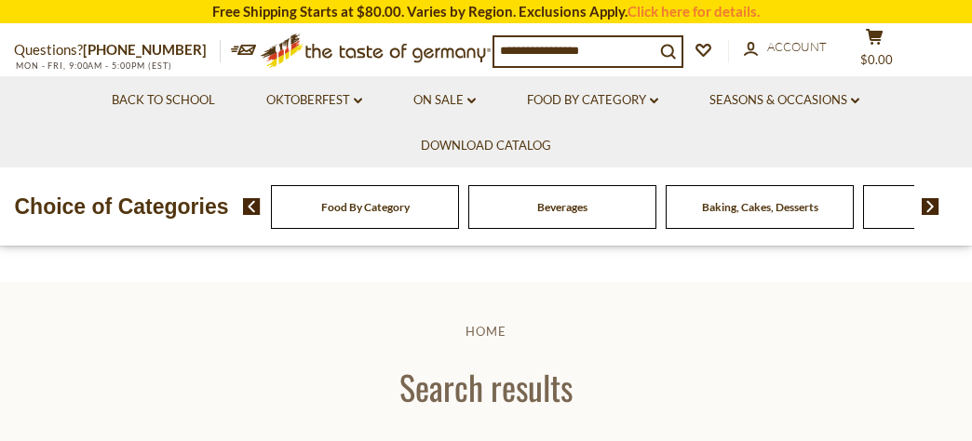
type input "**********"
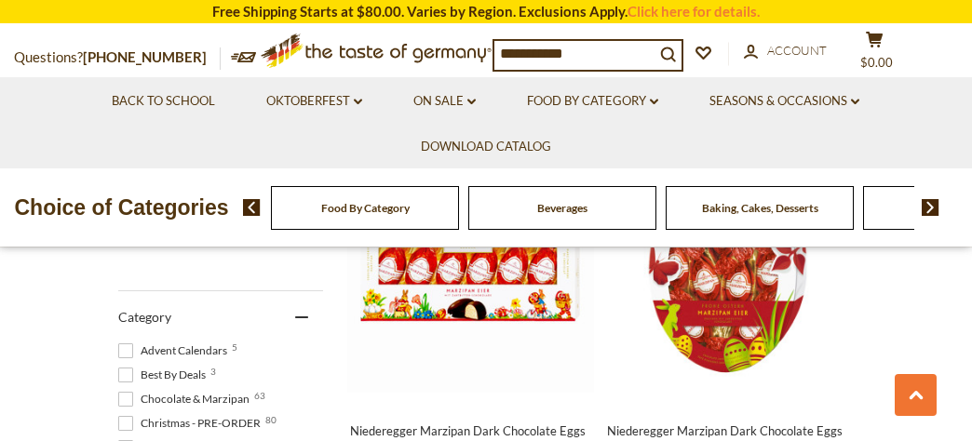
scroll to position [520, 0]
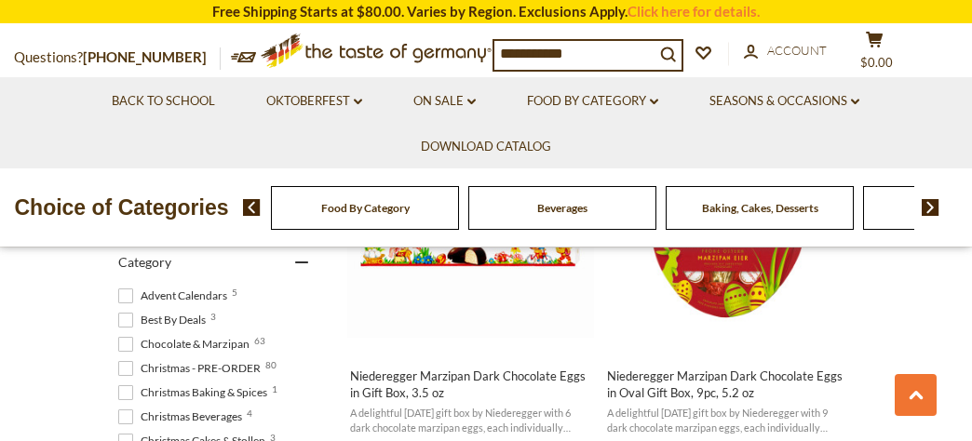
scroll to position [525, 0]
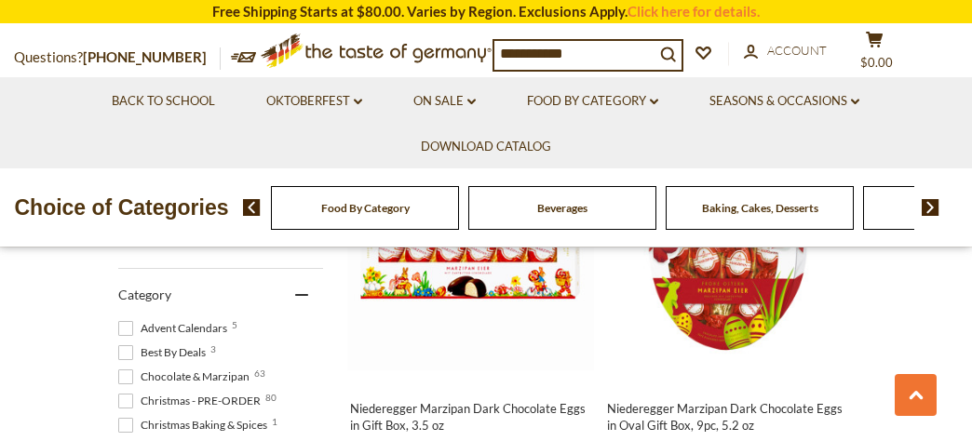
click at [217, 324] on span "Advent Calendars 5" at bounding box center [175, 328] width 115 height 17
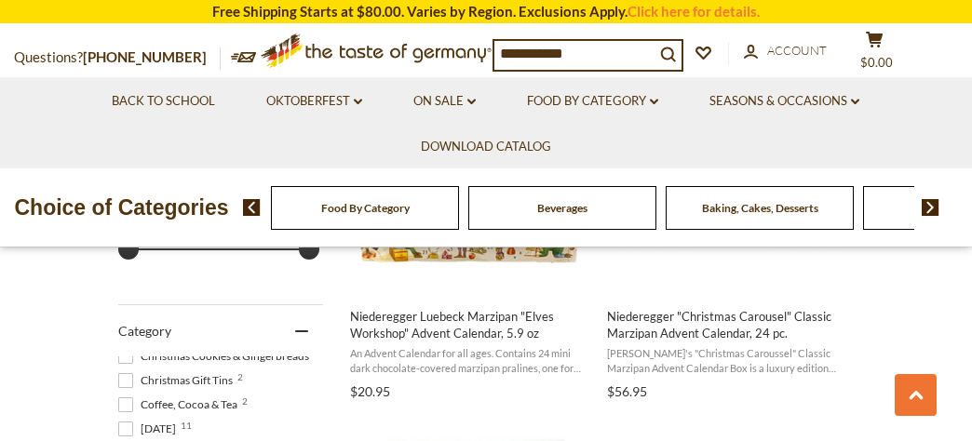
scroll to position [200, 0]
click at [222, 391] on span "Christmas Gift Tins 2" at bounding box center [178, 382] width 120 height 17
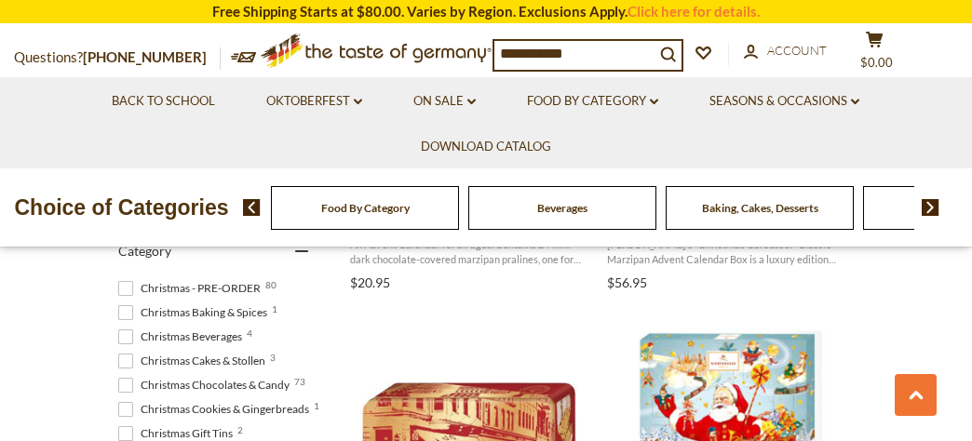
scroll to position [71, 0]
click at [200, 404] on span "Christmas Cookies & Gingerbreads 1" at bounding box center [216, 407] width 196 height 17
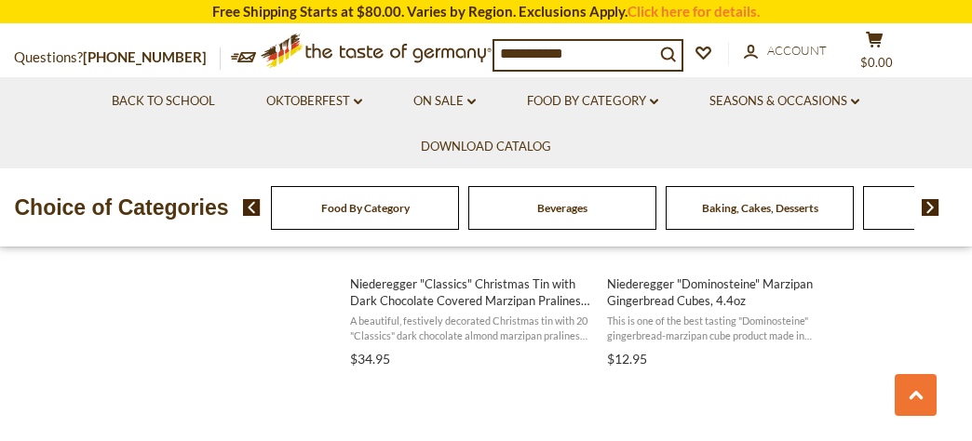
scroll to position [1881, 0]
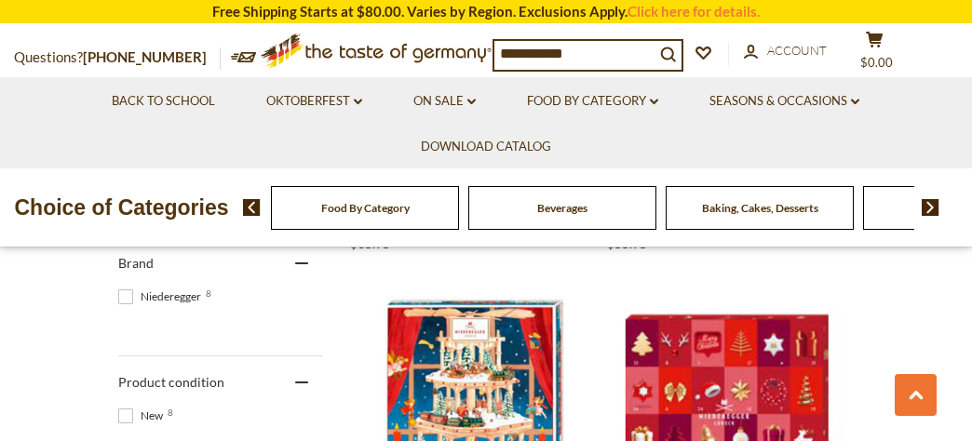
scroll to position [1244, 0]
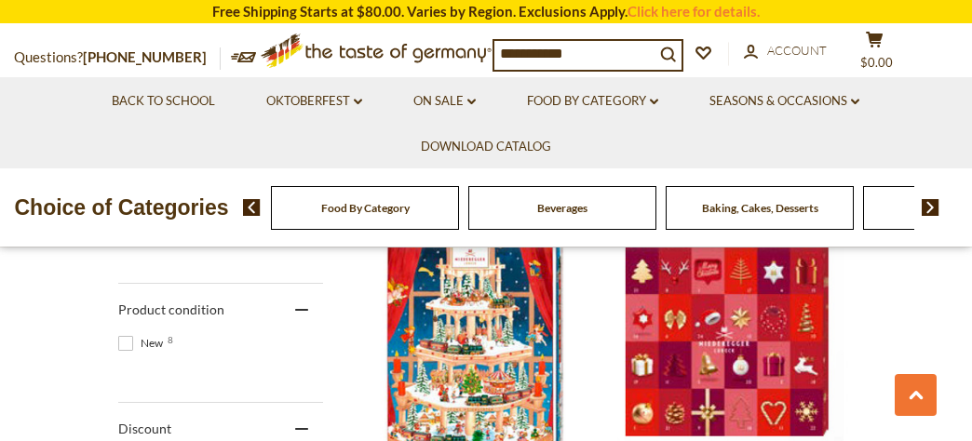
scroll to position [32, 0]
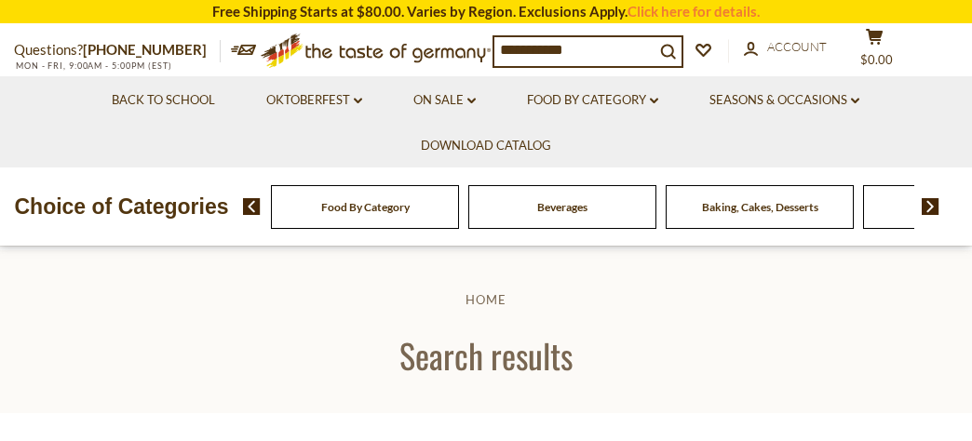
click at [587, 51] on input "**********" at bounding box center [574, 50] width 160 height 26
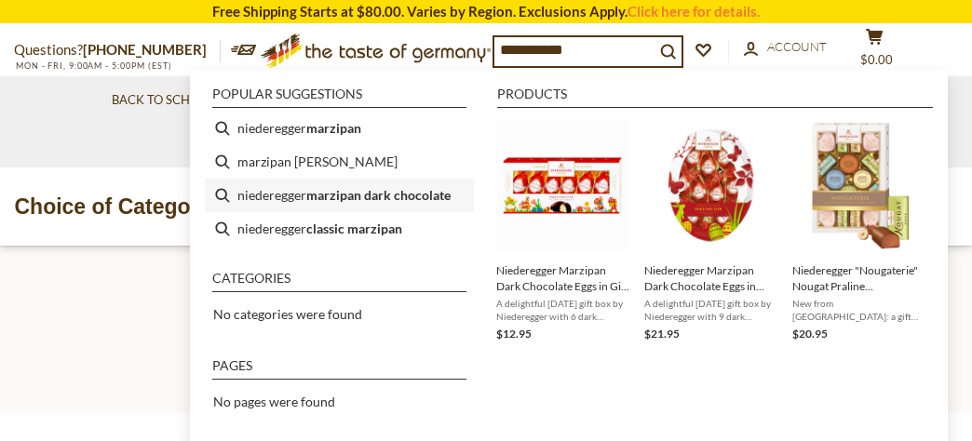
click at [374, 191] on b "marzipan dark chocolate" at bounding box center [378, 194] width 144 height 21
type input "**********"
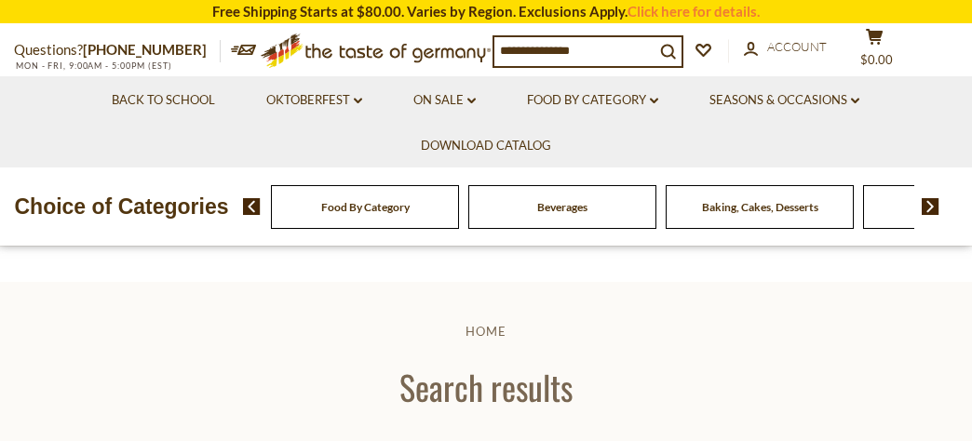
type input "**********"
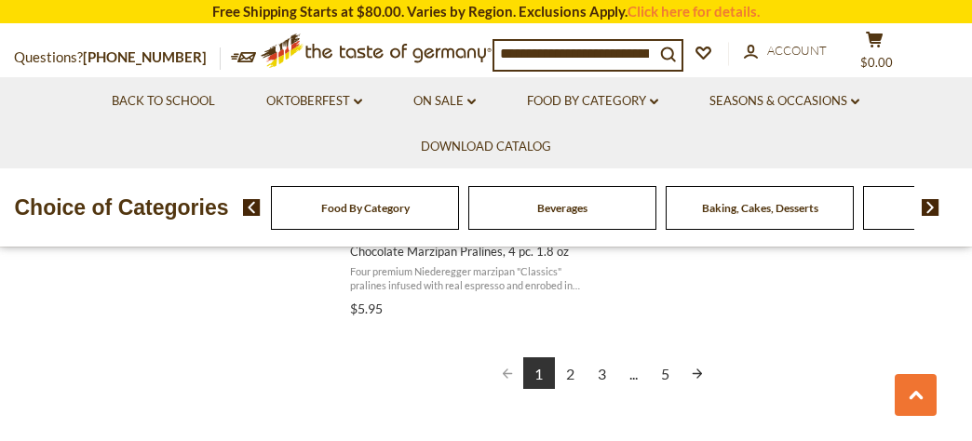
scroll to position [3510, 0]
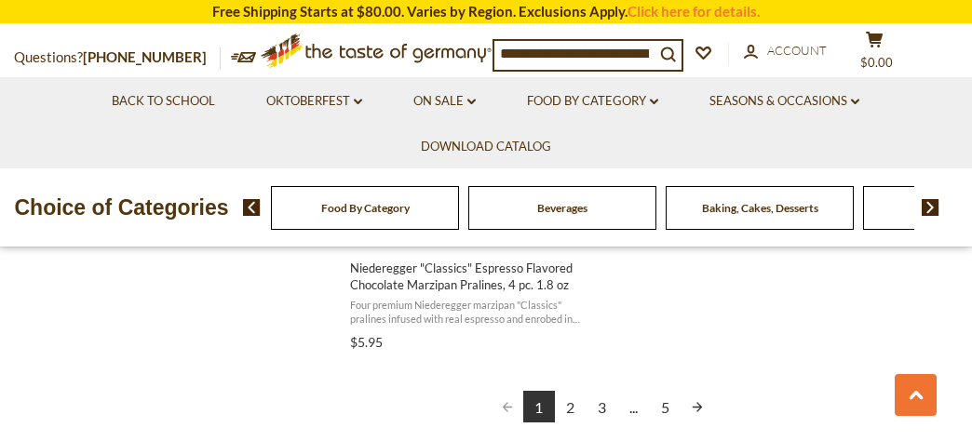
click at [575, 408] on link "2" at bounding box center [571, 407] width 32 height 32
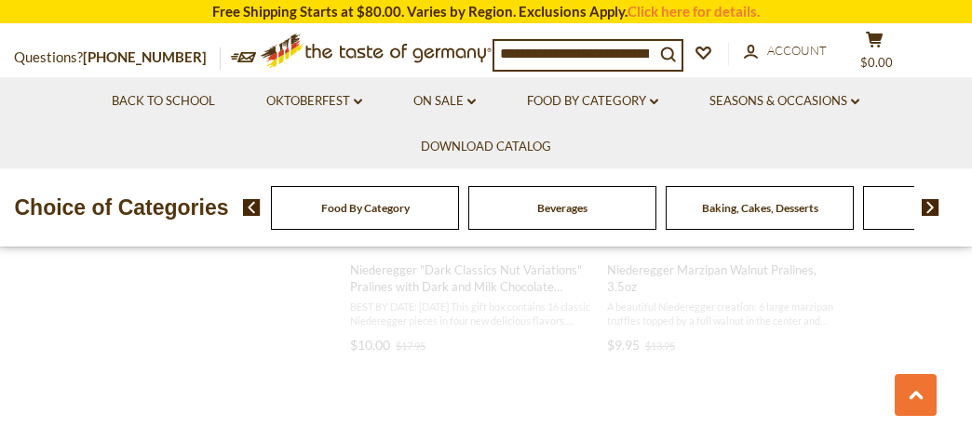
scroll to position [86, 0]
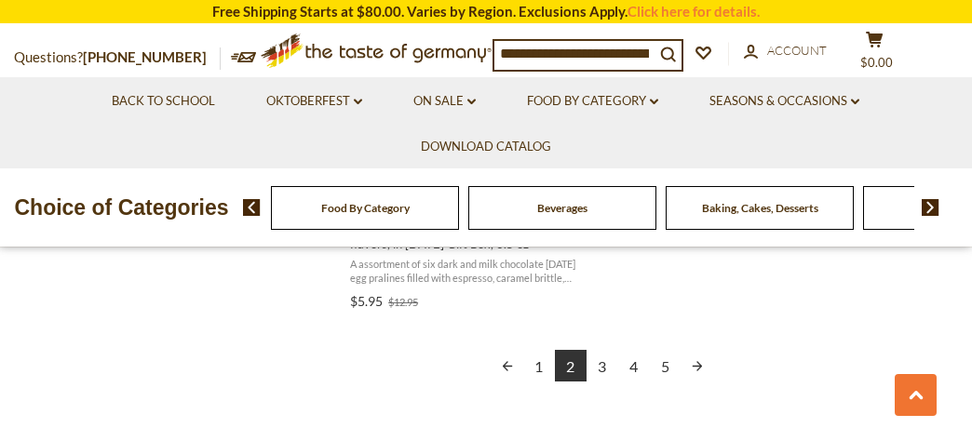
scroll to position [3534, 0]
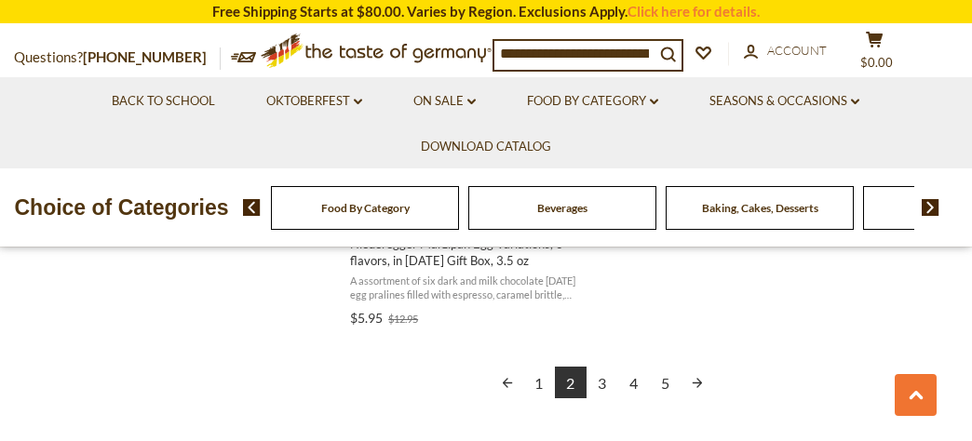
click at [601, 380] on link "3" at bounding box center [603, 383] width 32 height 32
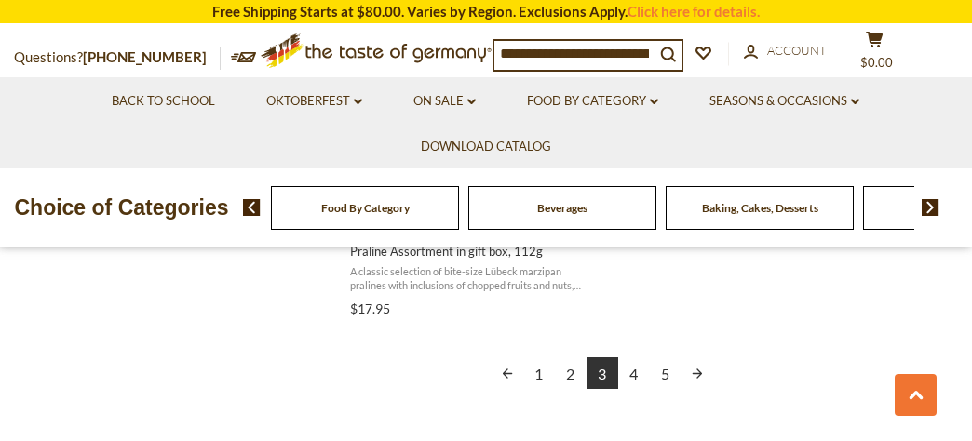
scroll to position [3478, 0]
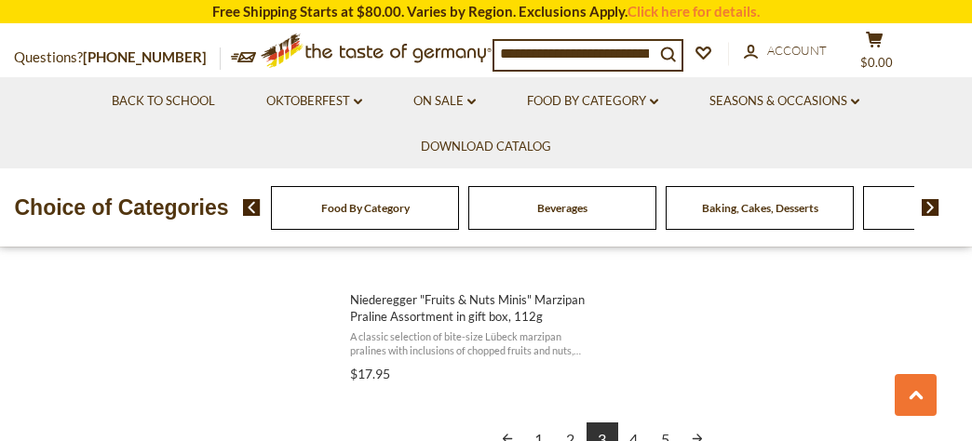
click at [633, 438] on link "4" at bounding box center [634, 439] width 32 height 32
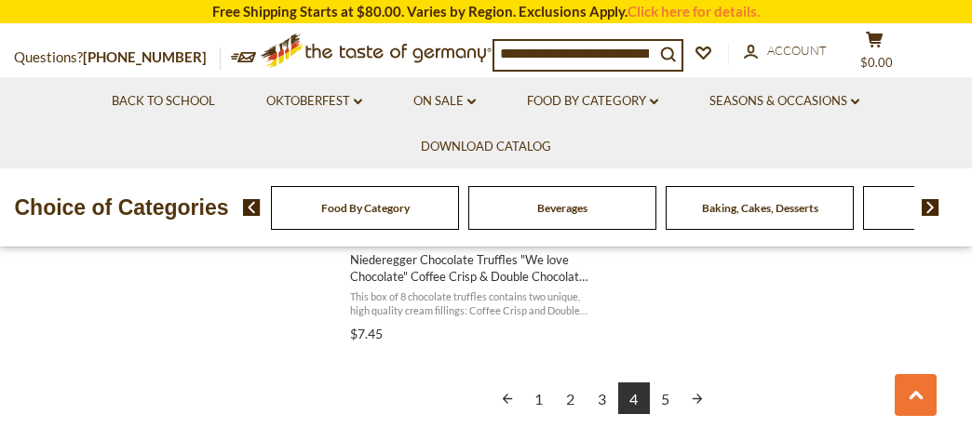
scroll to position [3544, 0]
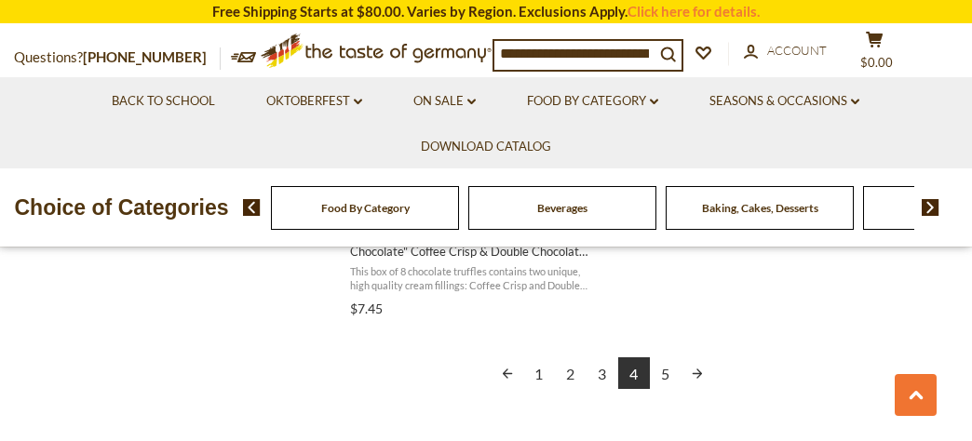
click at [667, 373] on link "5" at bounding box center [666, 374] width 32 height 32
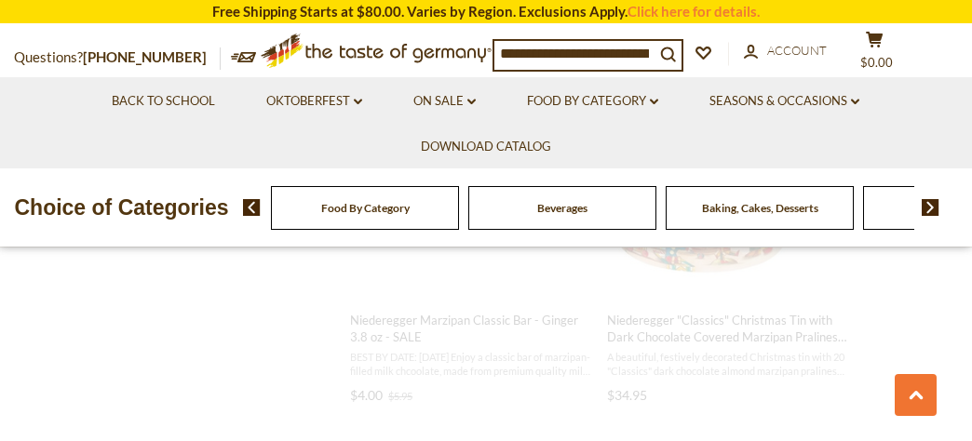
scroll to position [442, 0]
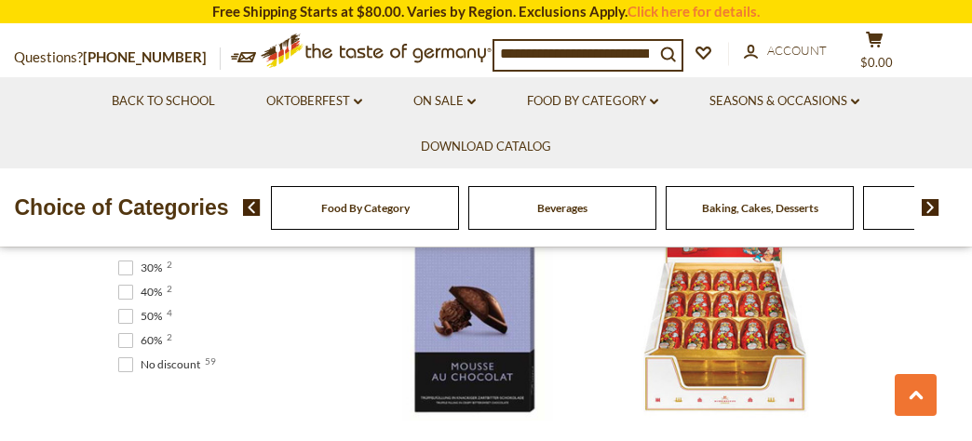
scroll to position [1224, 0]
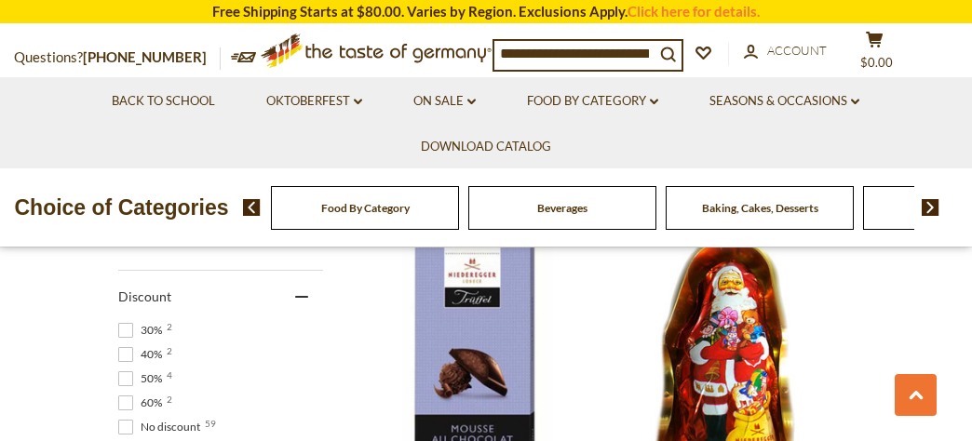
click at [728, 393] on img "Niedergger Marzipan Santa 0.44 oz" at bounding box center [727, 360] width 247 height 247
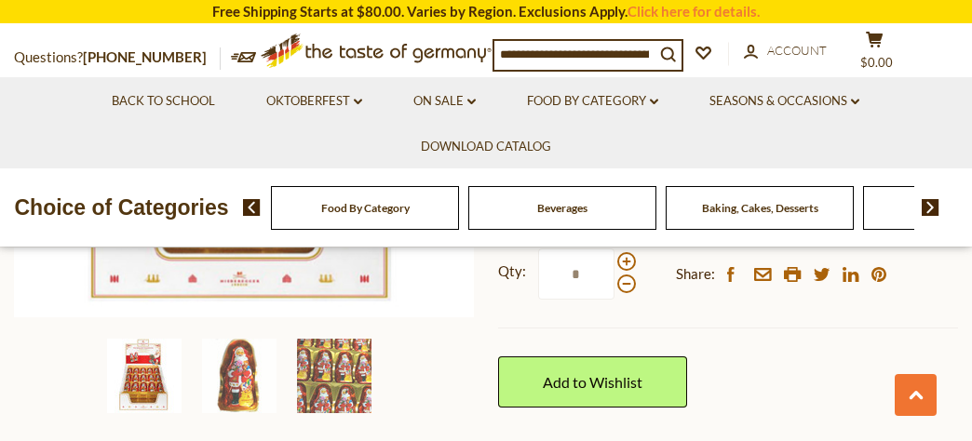
scroll to position [545, 0]
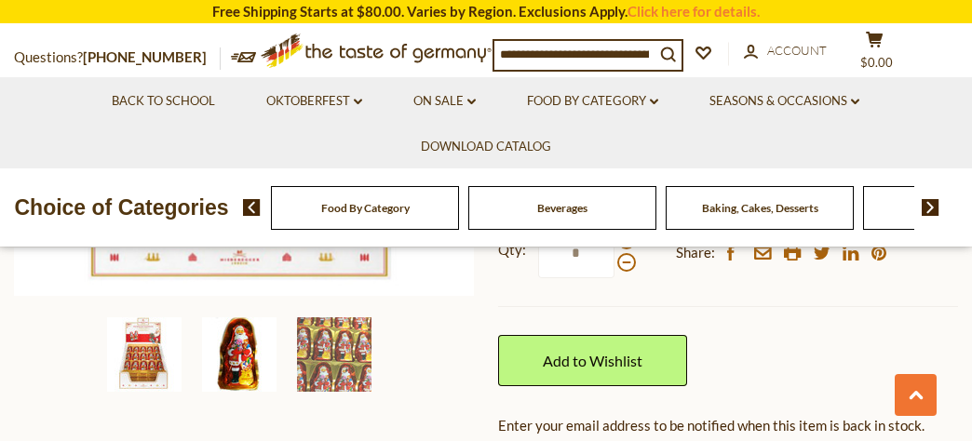
click at [237, 363] on img at bounding box center [239, 354] width 74 height 74
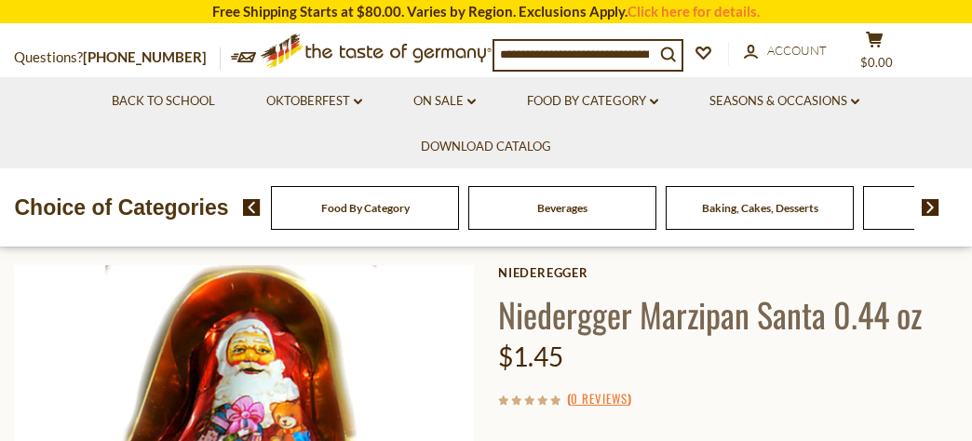
scroll to position [0, 0]
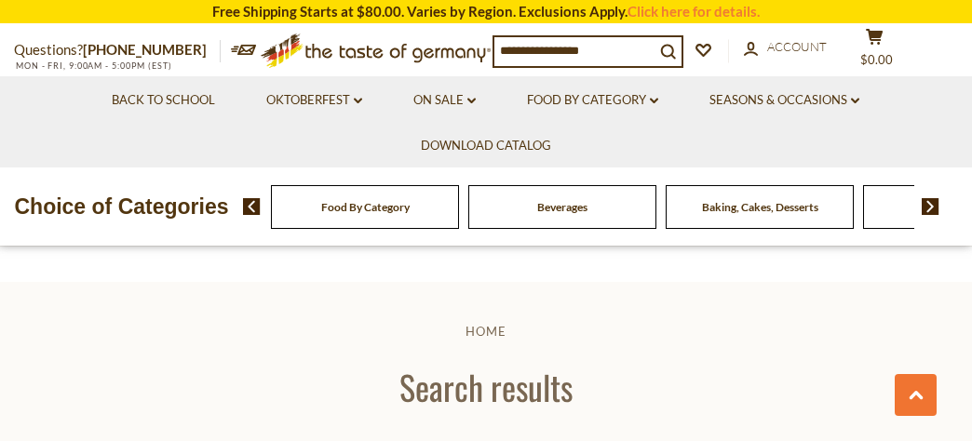
scroll to position [1224, 0]
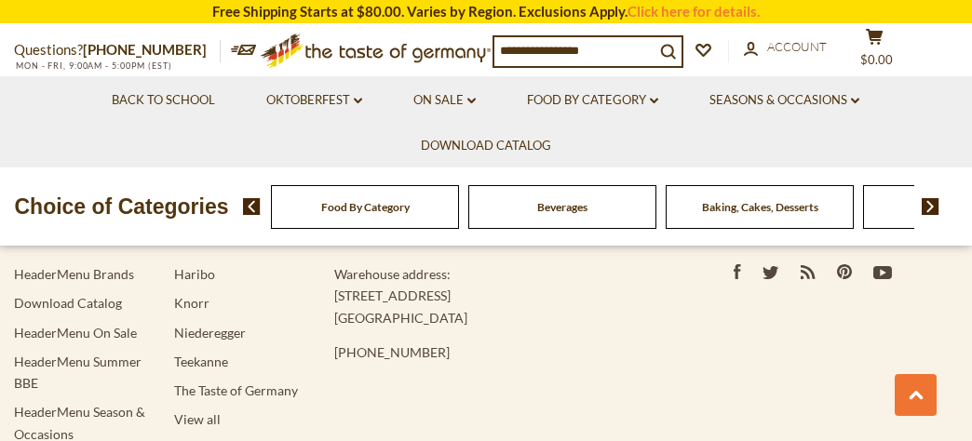
type input "**********"
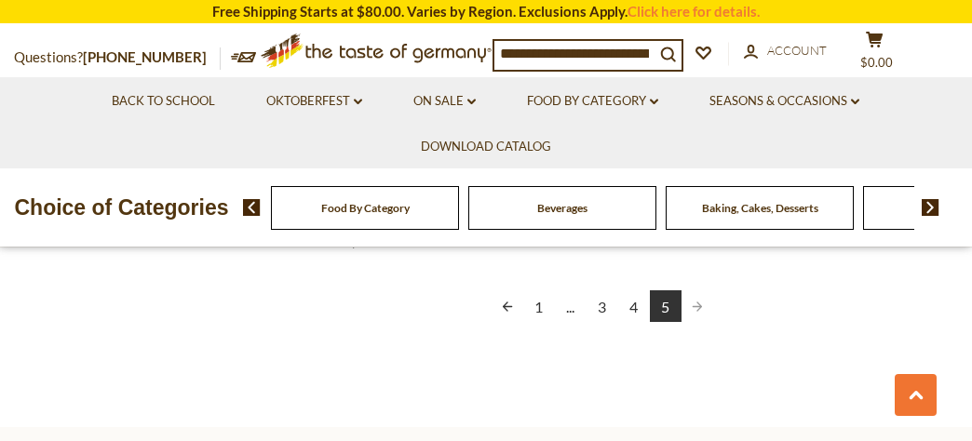
scroll to position [2361, 0]
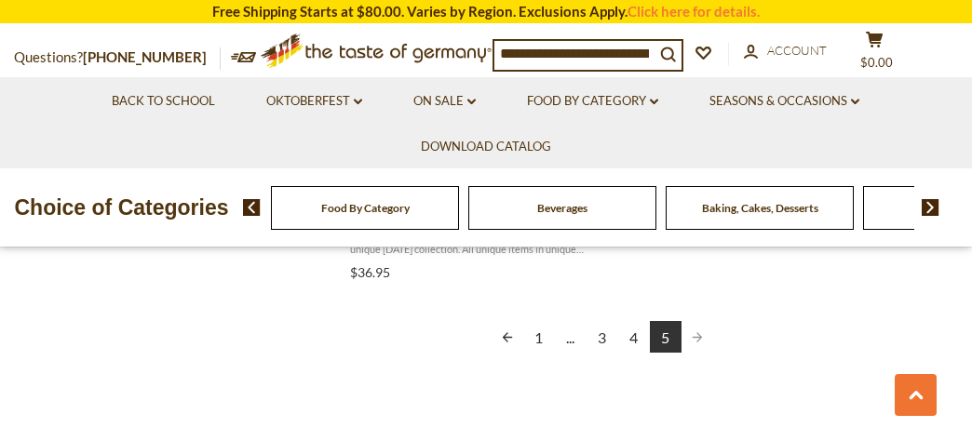
click at [539, 341] on link "1" at bounding box center [539, 337] width 32 height 32
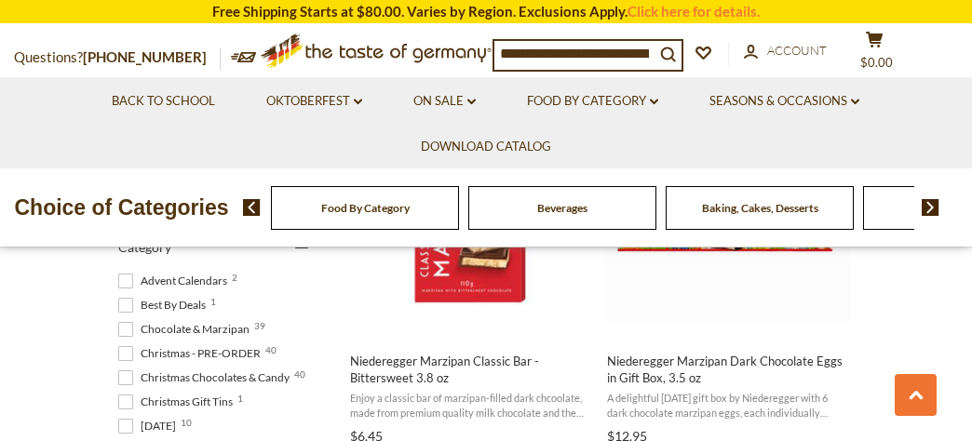
scroll to position [540, 0]
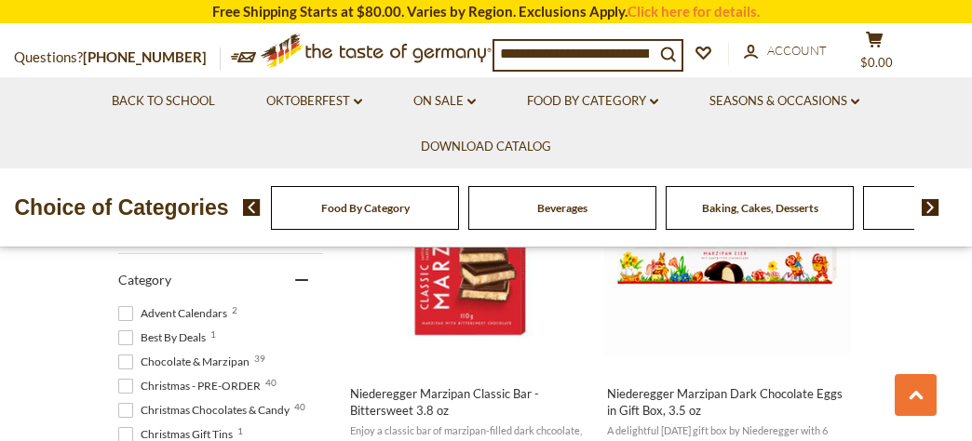
click at [245, 382] on span "Christmas - PRE-ORDER 40" at bounding box center [192, 386] width 148 height 17
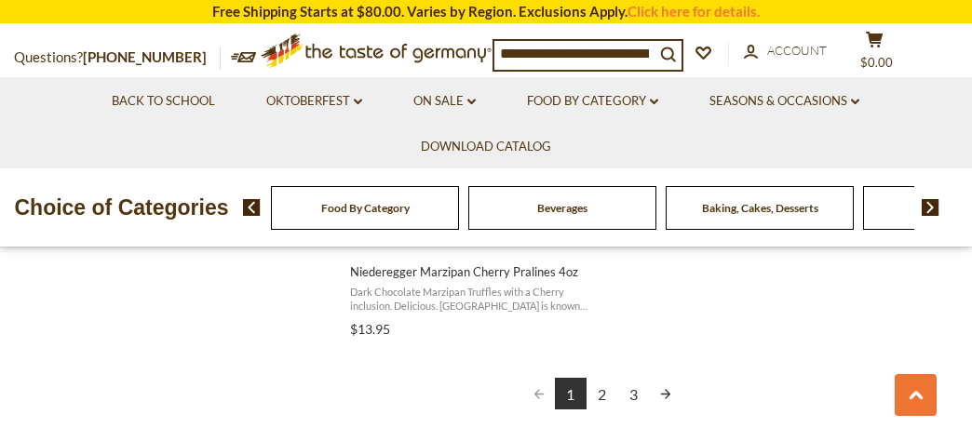
scroll to position [3580, 0]
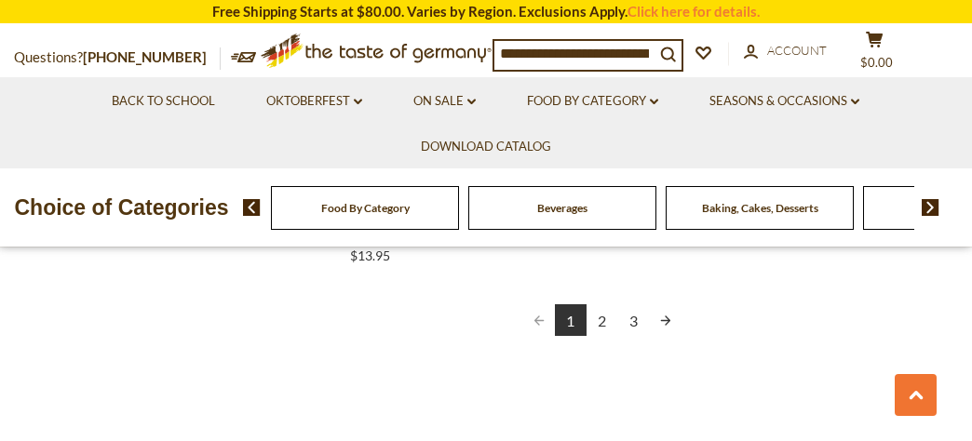
click at [603, 320] on link "2" at bounding box center [603, 320] width 32 height 32
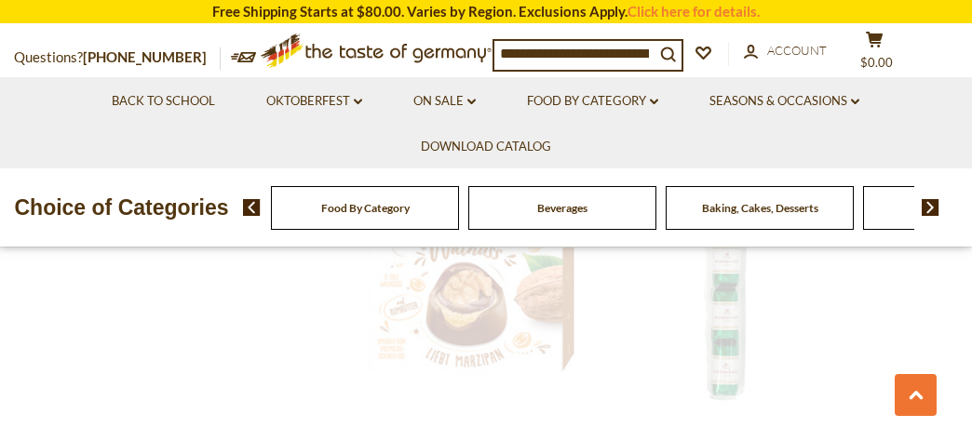
scroll to position [0, 0]
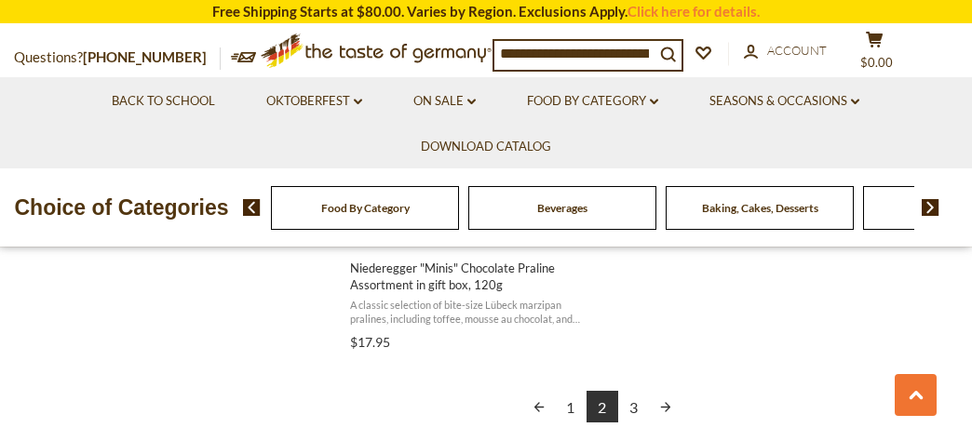
scroll to position [3518, 0]
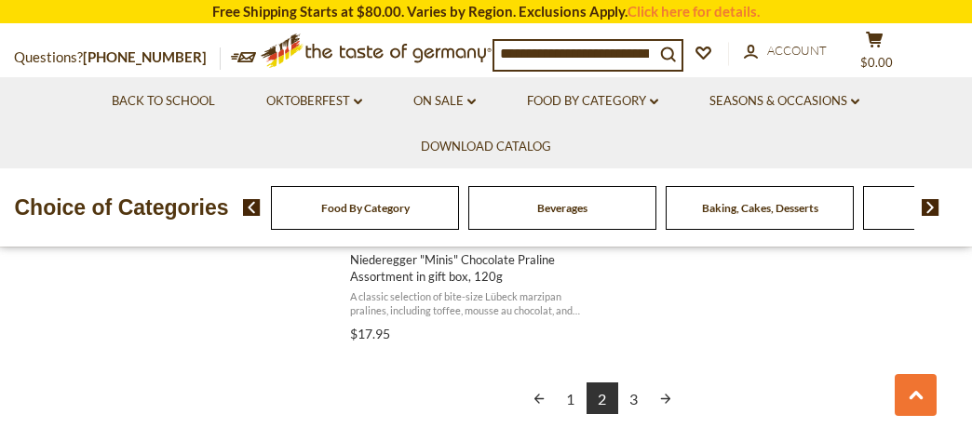
click at [633, 400] on link "3" at bounding box center [634, 399] width 32 height 32
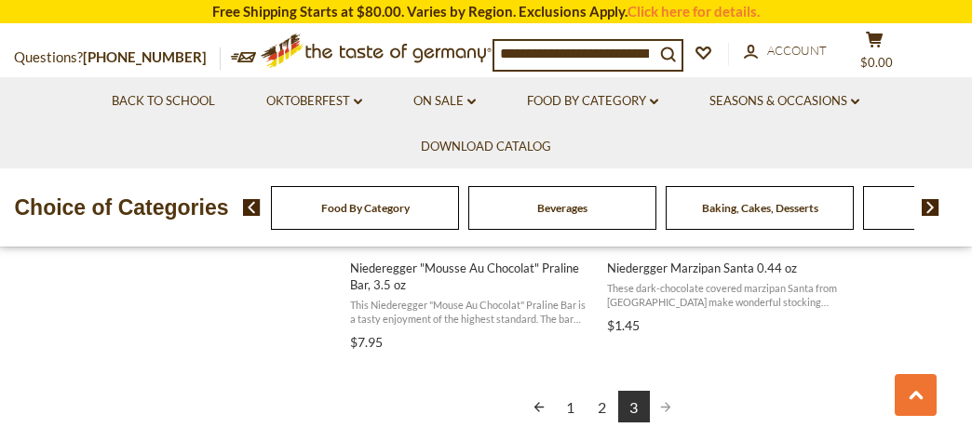
scroll to position [2285, 0]
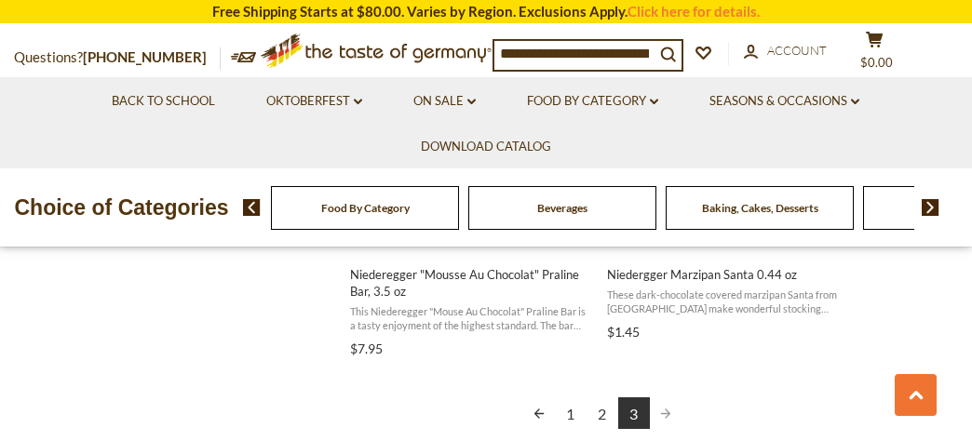
click at [571, 412] on link "1" at bounding box center [571, 414] width 32 height 32
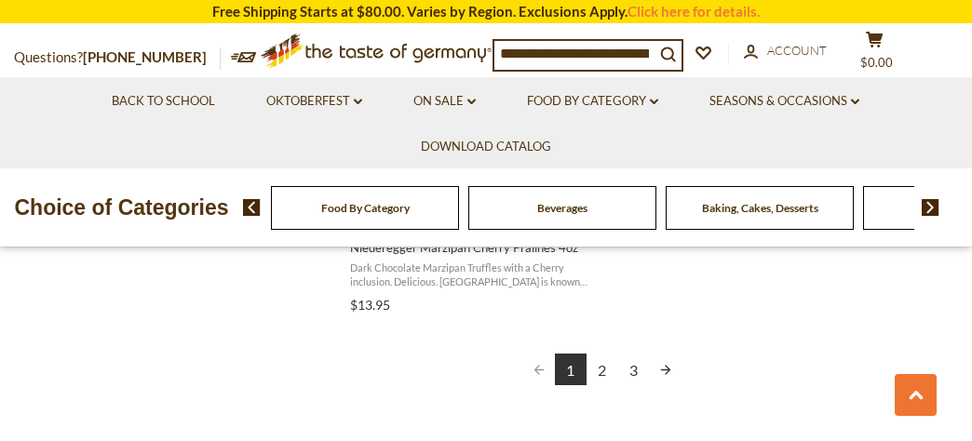
scroll to position [3523, 0]
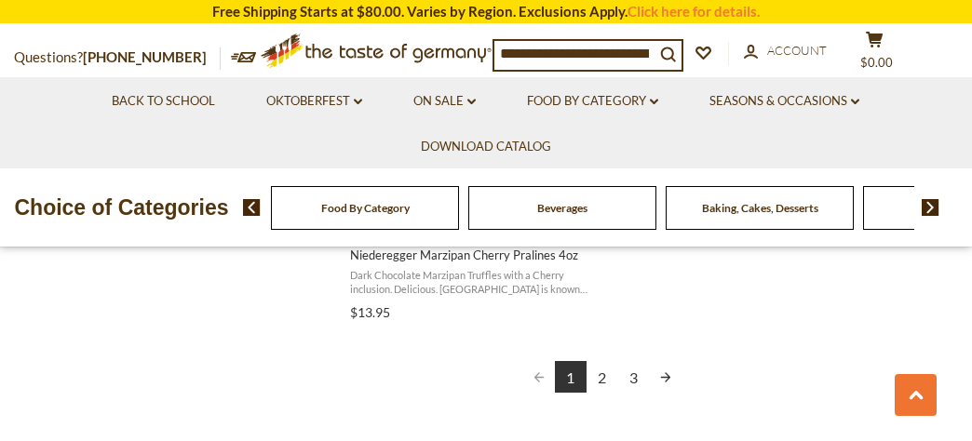
click at [600, 376] on link "2" at bounding box center [603, 377] width 32 height 32
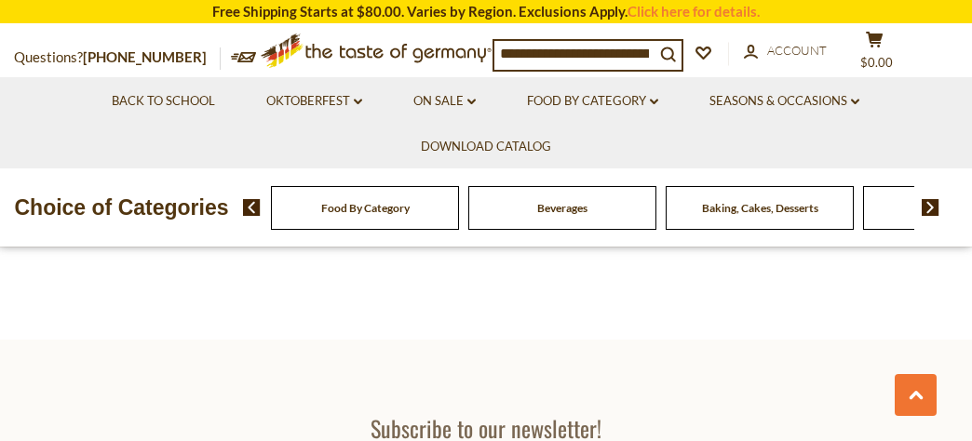
scroll to position [3592, 0]
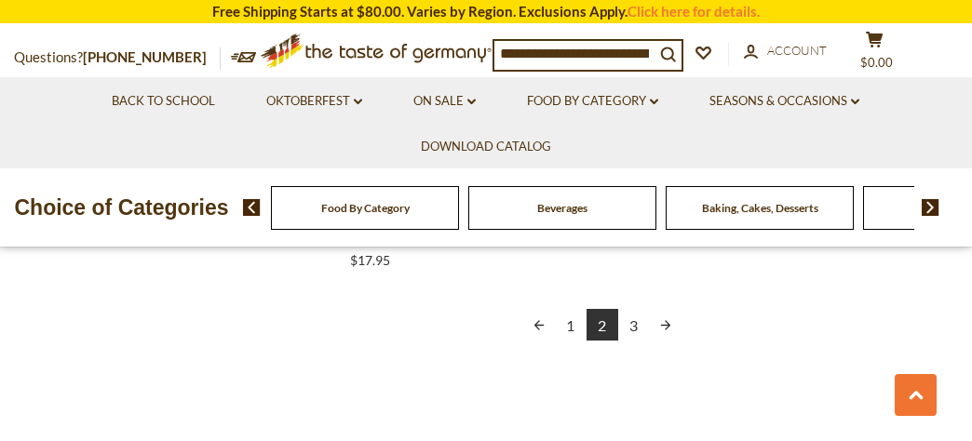
click at [634, 322] on link "3" at bounding box center [634, 325] width 32 height 32
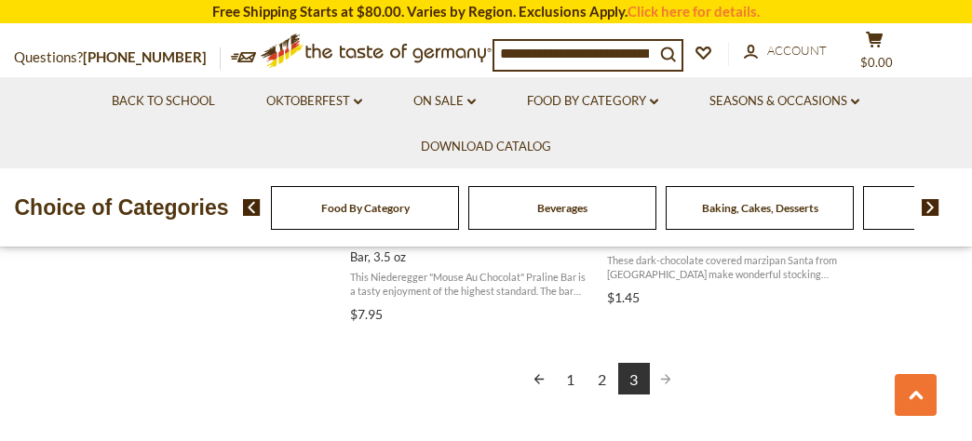
scroll to position [2326, 0]
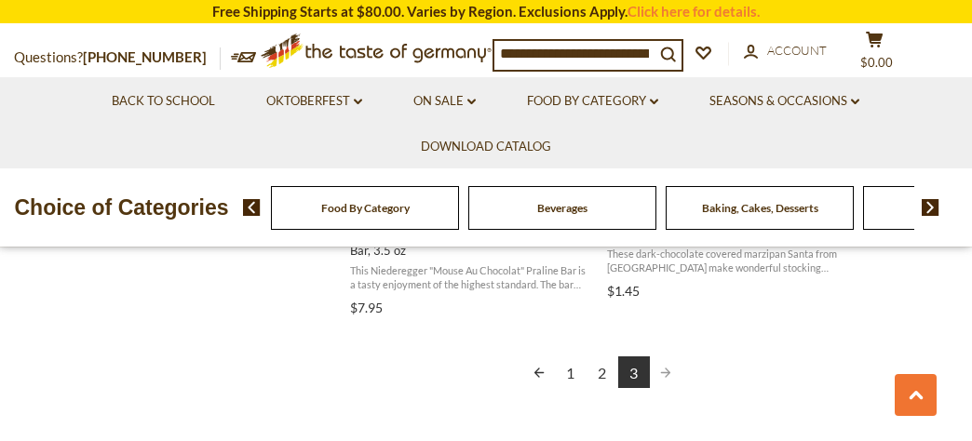
click at [574, 374] on link "1" at bounding box center [571, 373] width 32 height 32
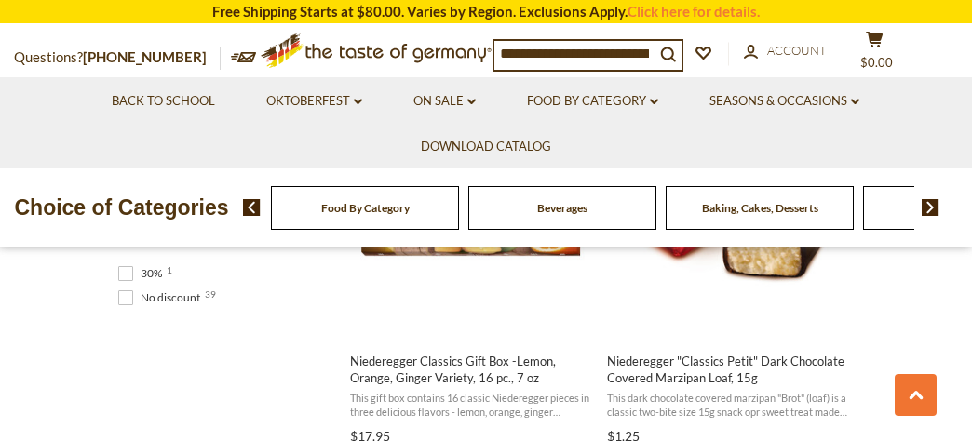
scroll to position [1411, 0]
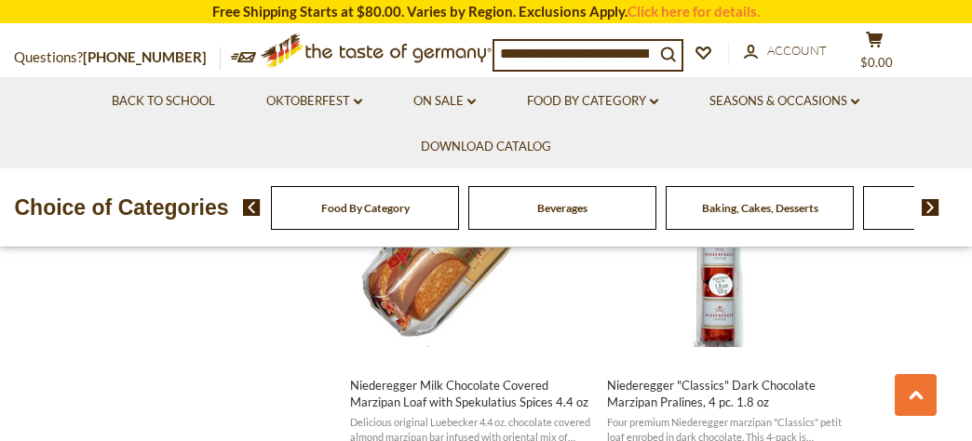
scroll to position [2912, 0]
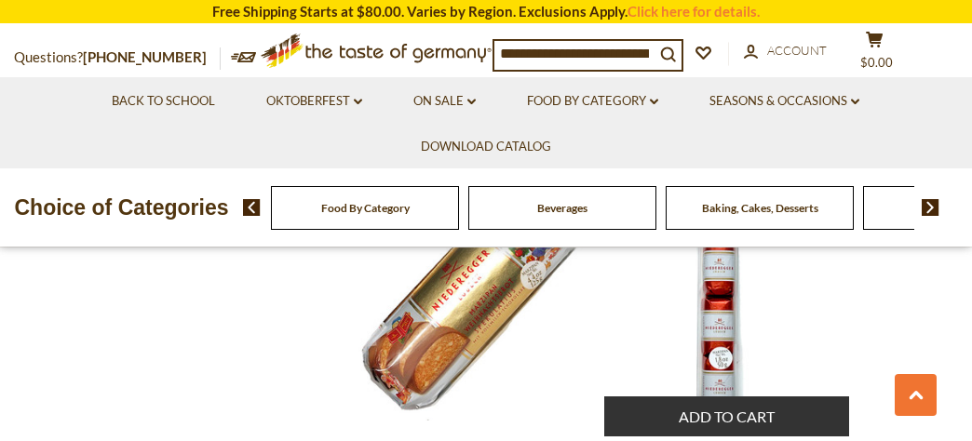
click at [722, 380] on img "Niederegger" at bounding box center [727, 297] width 247 height 247
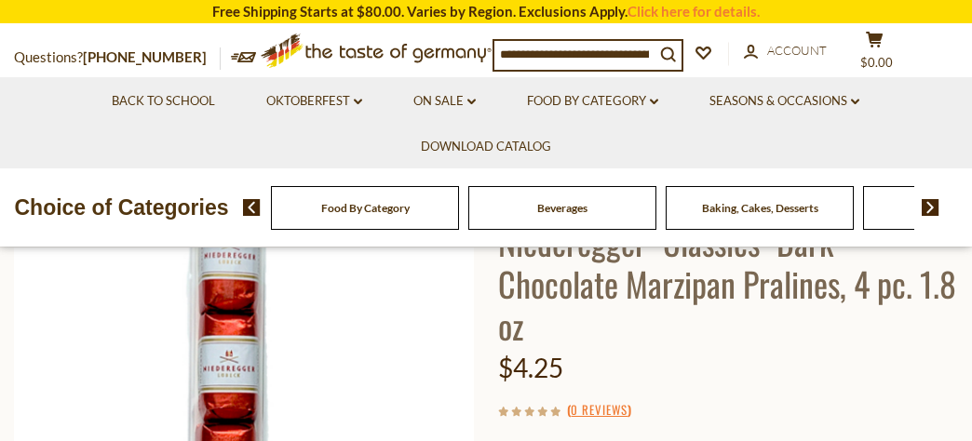
scroll to position [138, 0]
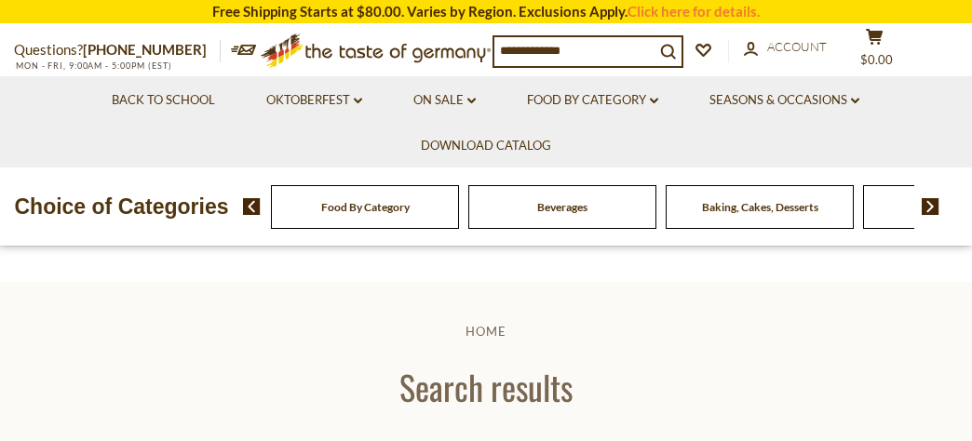
type input "**********"
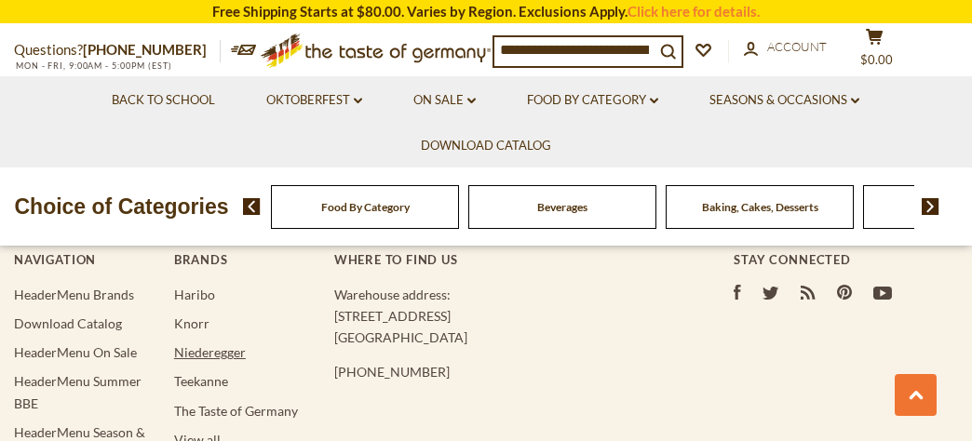
click at [205, 352] on link "Niederegger" at bounding box center [210, 352] width 72 height 16
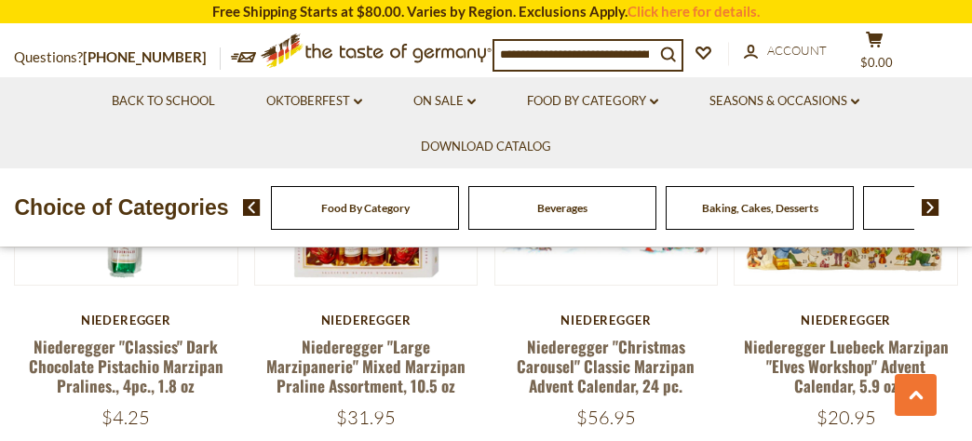
scroll to position [2467, 0]
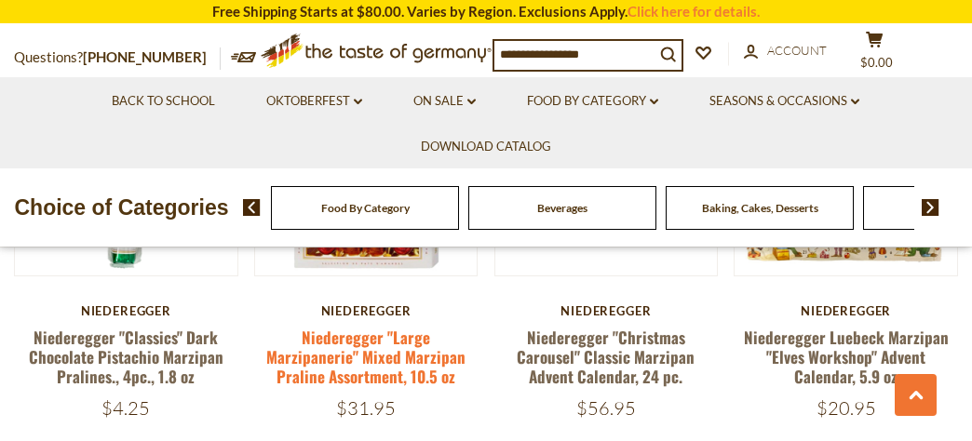
click at [363, 364] on link "Niederegger "Large Marzipanerie" Mixed Marzipan Praline Assortment, 10.5 oz" at bounding box center [365, 357] width 199 height 63
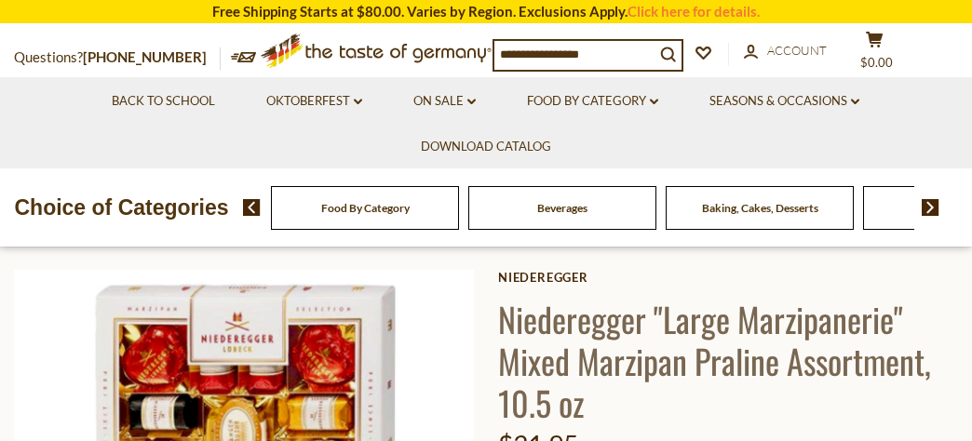
scroll to position [196, 0]
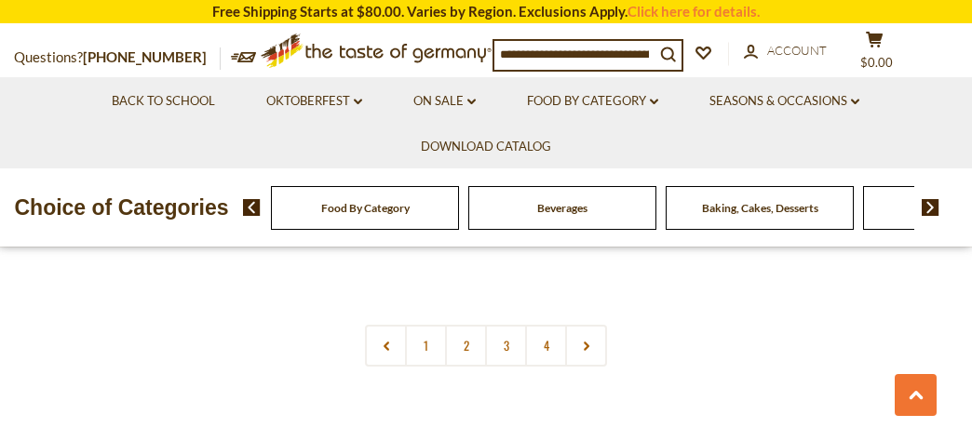
scroll to position [3922, 0]
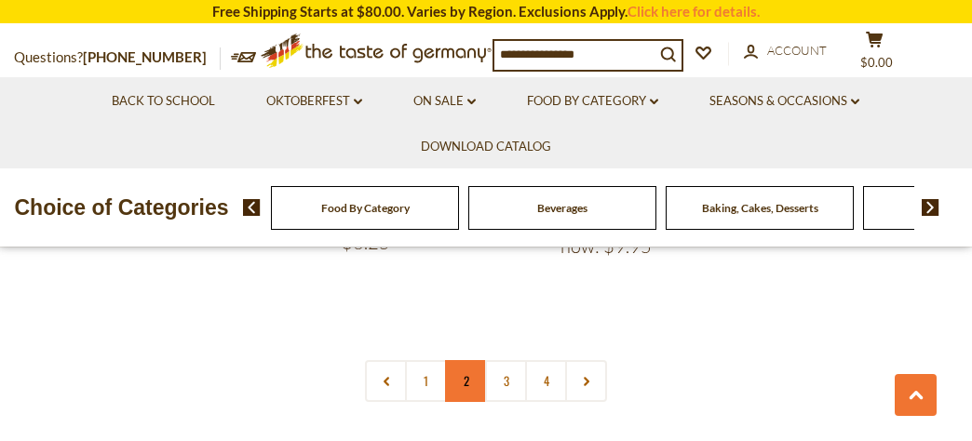
click at [473, 382] on link "2" at bounding box center [466, 381] width 42 height 42
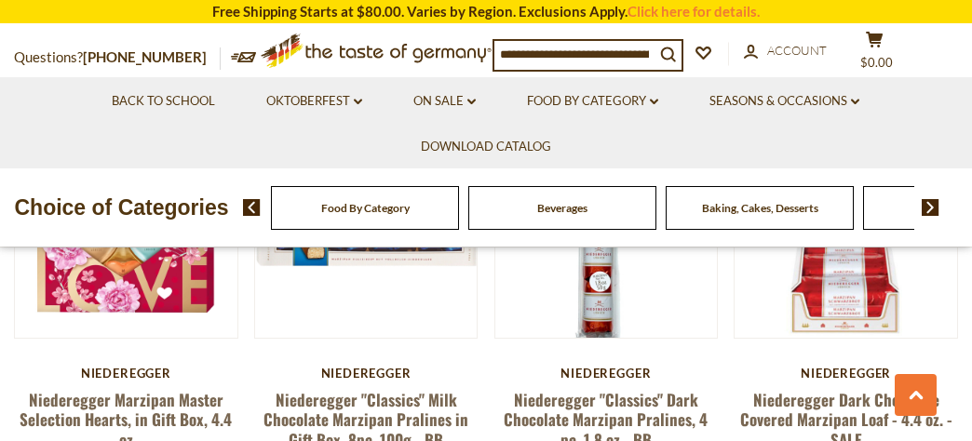
scroll to position [2013, 0]
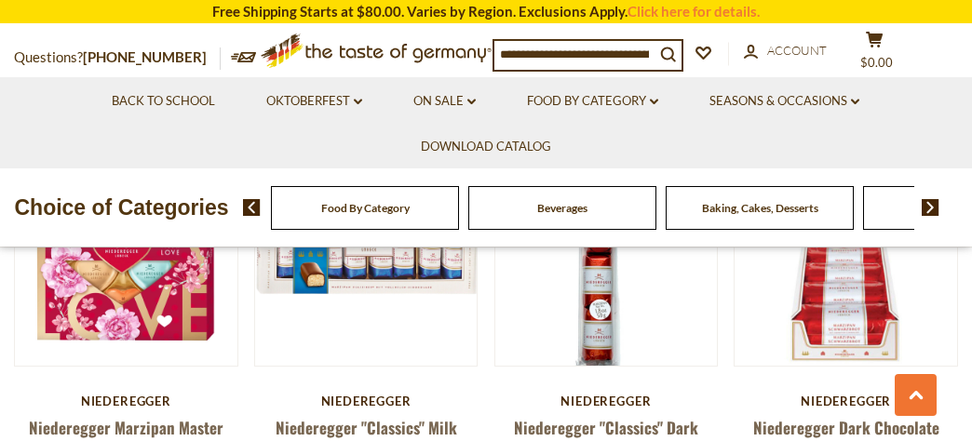
drag, startPoint x: 946, startPoint y: 181, endPoint x: 954, endPoint y: 188, distance: 11.2
click at [954, 188] on div "Choice of Categories Food By Category [GEOGRAPHIC_DATA] Baking, Cakes, Desserts…" at bounding box center [486, 208] width 972 height 78
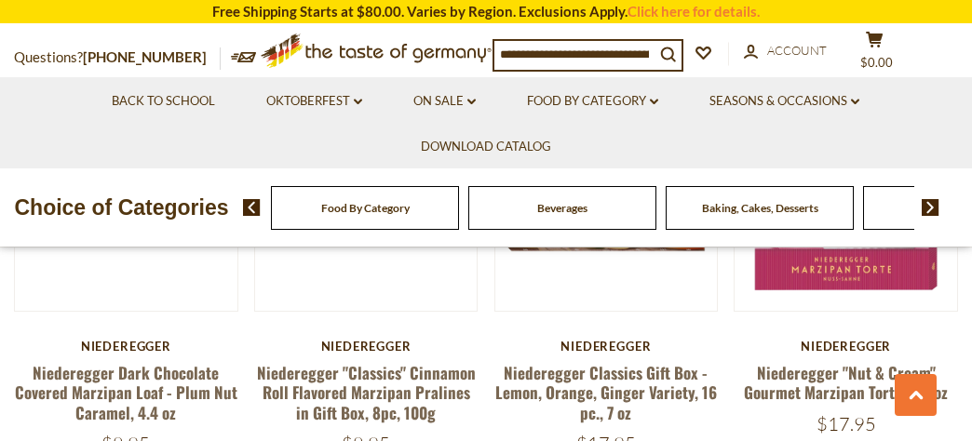
scroll to position [3454, 0]
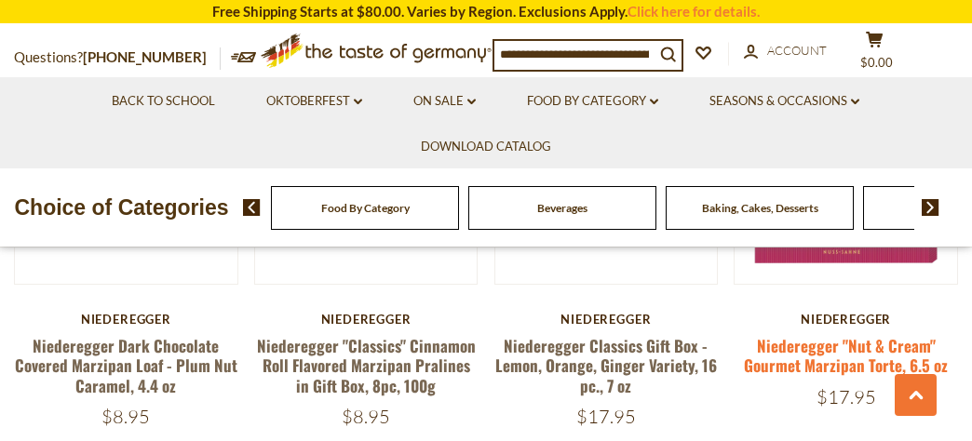
click at [841, 344] on link "Niederegger "Nut & Cream" Gourmet Marzipan Torte, 6.5 oz" at bounding box center [846, 355] width 204 height 43
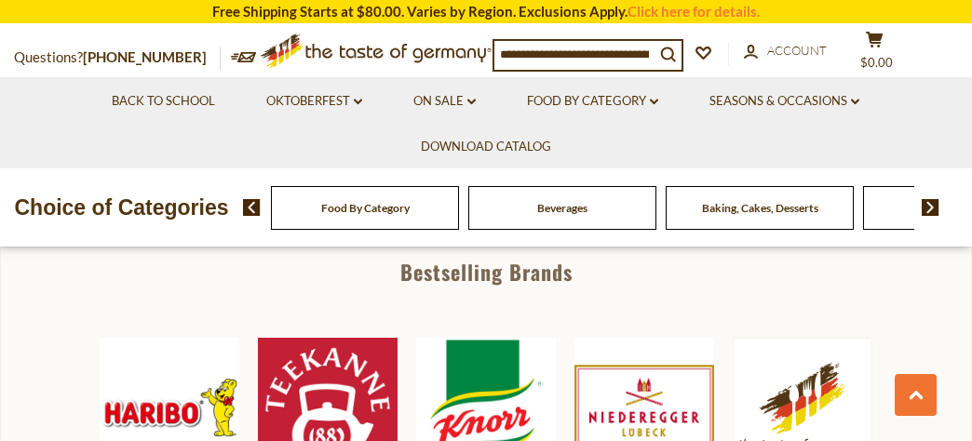
scroll to position [858, 0]
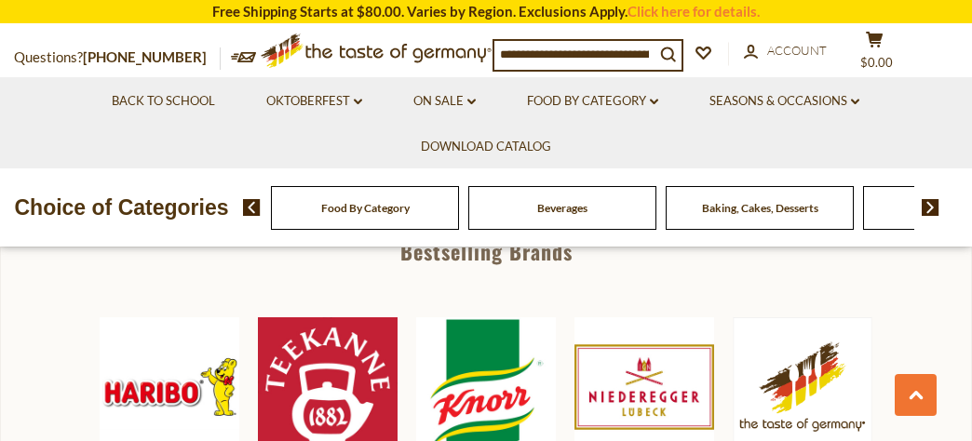
click at [623, 382] on img at bounding box center [644, 387] width 140 height 140
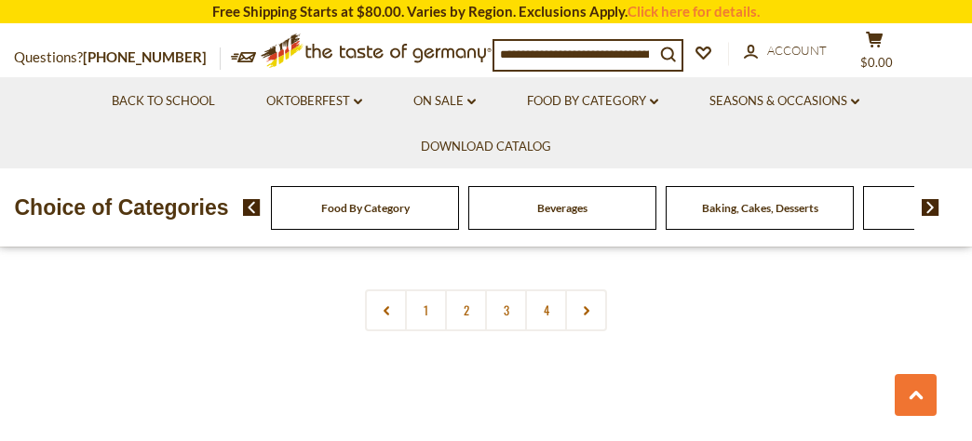
scroll to position [3913, 0]
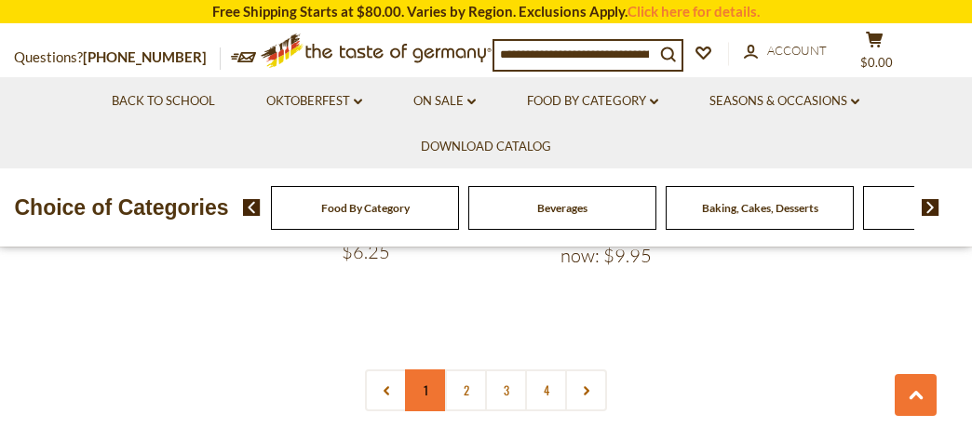
click at [424, 388] on link "1" at bounding box center [426, 391] width 42 height 42
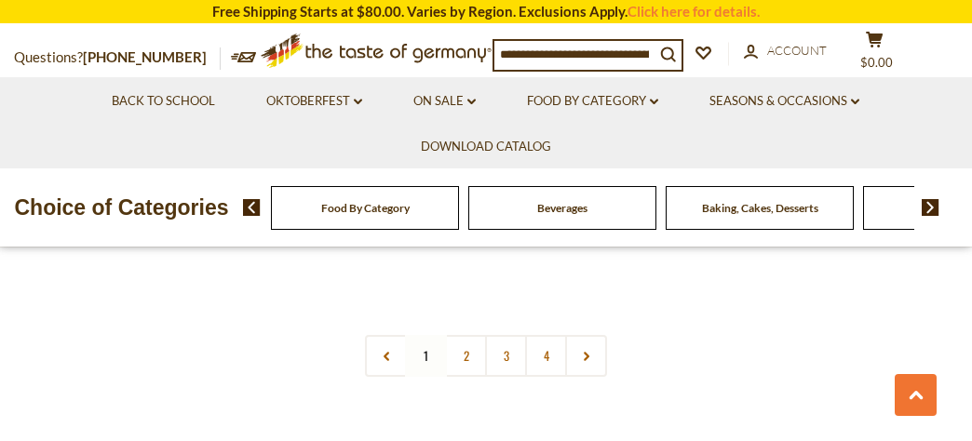
scroll to position [4001, 0]
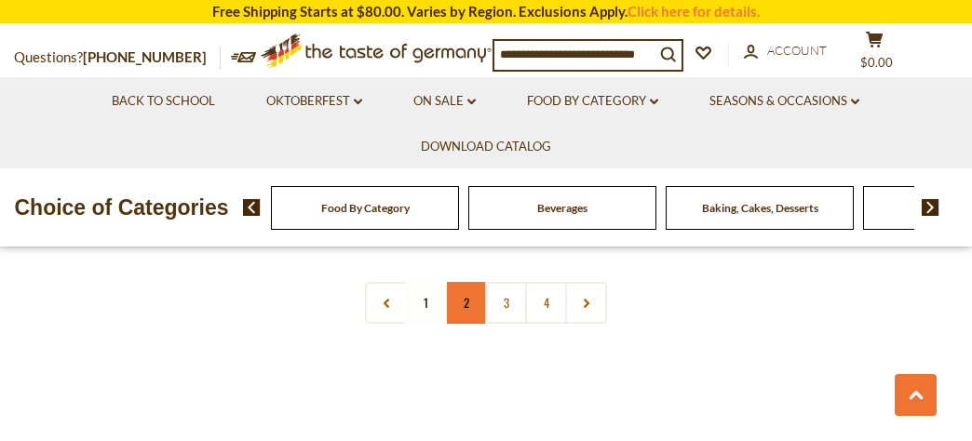
click at [468, 302] on link "2" at bounding box center [466, 303] width 42 height 42
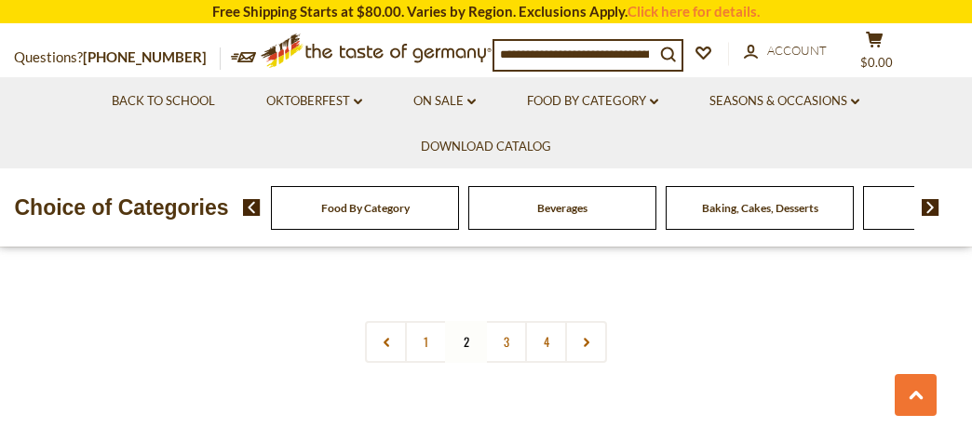
scroll to position [4013, 0]
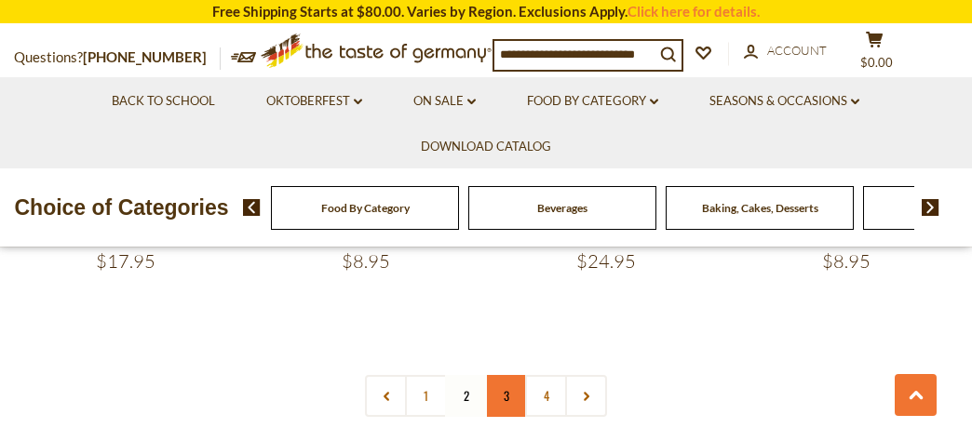
click at [503, 375] on link "3" at bounding box center [506, 396] width 42 height 42
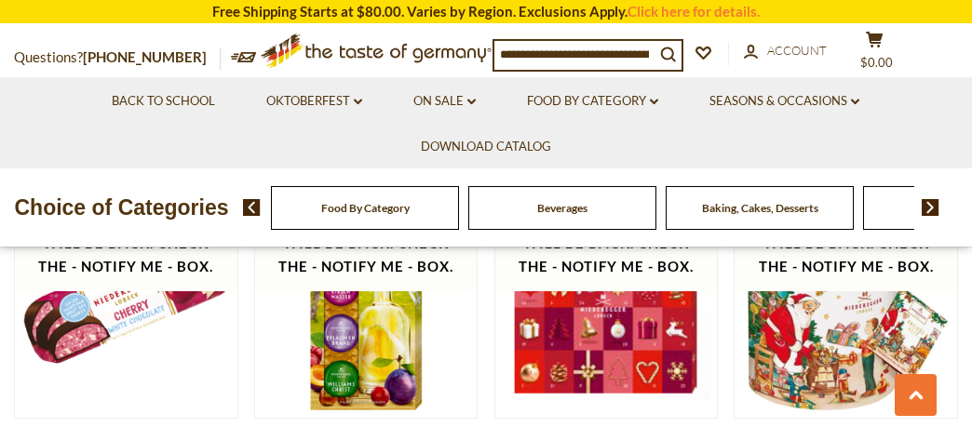
scroll to position [1915, 0]
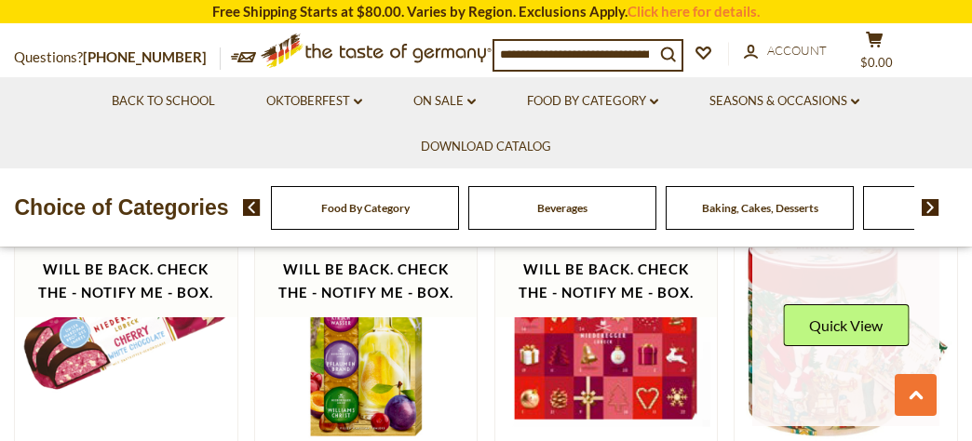
click at [827, 339] on div "Quick View" at bounding box center [846, 332] width 126 height 56
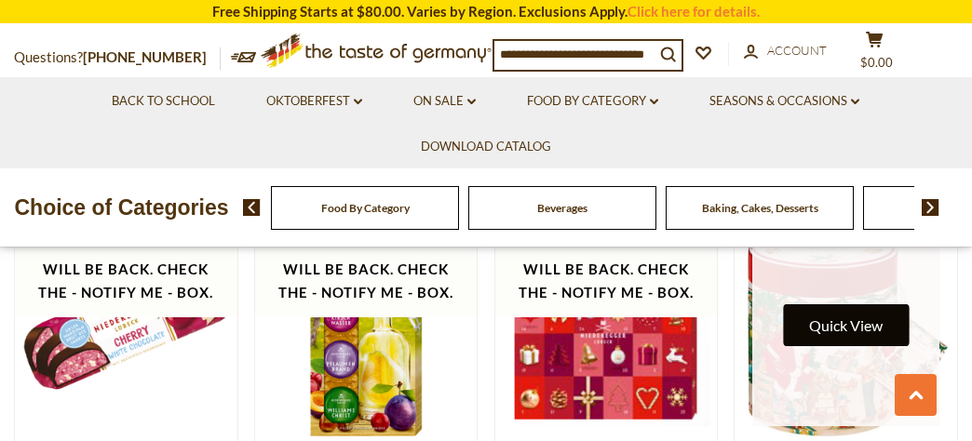
click at [855, 309] on button "Quick View" at bounding box center [846, 325] width 126 height 42
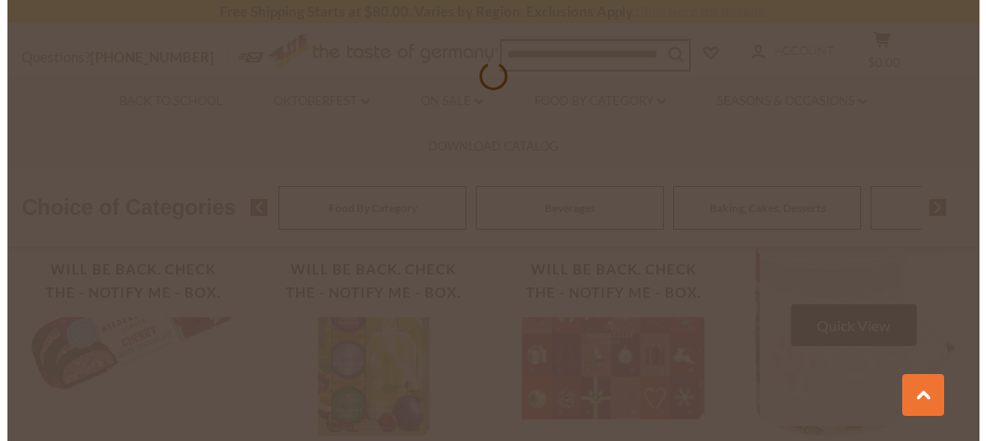
scroll to position [1925, 0]
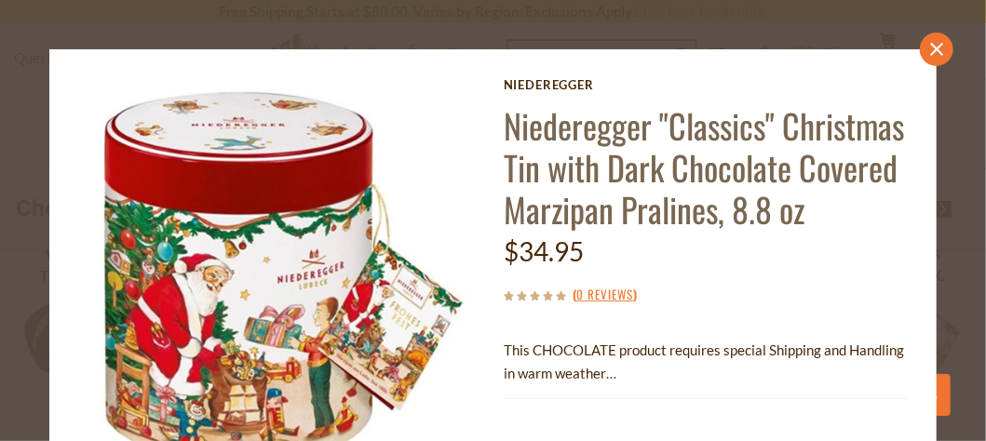
click at [930, 48] on icon at bounding box center [936, 49] width 13 height 13
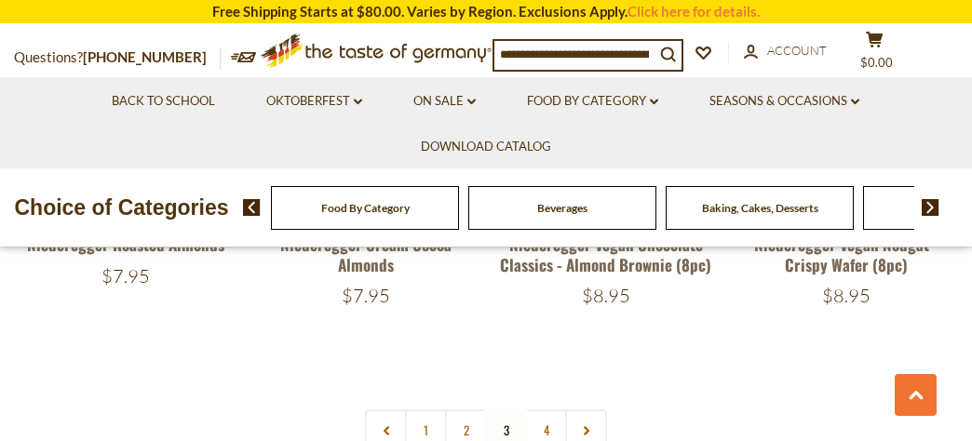
scroll to position [3878, 0]
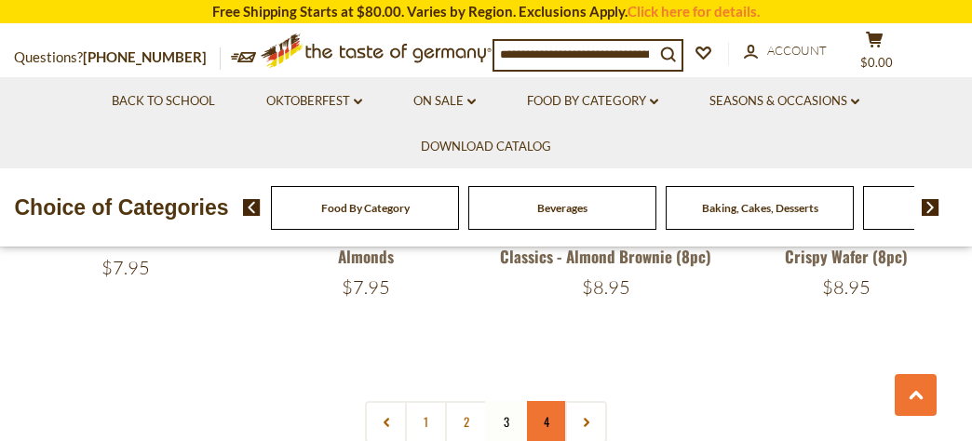
click at [547, 401] on link "4" at bounding box center [546, 422] width 42 height 42
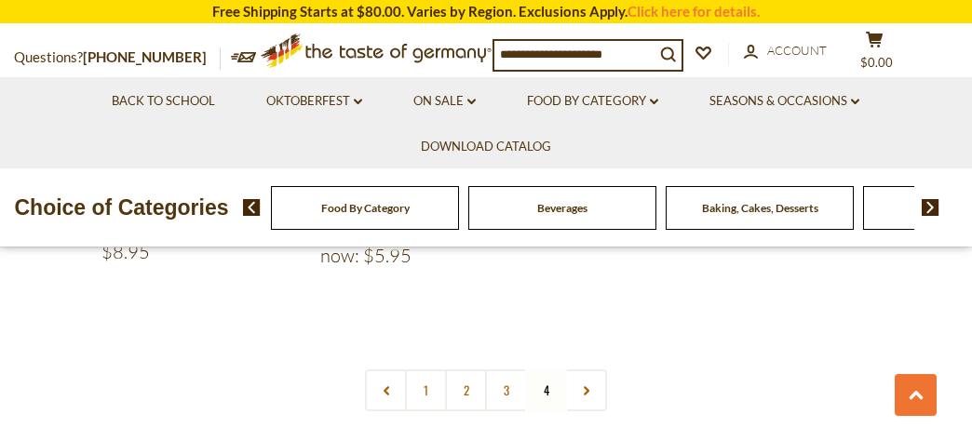
scroll to position [1803, 0]
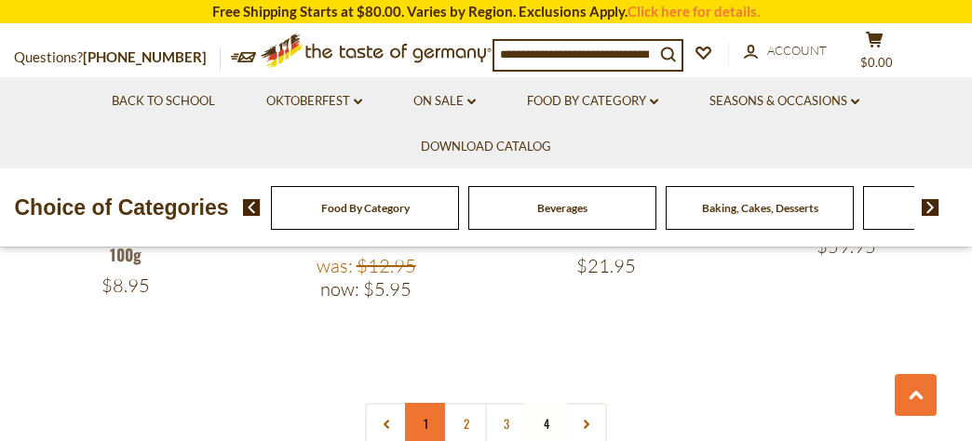
click at [425, 424] on link "1" at bounding box center [426, 424] width 42 height 42
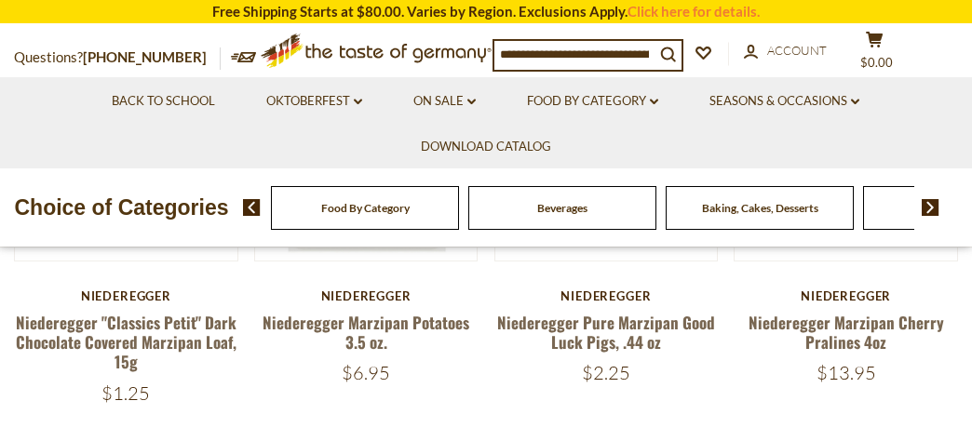
scroll to position [0, 0]
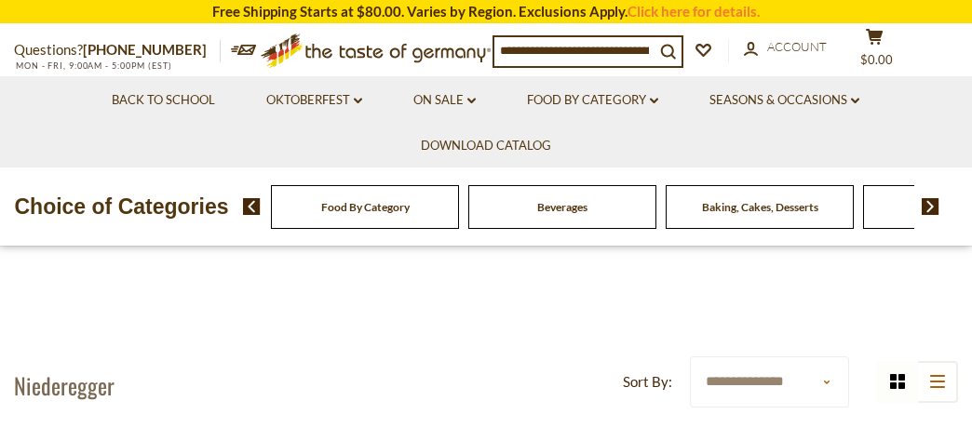
click at [552, 53] on input at bounding box center [574, 50] width 160 height 26
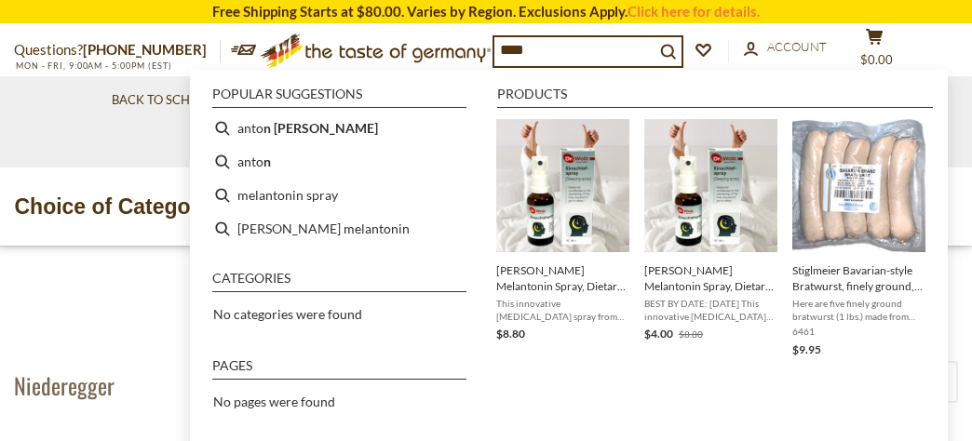
type input "*****"
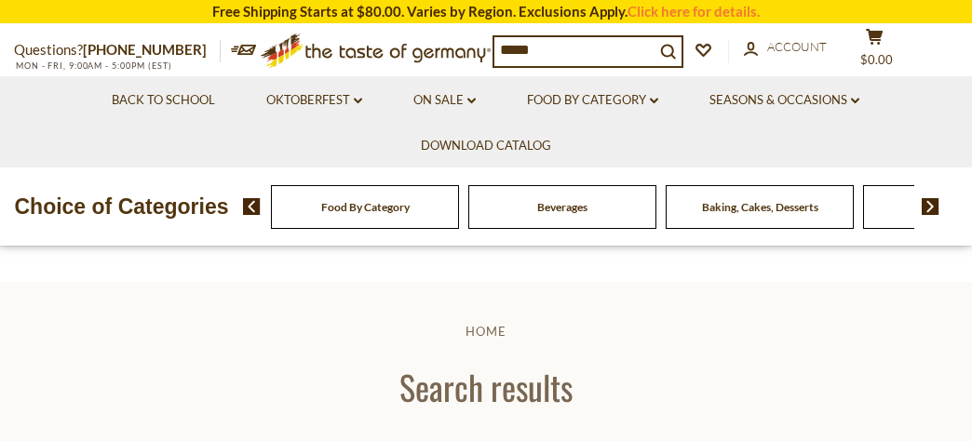
click at [547, 45] on input "*****" at bounding box center [574, 50] width 160 height 26
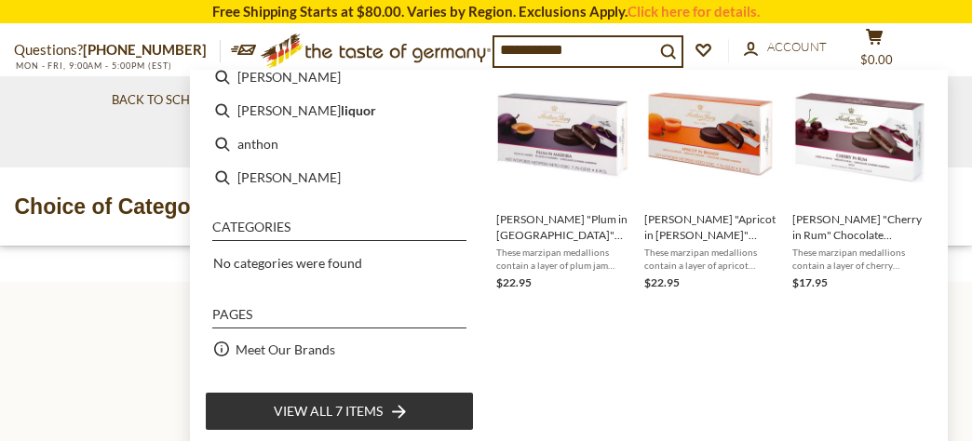
scroll to position [58, 0]
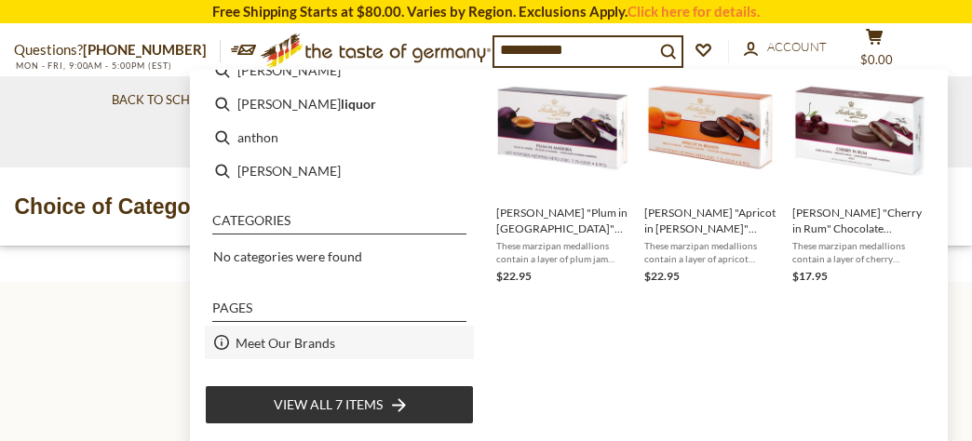
type input "**********"
click at [315, 341] on span "Meet Our Brands" at bounding box center [286, 342] width 100 height 21
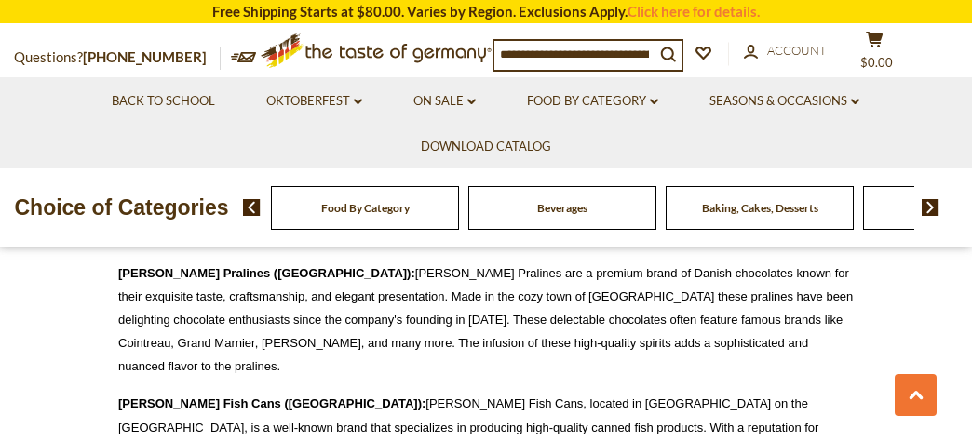
scroll to position [1095, 0]
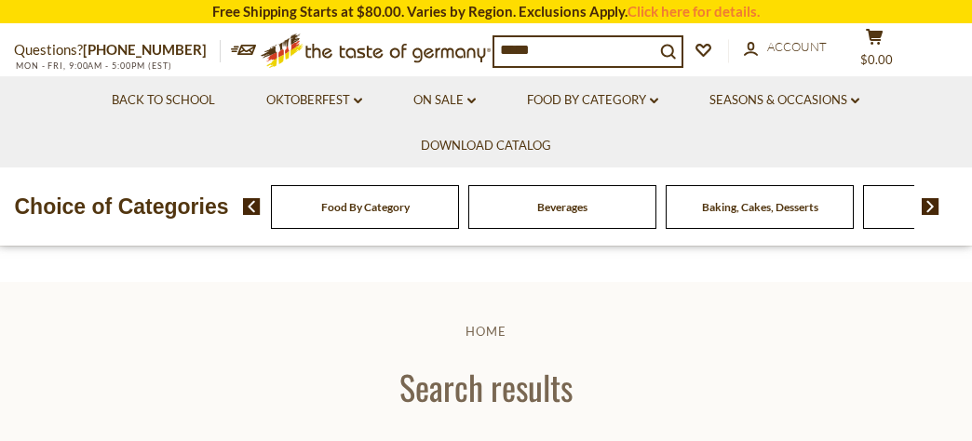
click at [551, 58] on input "*****" at bounding box center [574, 50] width 160 height 26
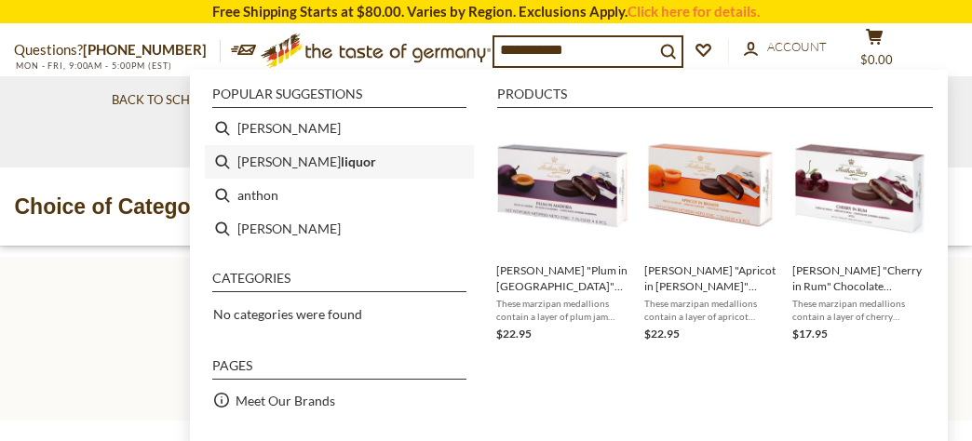
click at [341, 155] on b "liquor" at bounding box center [358, 161] width 35 height 21
type input "**********"
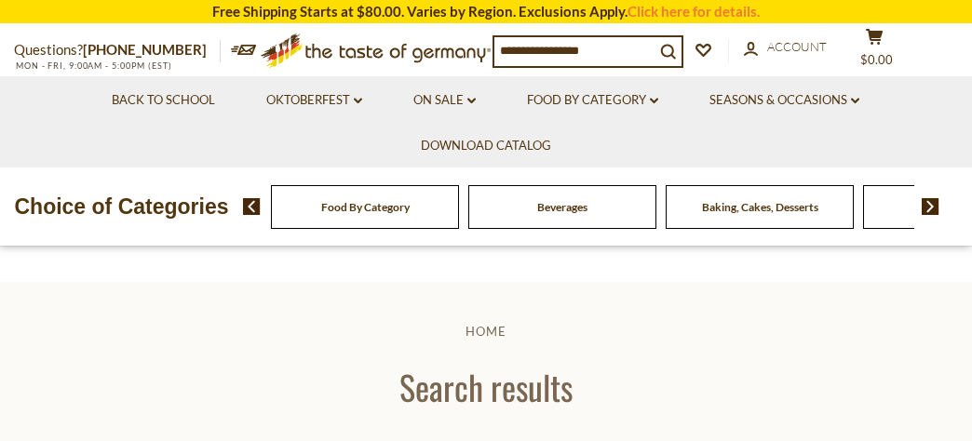
type input "**********"
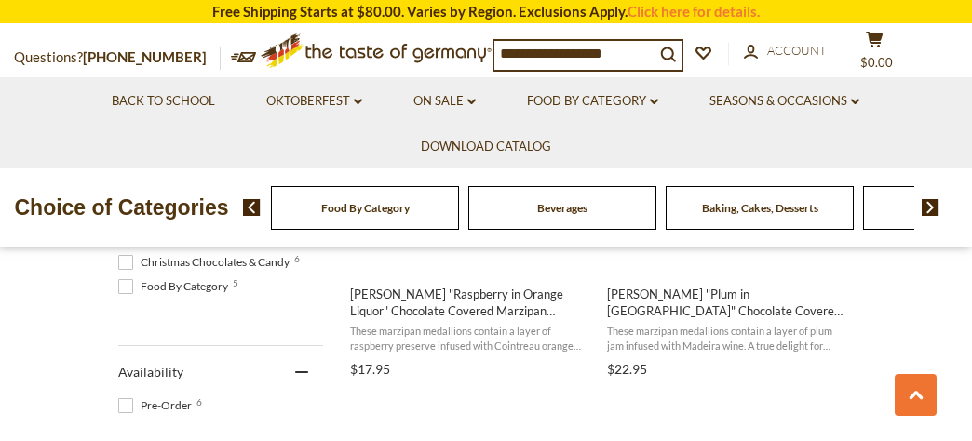
scroll to position [595, 0]
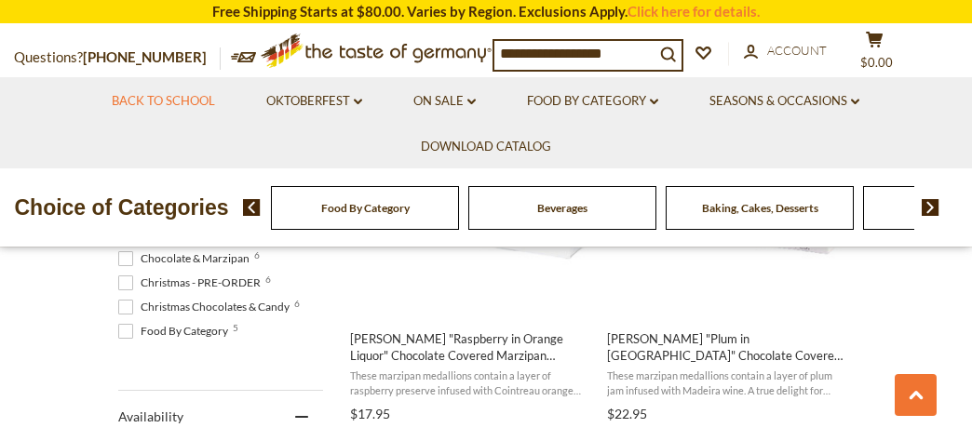
click at [149, 99] on link "Back to School" at bounding box center [163, 101] width 103 height 20
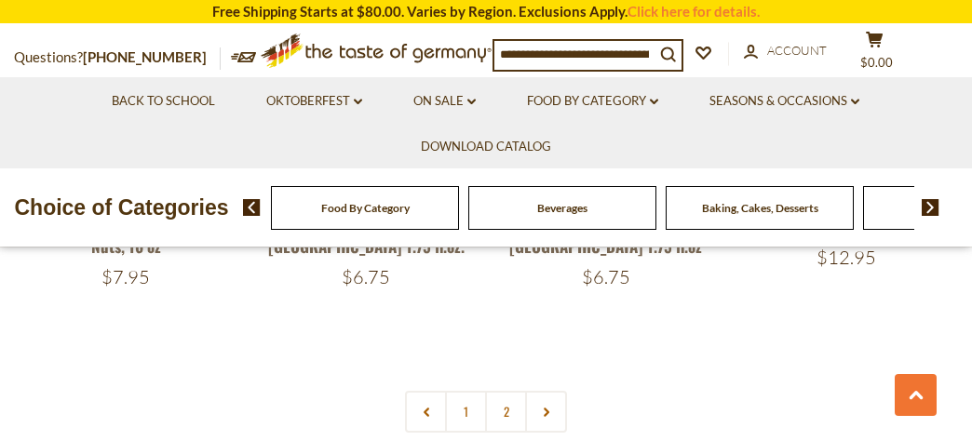
scroll to position [4132, 0]
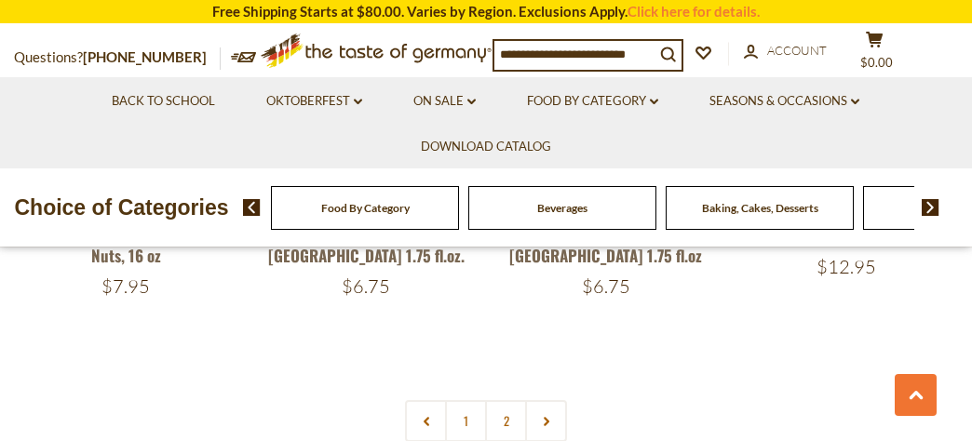
click at [507, 400] on link "2" at bounding box center [506, 421] width 42 height 42
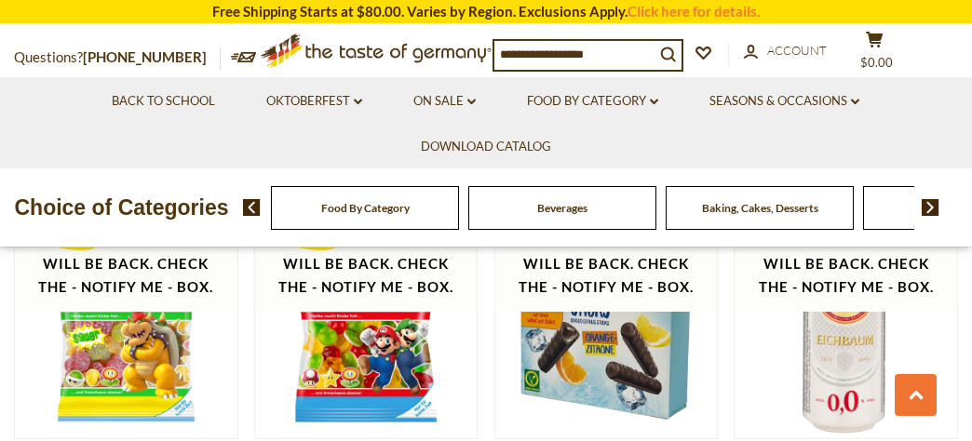
scroll to position [1777, 0]
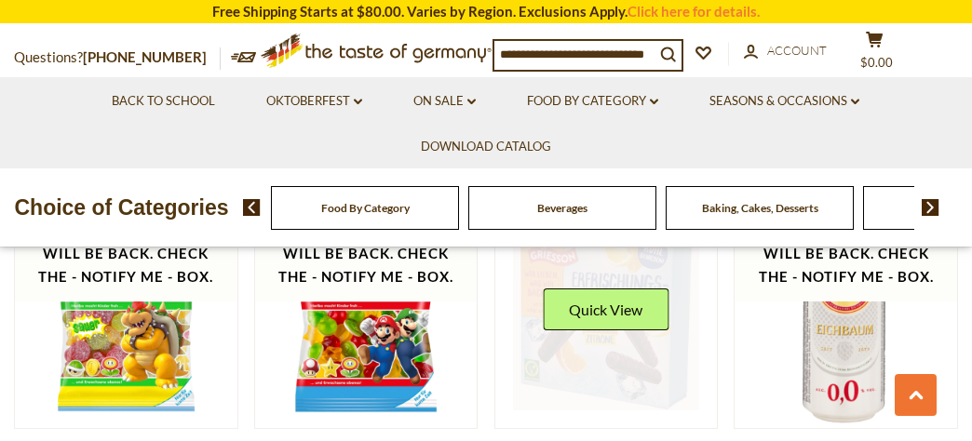
click at [618, 335] on link at bounding box center [606, 316] width 186 height 186
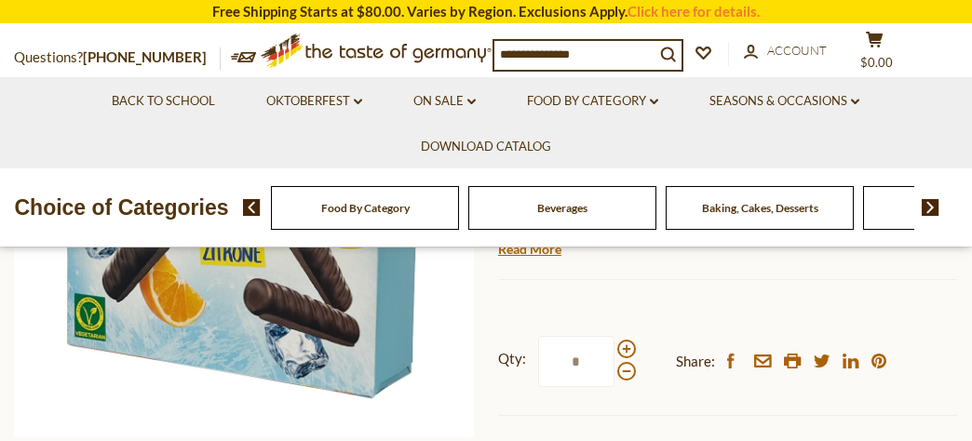
scroll to position [250, 0]
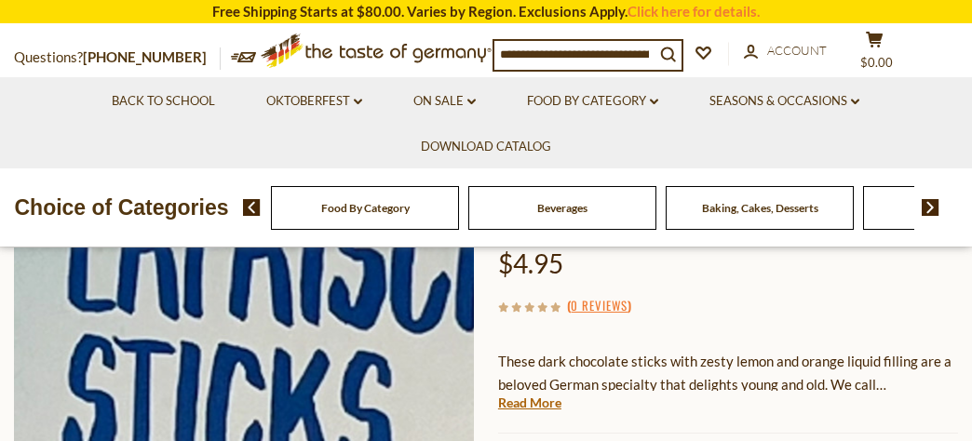
click at [212, 297] on img at bounding box center [244, 360] width 461 height 461
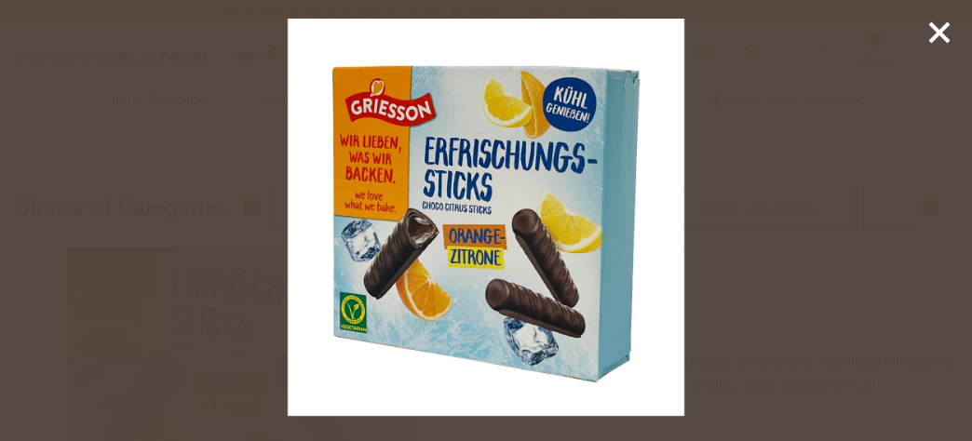
click at [936, 29] on line at bounding box center [939, 32] width 19 height 19
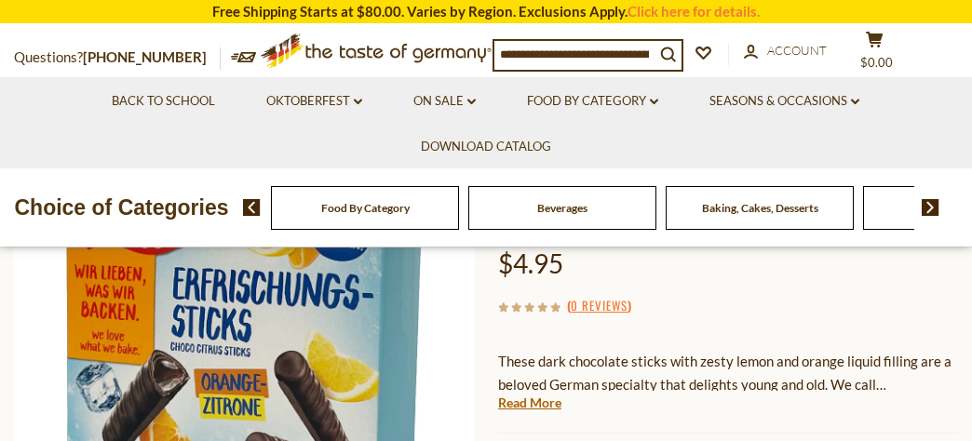
click at [512, 51] on input at bounding box center [574, 54] width 160 height 26
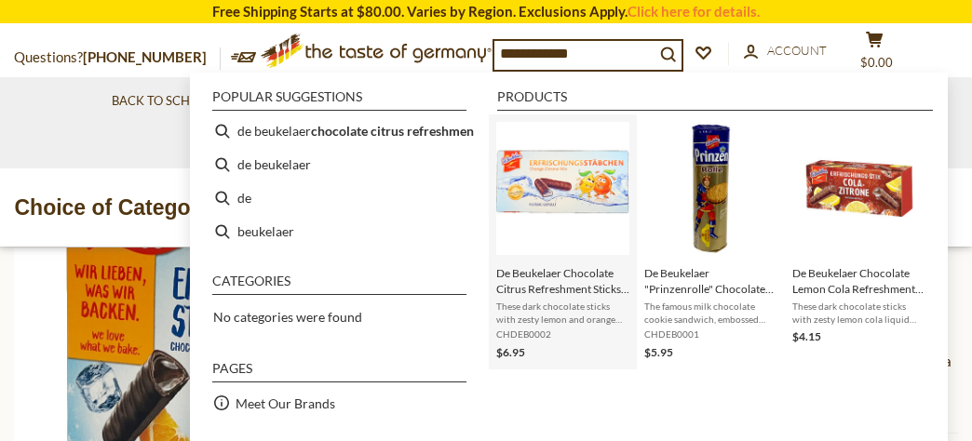
type input "**********"
click at [572, 183] on img "De Beukelaer Chocolate Citrus Refreshment Sticks, 75 g." at bounding box center [562, 188] width 133 height 133
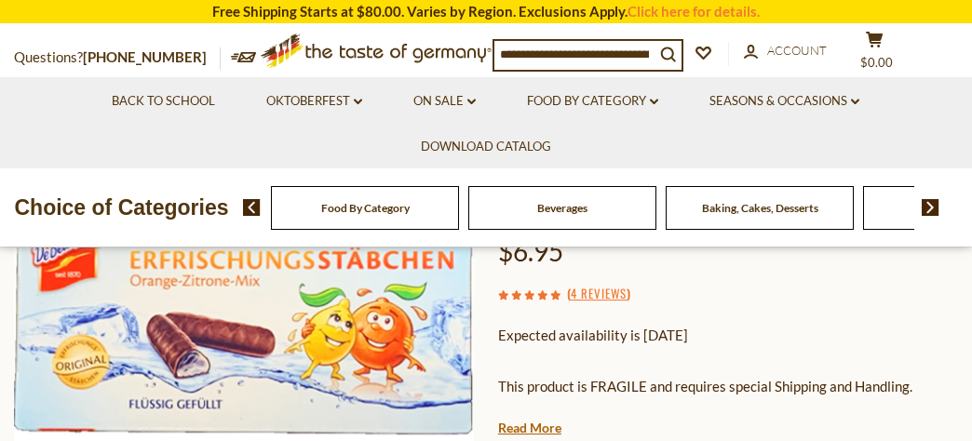
scroll to position [229, 0]
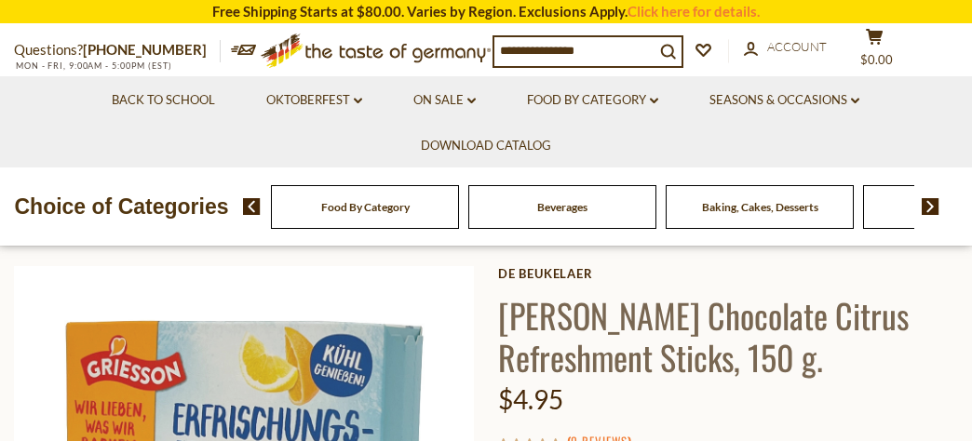
scroll to position [250, 0]
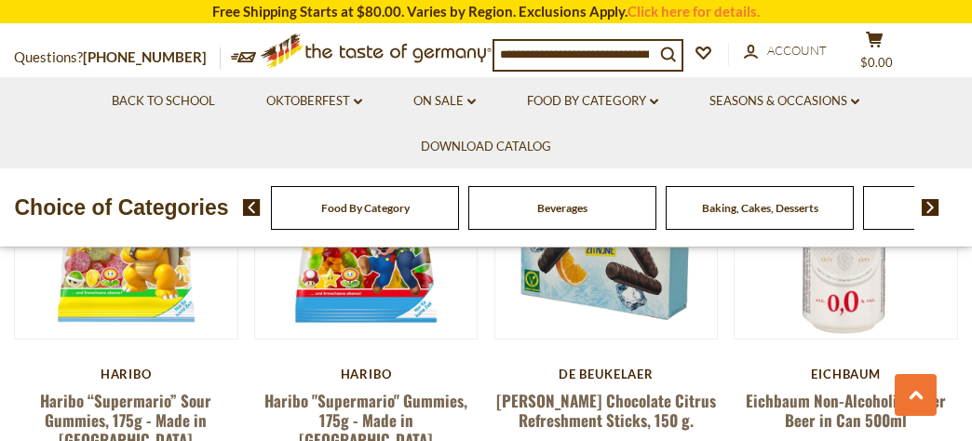
scroll to position [1588, 0]
